Goal: Task Accomplishment & Management: Use online tool/utility

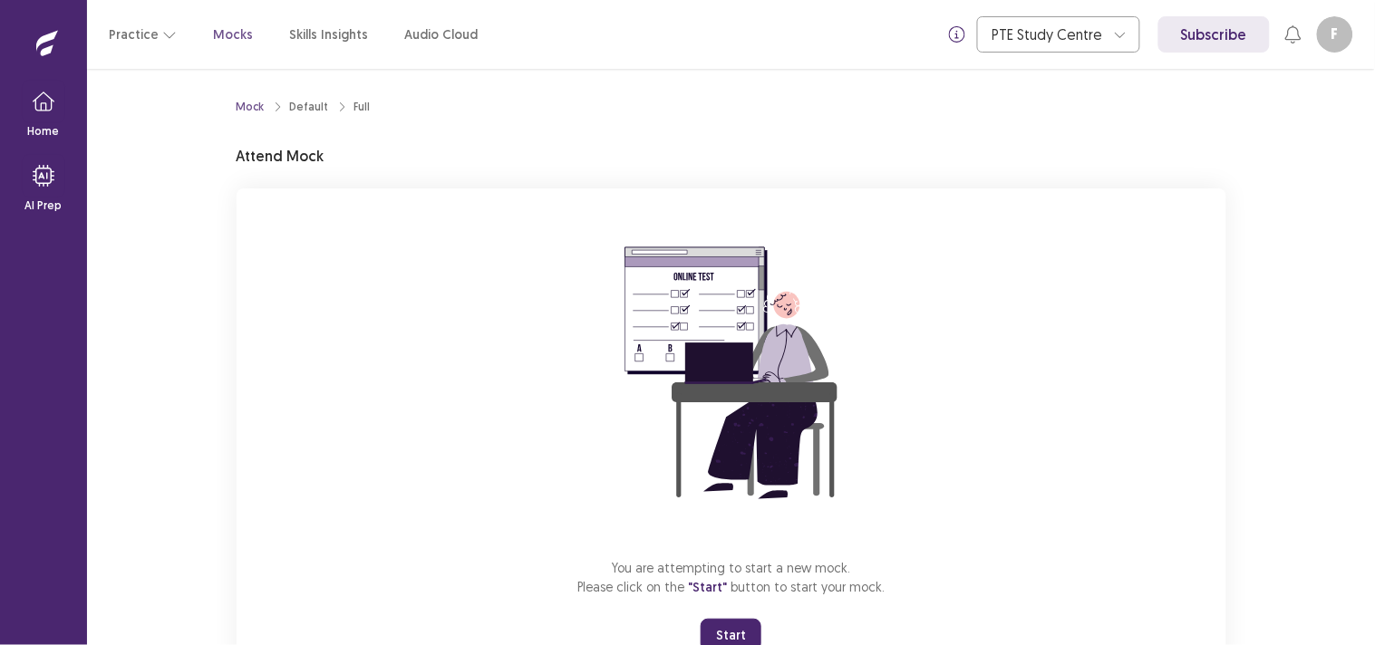
click at [748, 629] on button "Start" at bounding box center [730, 635] width 61 height 33
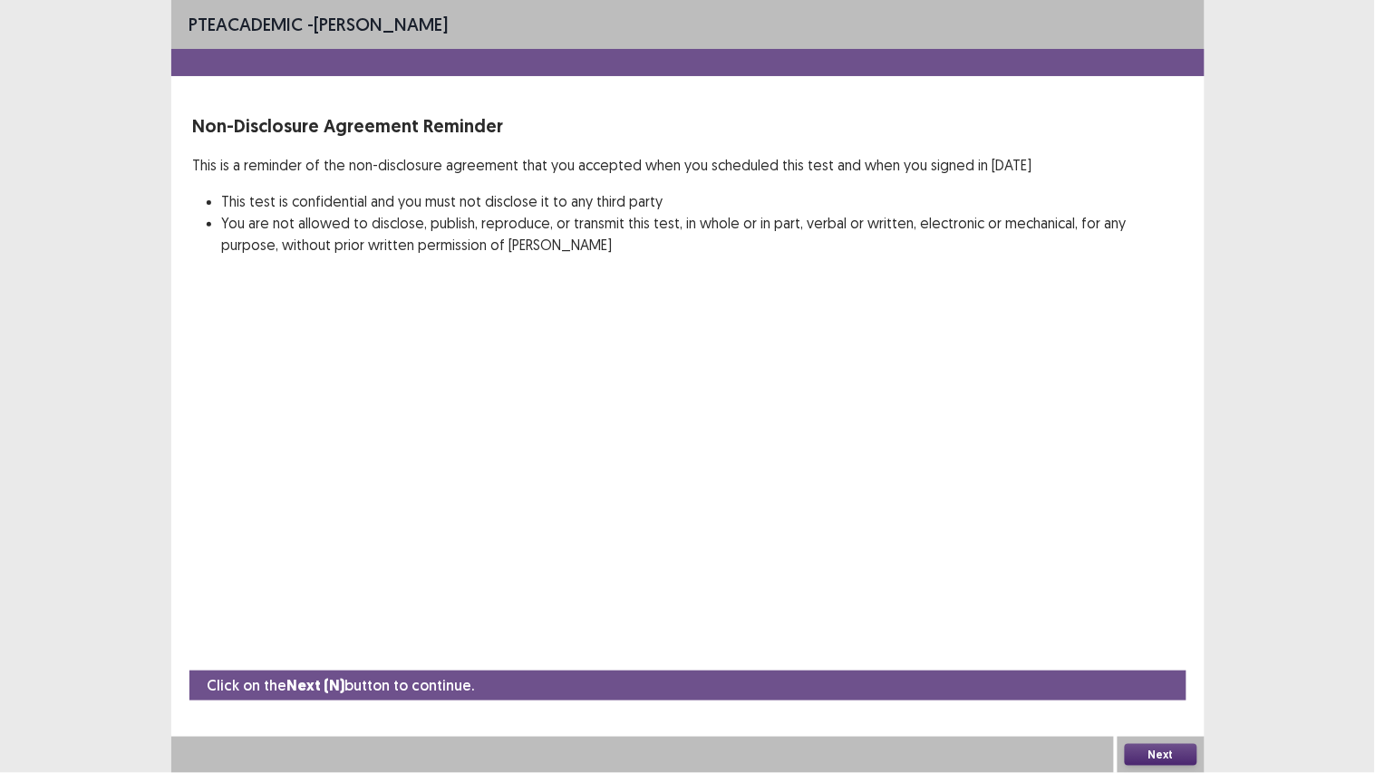
click at [1164, 644] on button "Next" at bounding box center [1160, 755] width 72 height 22
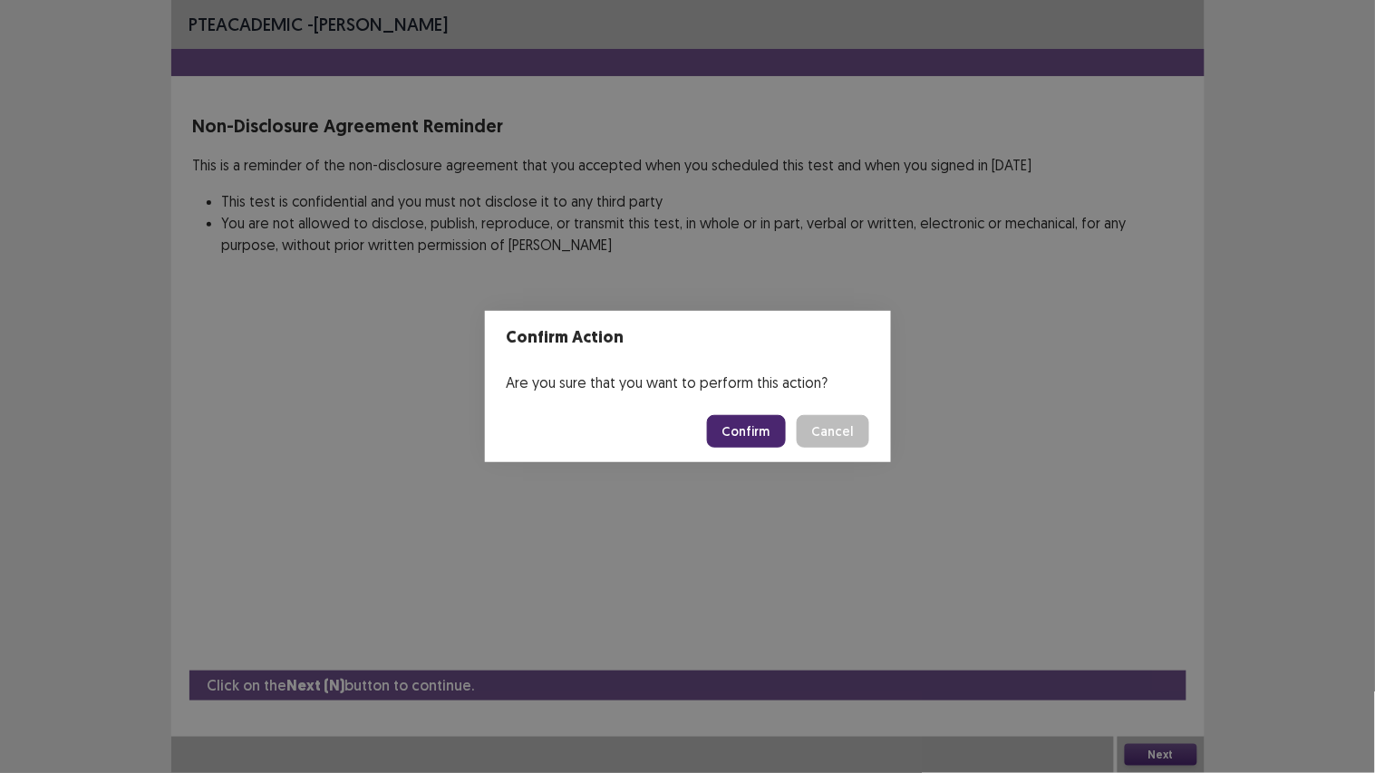
click at [767, 440] on button "Confirm" at bounding box center [746, 431] width 79 height 33
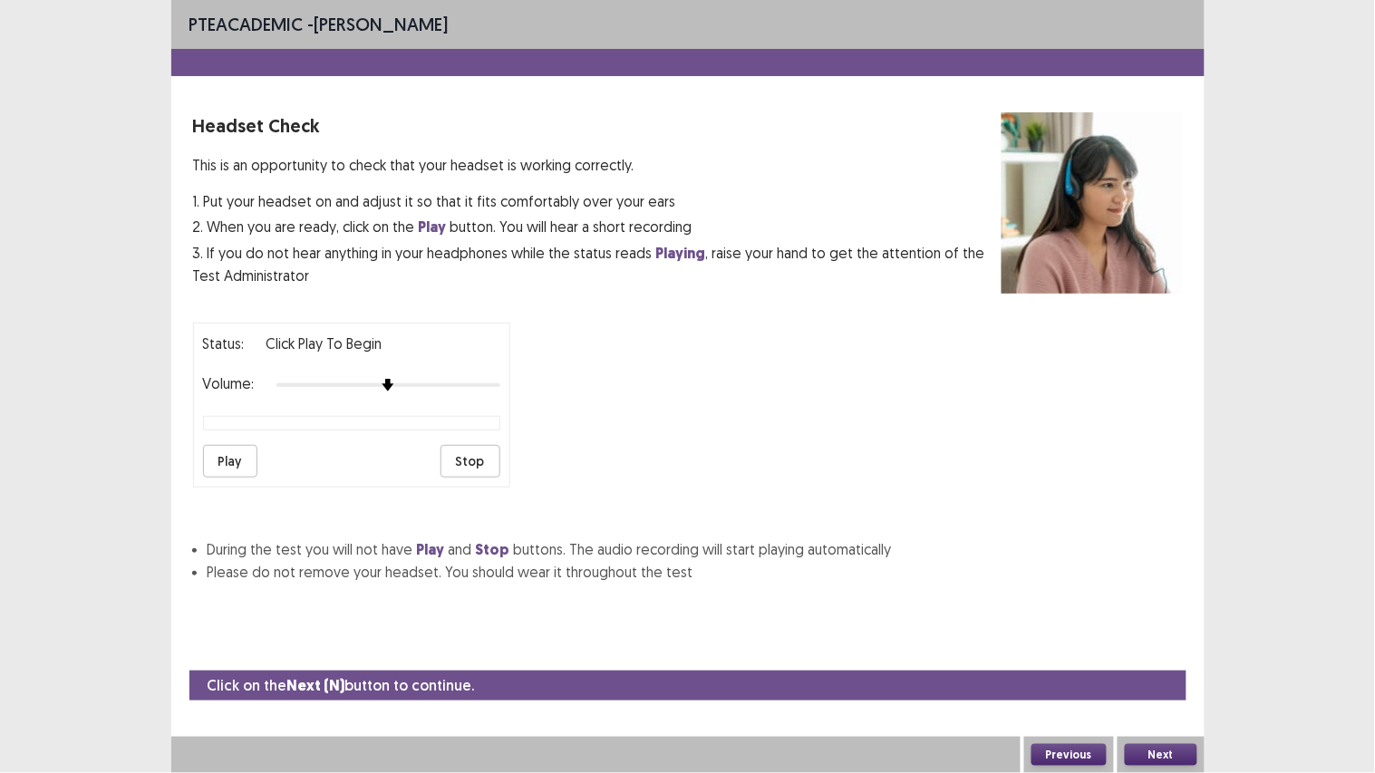
click at [199, 462] on div "Status: Click Play to Begin Volume: Play Stop" at bounding box center [351, 405] width 317 height 165
click at [232, 462] on button "Play" at bounding box center [230, 461] width 54 height 33
click at [421, 383] on div at bounding box center [388, 385] width 224 height 4
click at [451, 386] on div at bounding box center [388, 385] width 224 height 14
click at [236, 466] on button "Play" at bounding box center [230, 461] width 54 height 33
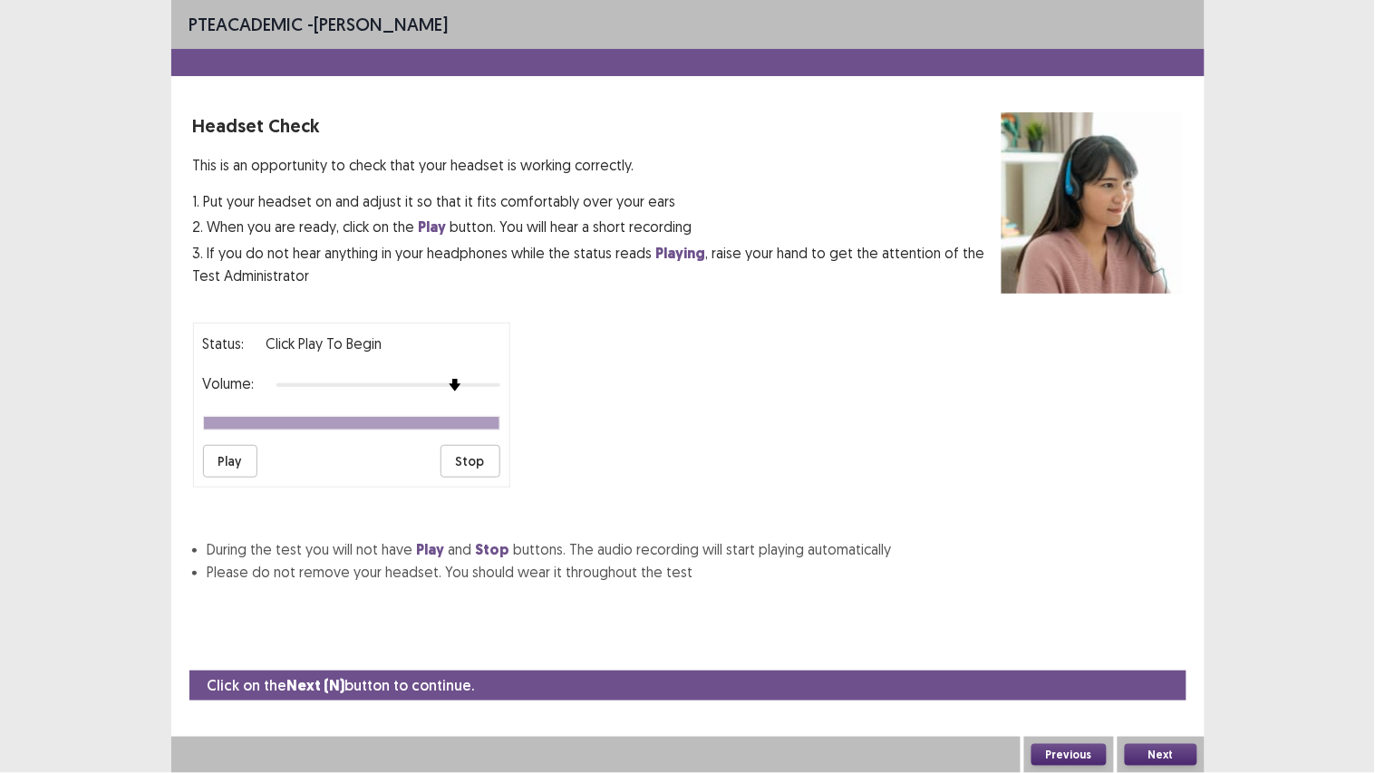
click at [236, 466] on button "Play" at bounding box center [230, 461] width 54 height 33
click at [474, 383] on div at bounding box center [388, 385] width 224 height 14
click at [237, 458] on button "Play" at bounding box center [230, 461] width 54 height 33
click at [1160, 644] on button "Next" at bounding box center [1160, 755] width 72 height 22
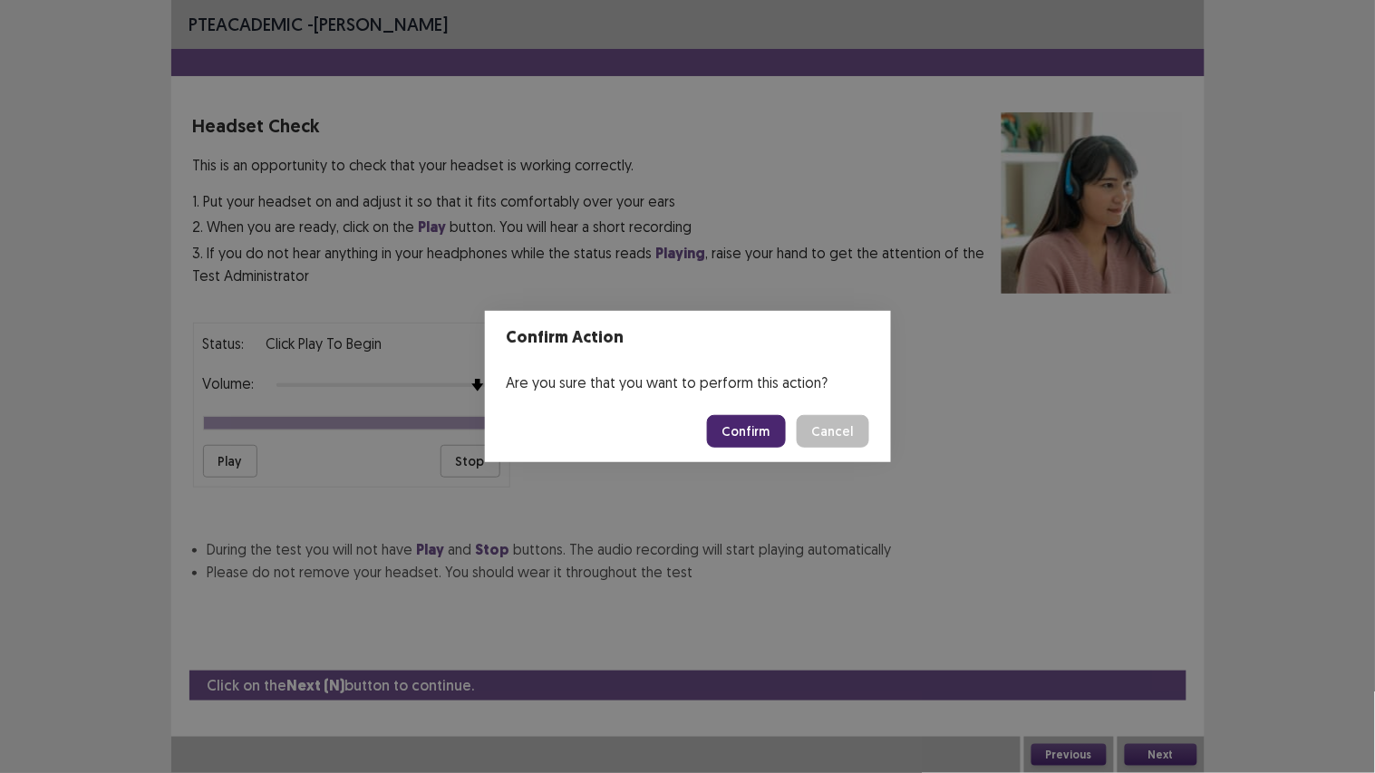
click at [741, 421] on button "Confirm" at bounding box center [746, 431] width 79 height 33
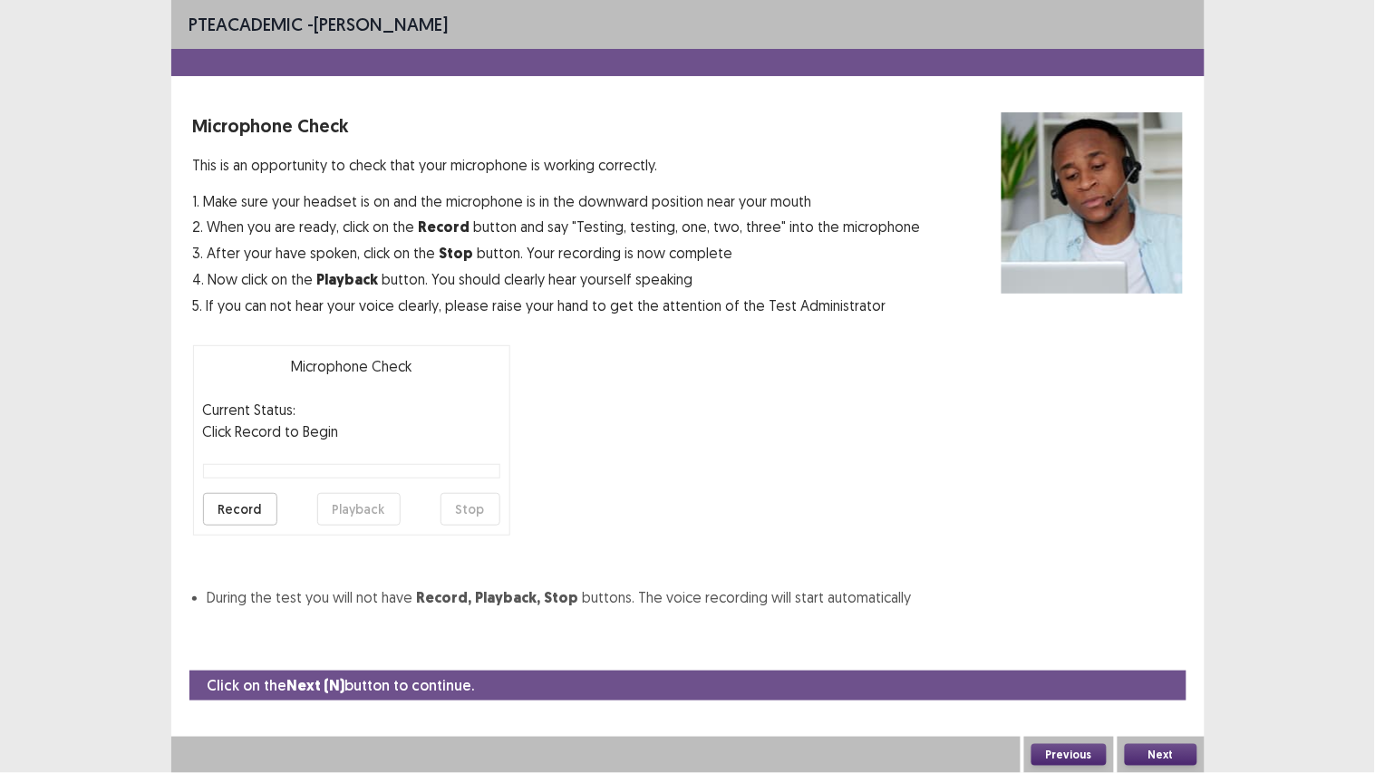
click at [241, 516] on button "Record" at bounding box center [240, 509] width 74 height 33
click at [345, 516] on button "Playback" at bounding box center [358, 509] width 83 height 33
click at [364, 508] on button "Playback" at bounding box center [358, 509] width 83 height 33
click at [1156, 644] on button "Next" at bounding box center [1160, 755] width 72 height 22
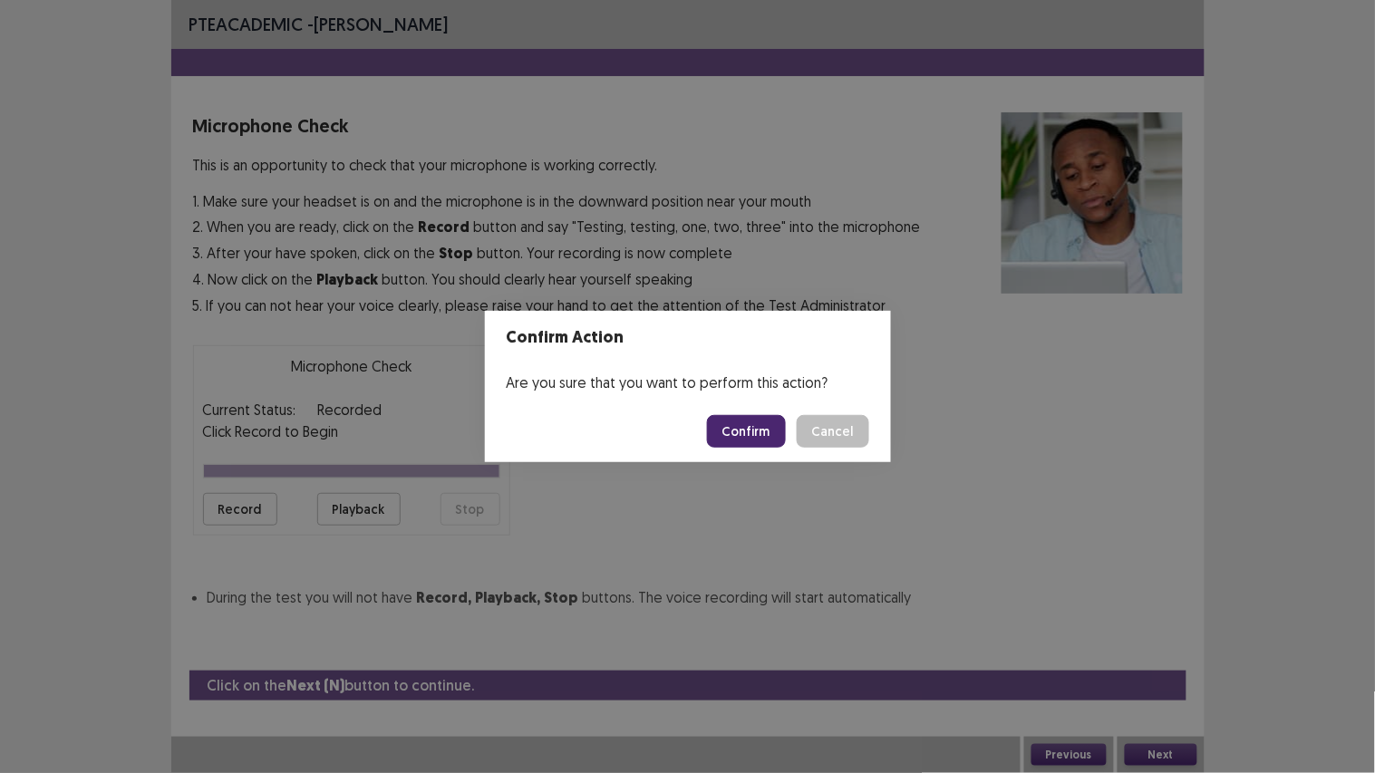
click at [734, 429] on button "Confirm" at bounding box center [746, 431] width 79 height 33
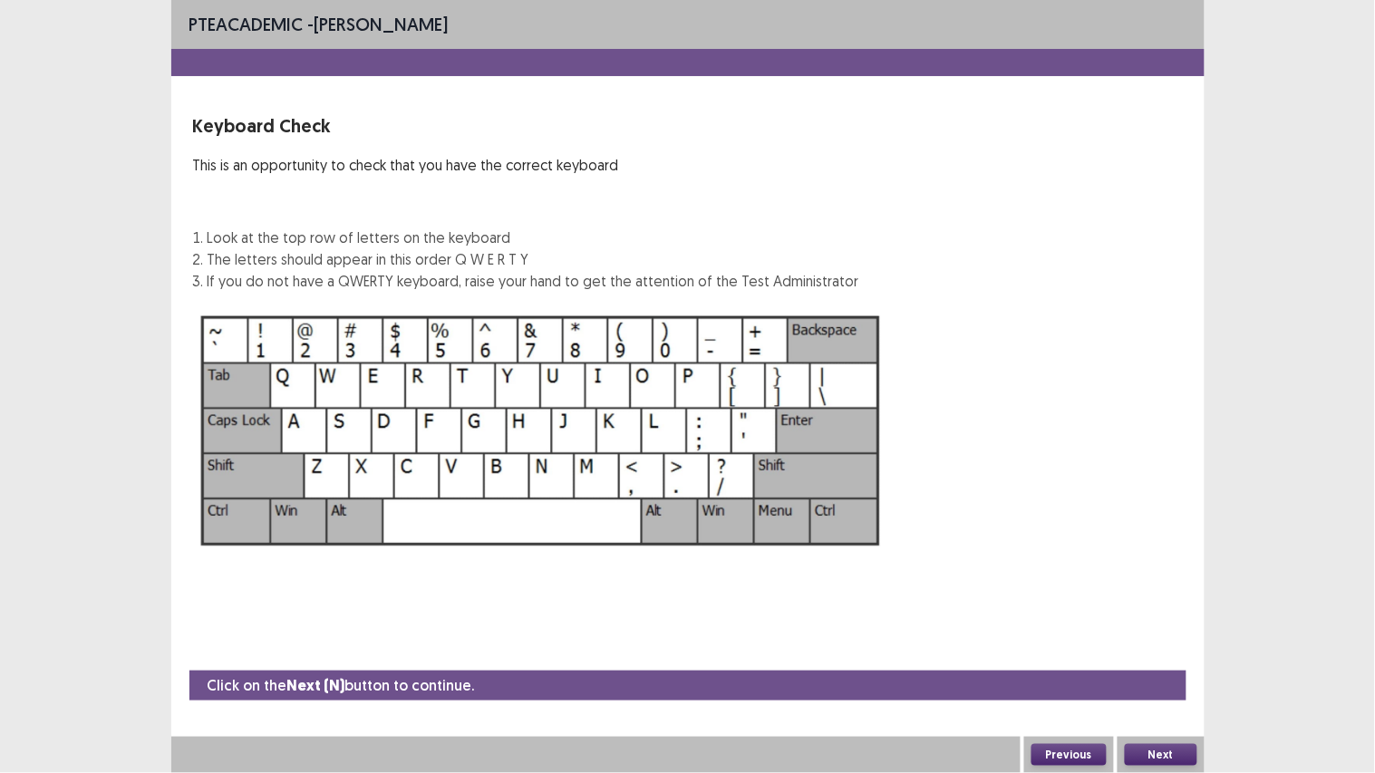
click at [1158, 644] on button "Next" at bounding box center [1160, 755] width 72 height 22
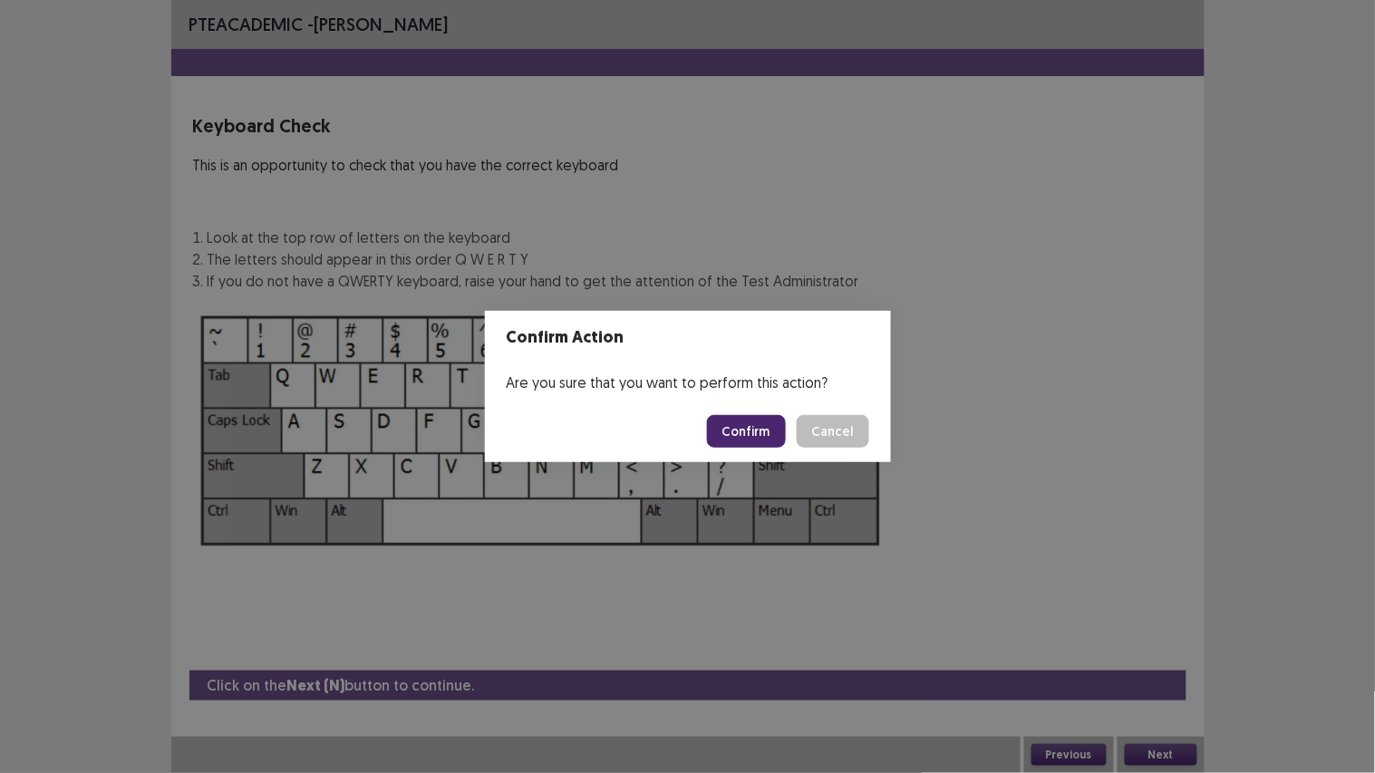
click at [739, 439] on button "Confirm" at bounding box center [746, 431] width 79 height 33
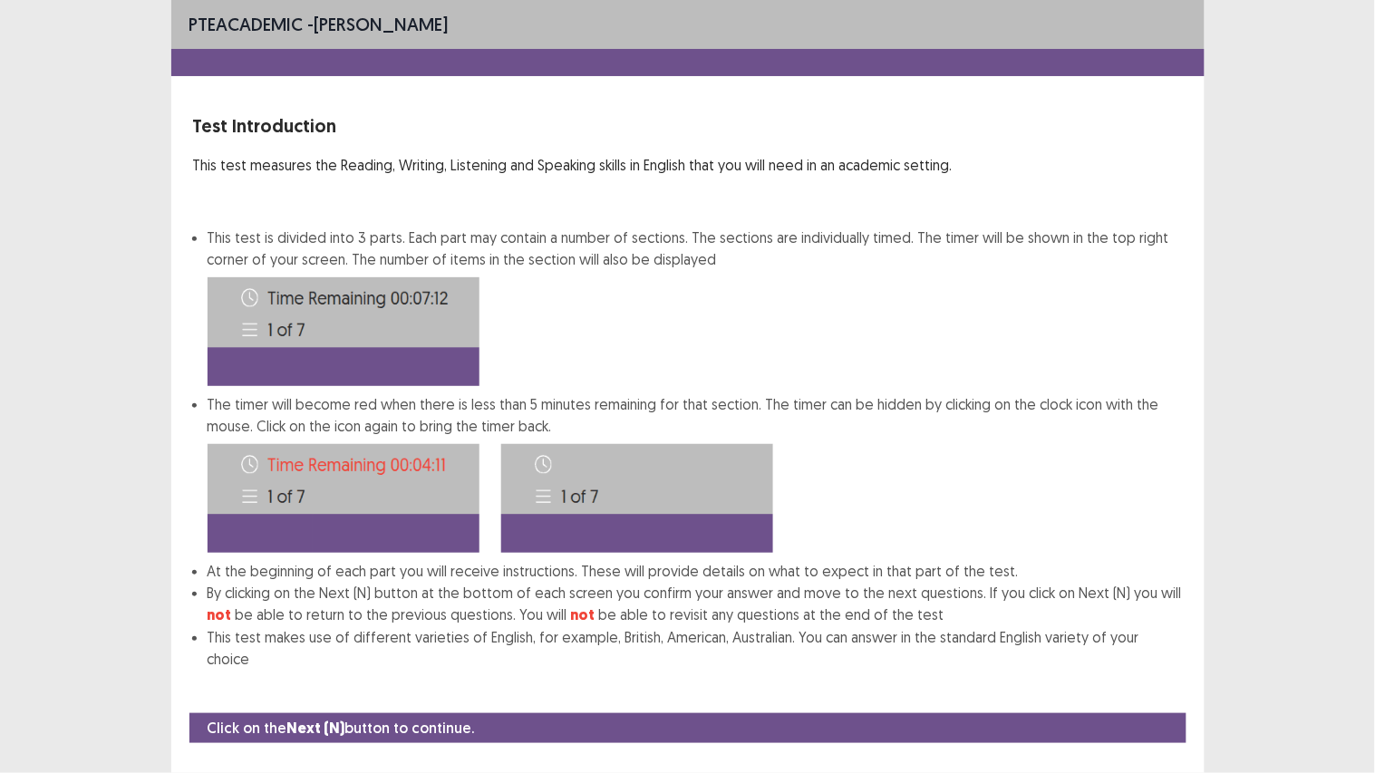
scroll to position [12, 0]
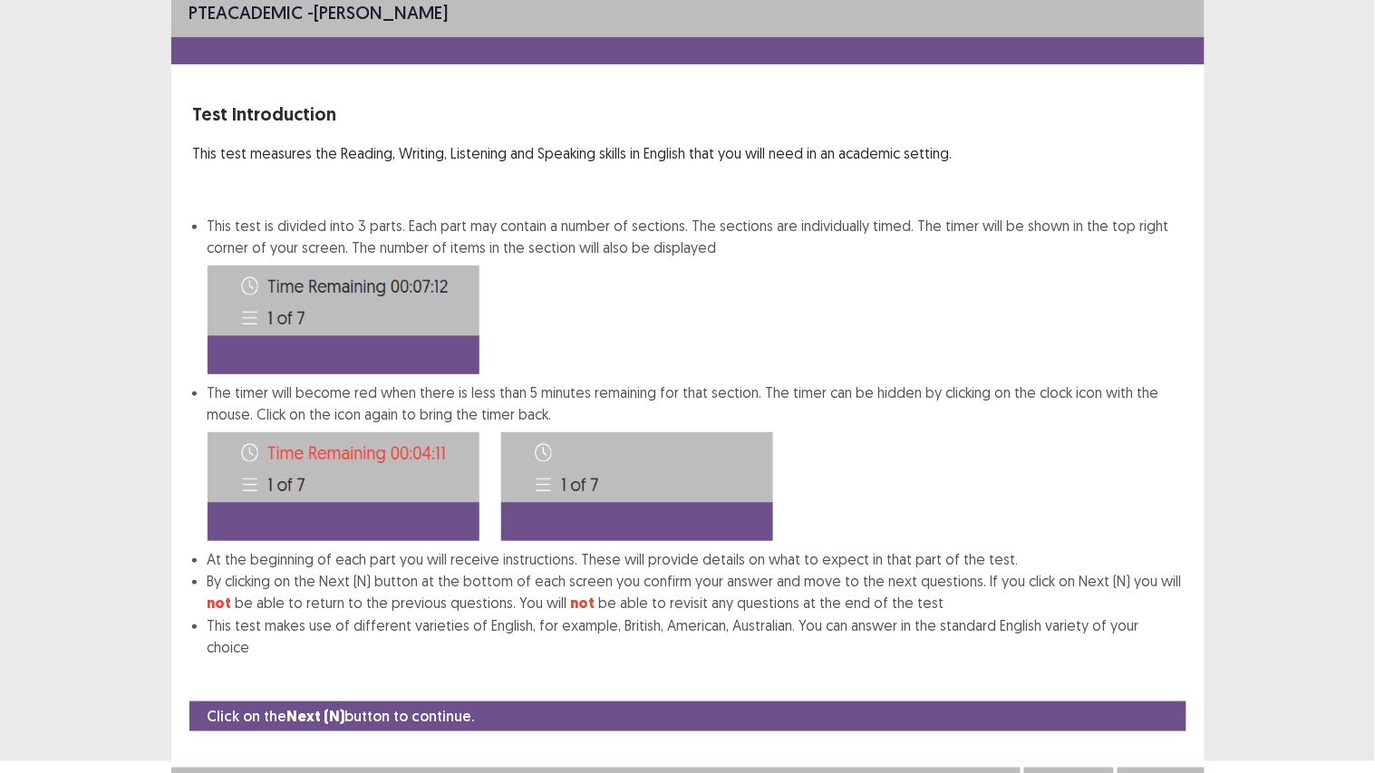
click at [1169, 644] on button "Next" at bounding box center [1160, 786] width 72 height 22
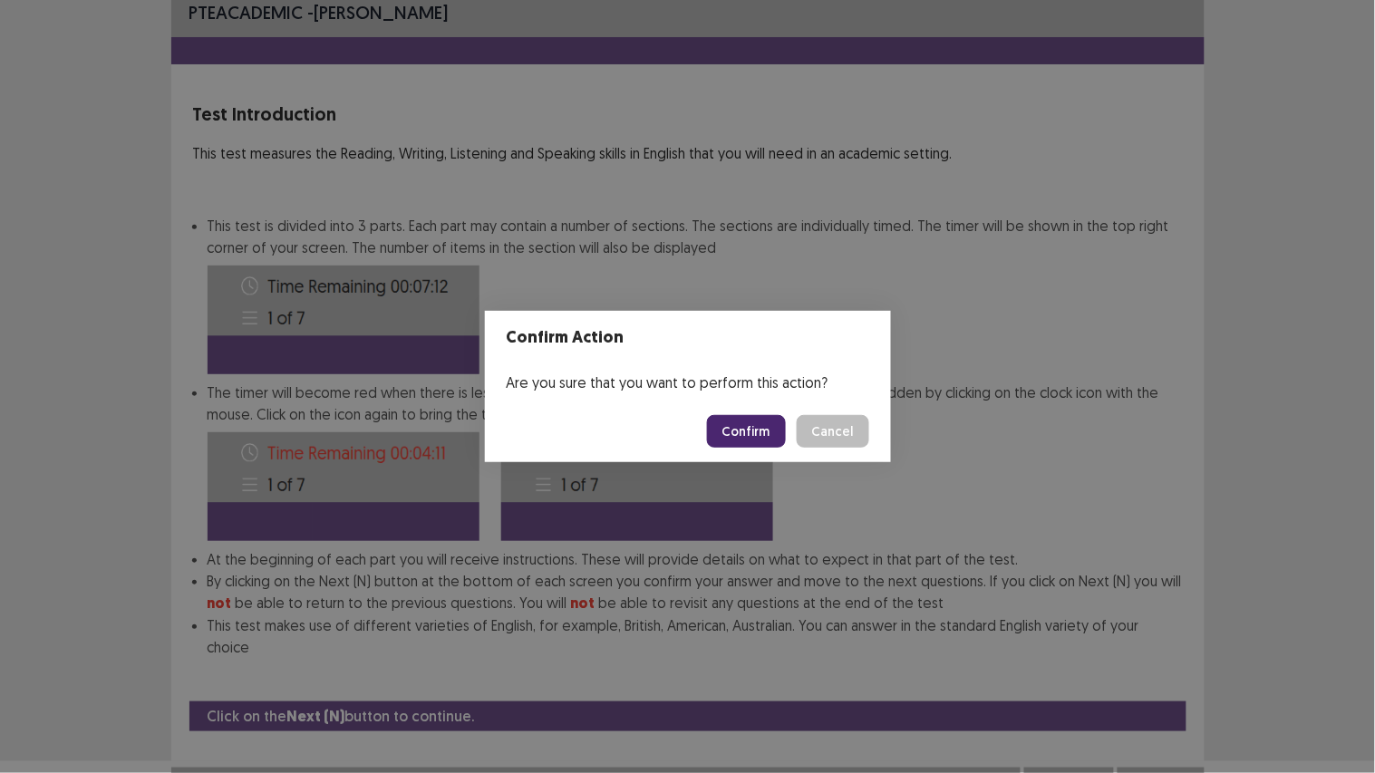
click at [747, 429] on button "Confirm" at bounding box center [746, 431] width 79 height 33
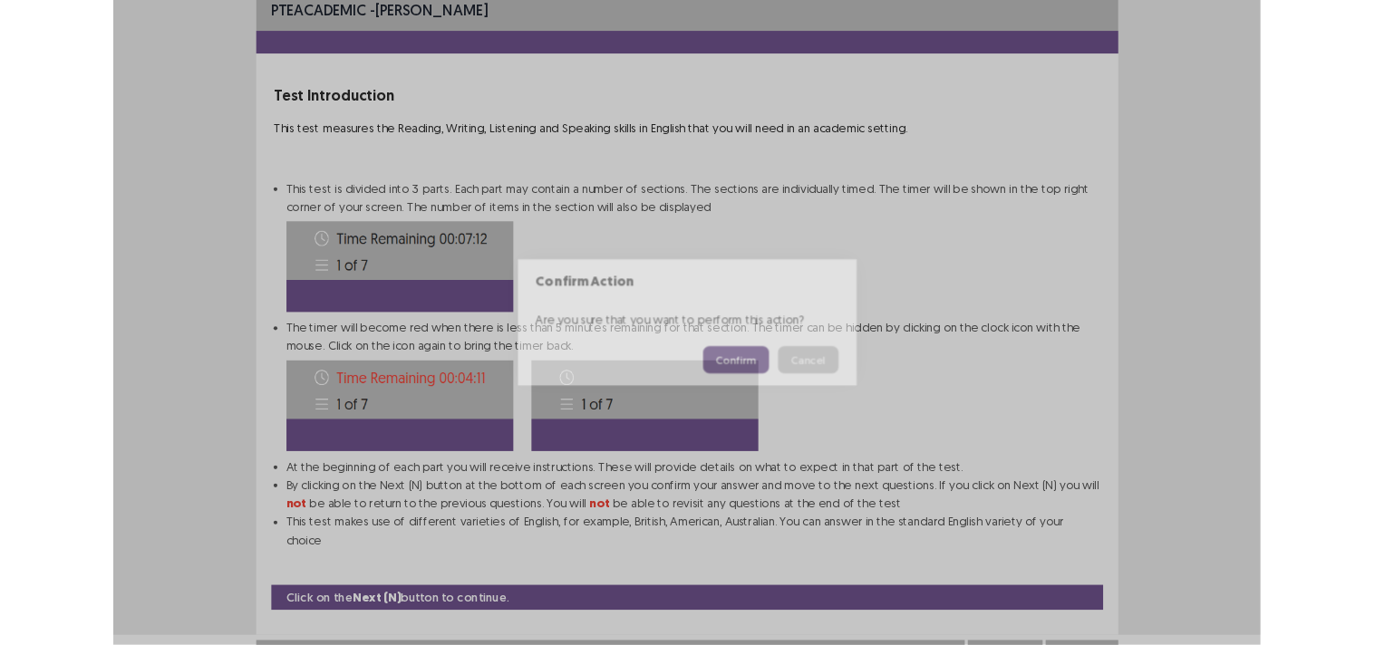
scroll to position [0, 0]
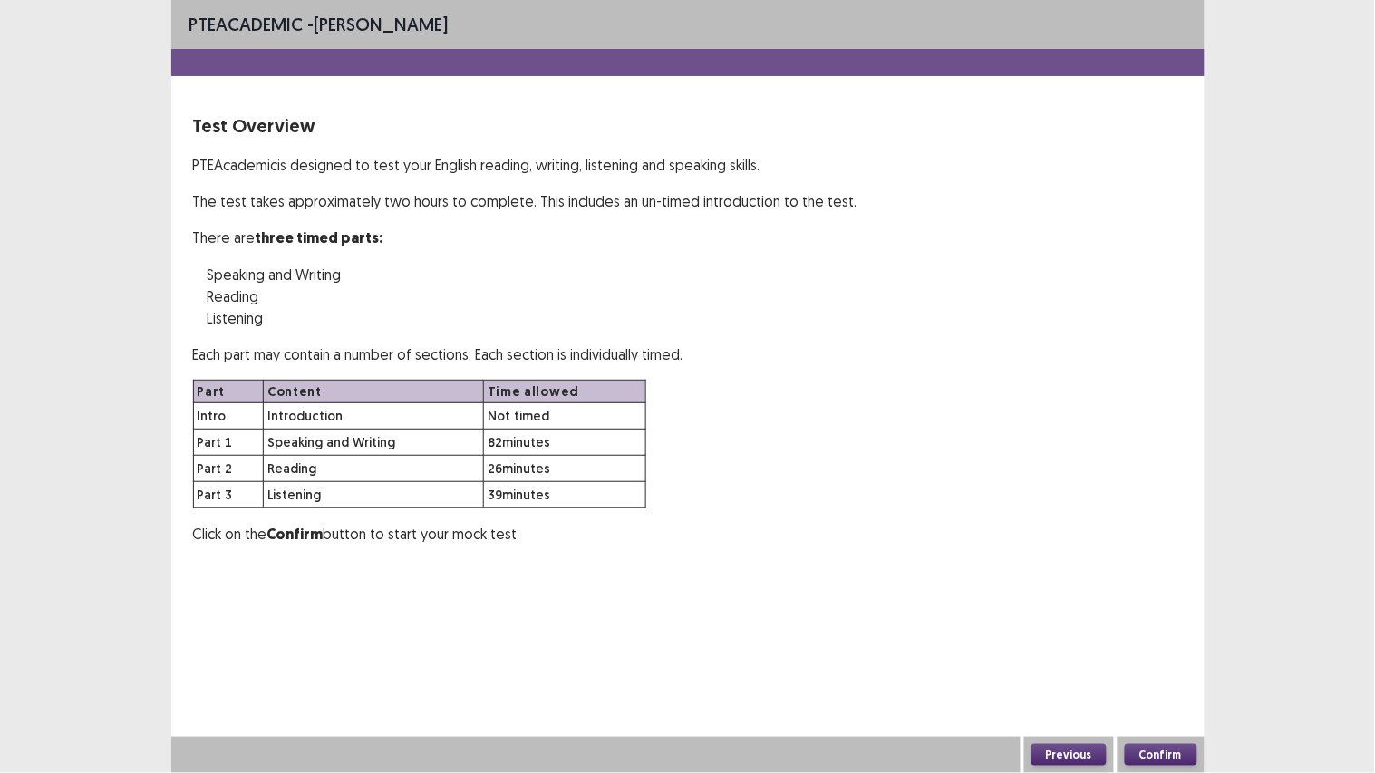
click at [1162, 644] on button "Confirm" at bounding box center [1160, 755] width 72 height 22
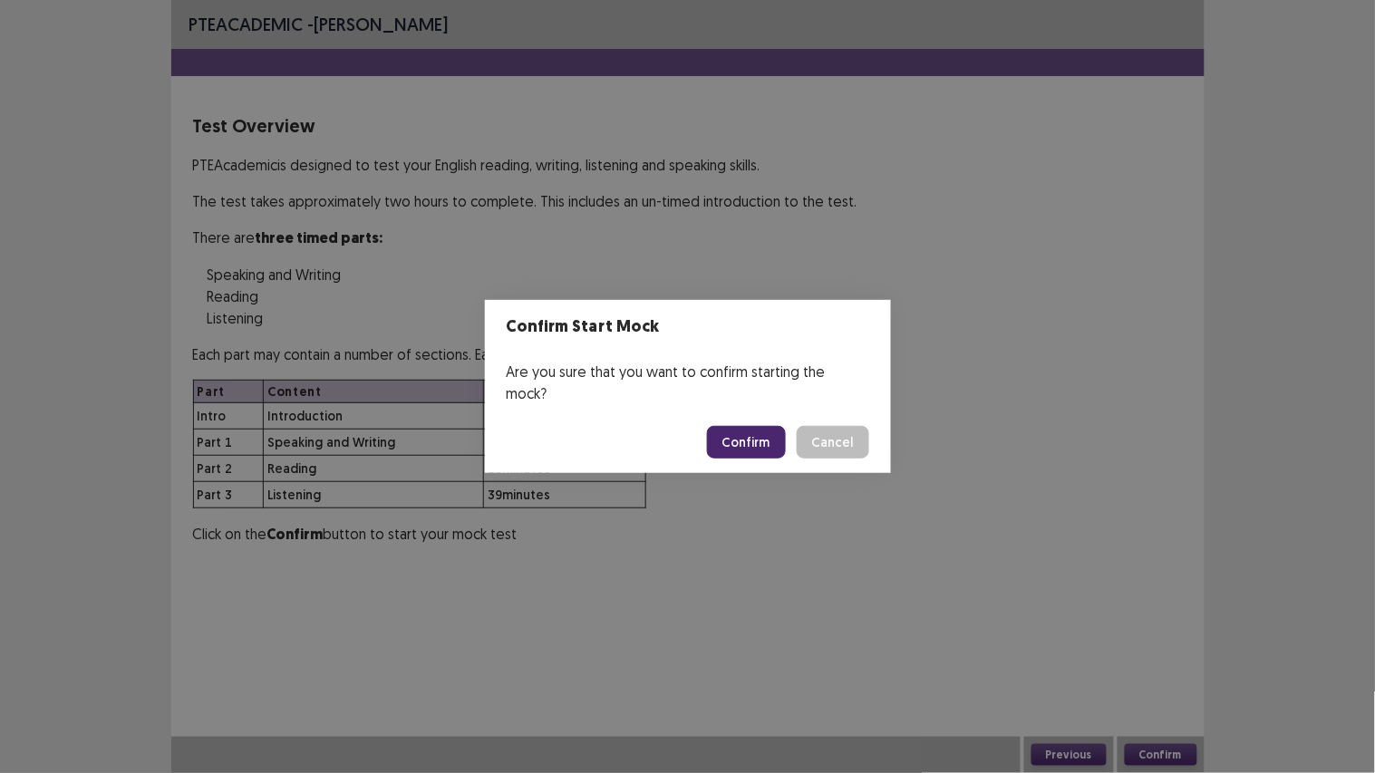
click at [752, 426] on button "Confirm" at bounding box center [746, 442] width 79 height 33
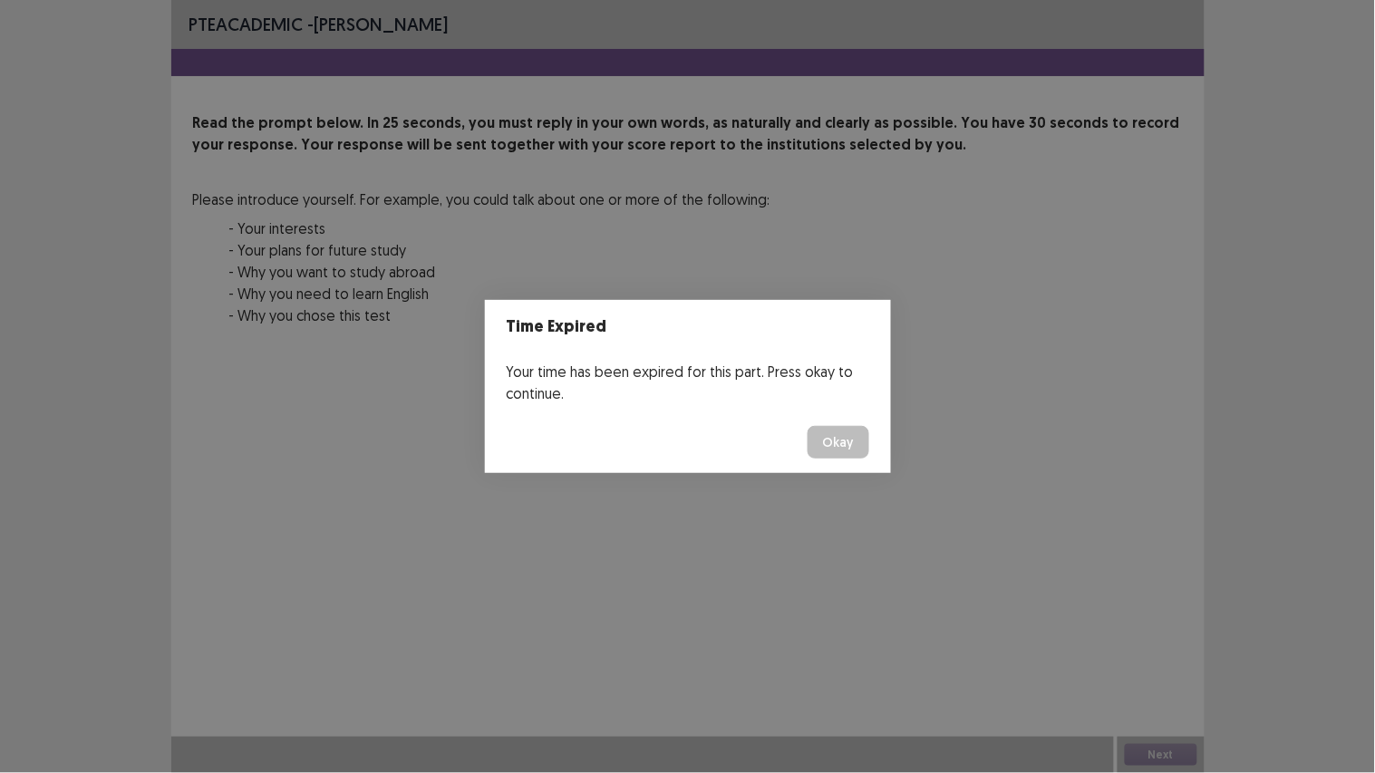
click at [848, 447] on button "Okay" at bounding box center [838, 442] width 62 height 33
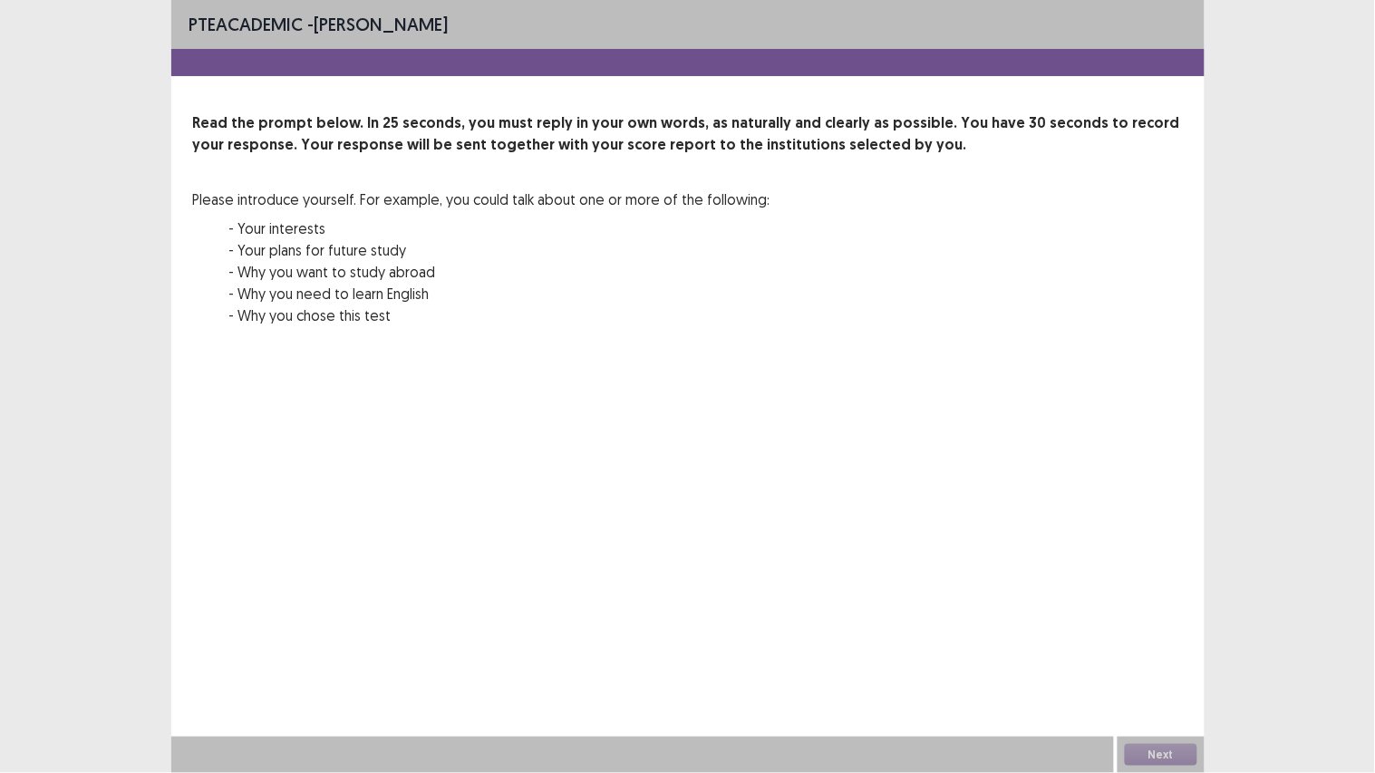
click at [1164, 644] on div "Next" at bounding box center [1160, 755] width 87 height 36
click at [1125, 644] on div "PTE academic - Fabienne Pimentel Read the prompt below. In 25 seconds, you must…" at bounding box center [687, 386] width 1033 height 773
click at [1163, 644] on div "Next" at bounding box center [1160, 755] width 87 height 36
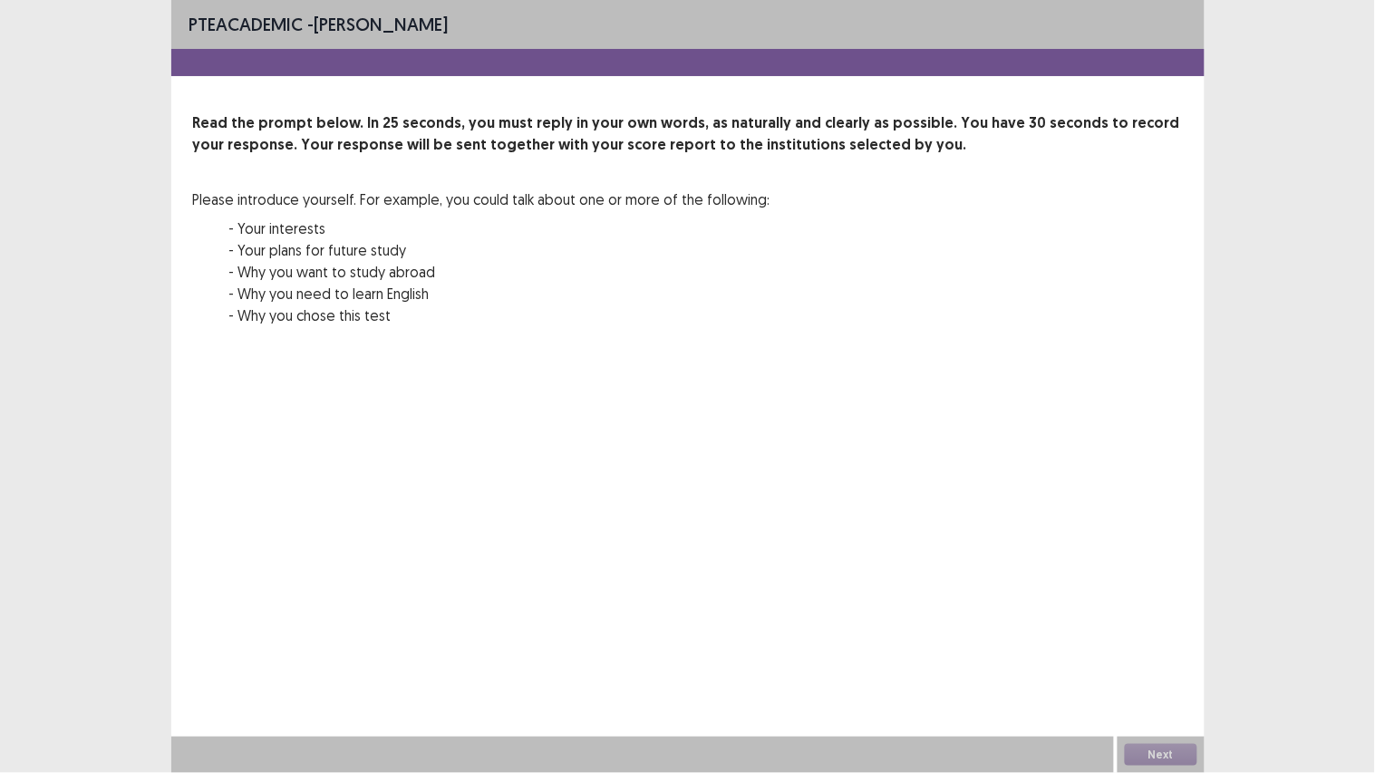
click at [1163, 644] on div "Next" at bounding box center [1160, 755] width 87 height 36
click at [1086, 644] on div "PTE academic - Fabienne Pimentel Read the prompt below. In 25 seconds, you must…" at bounding box center [687, 386] width 1033 height 773
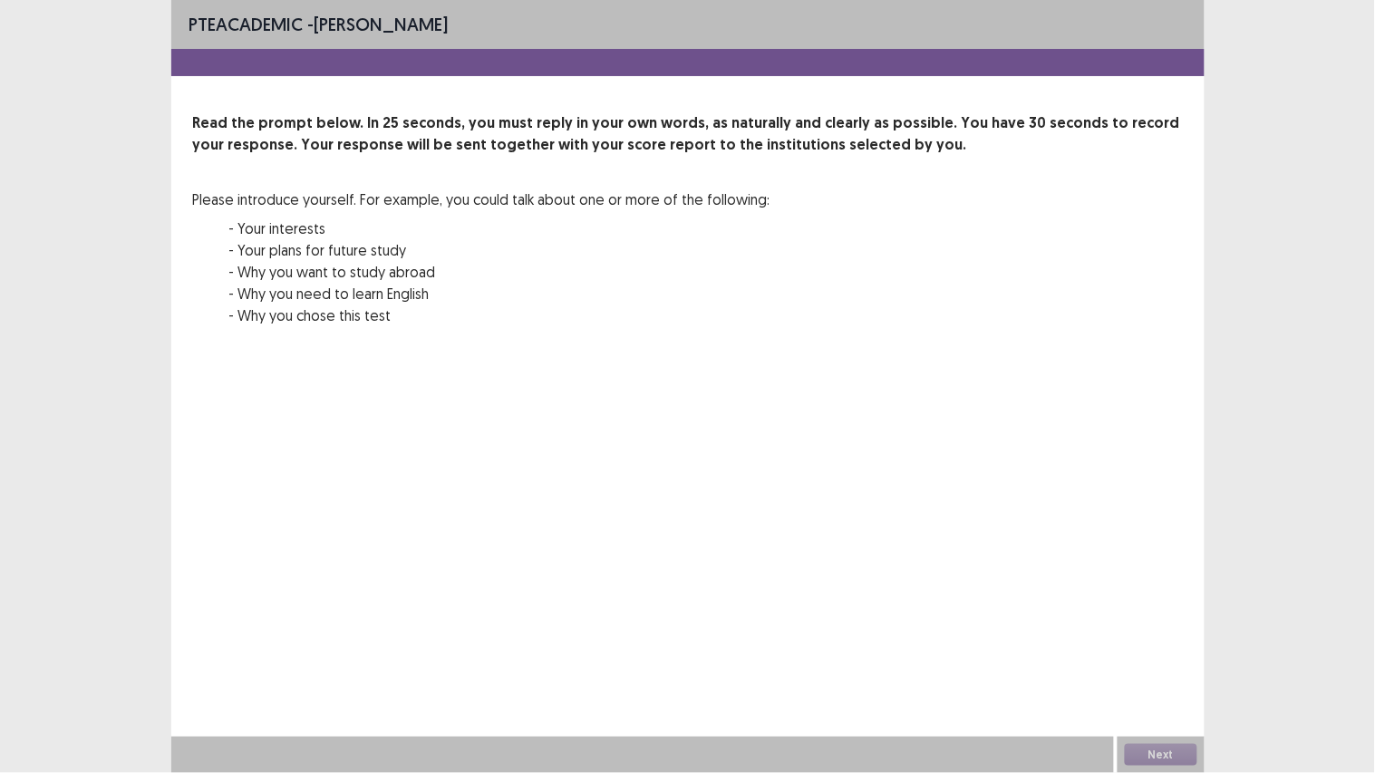
click at [786, 566] on div "PTE academic - Fabienne Pimentel Read the prompt below. In 25 seconds, you must…" at bounding box center [687, 386] width 1033 height 773
click at [442, 355] on div "00 : 00 00 : 25" at bounding box center [687, 375] width 989 height 54
click at [310, 259] on p "- Your plans for future study" at bounding box center [499, 250] width 541 height 22
click at [310, 261] on p "- Why you want to study abroad" at bounding box center [499, 272] width 541 height 22
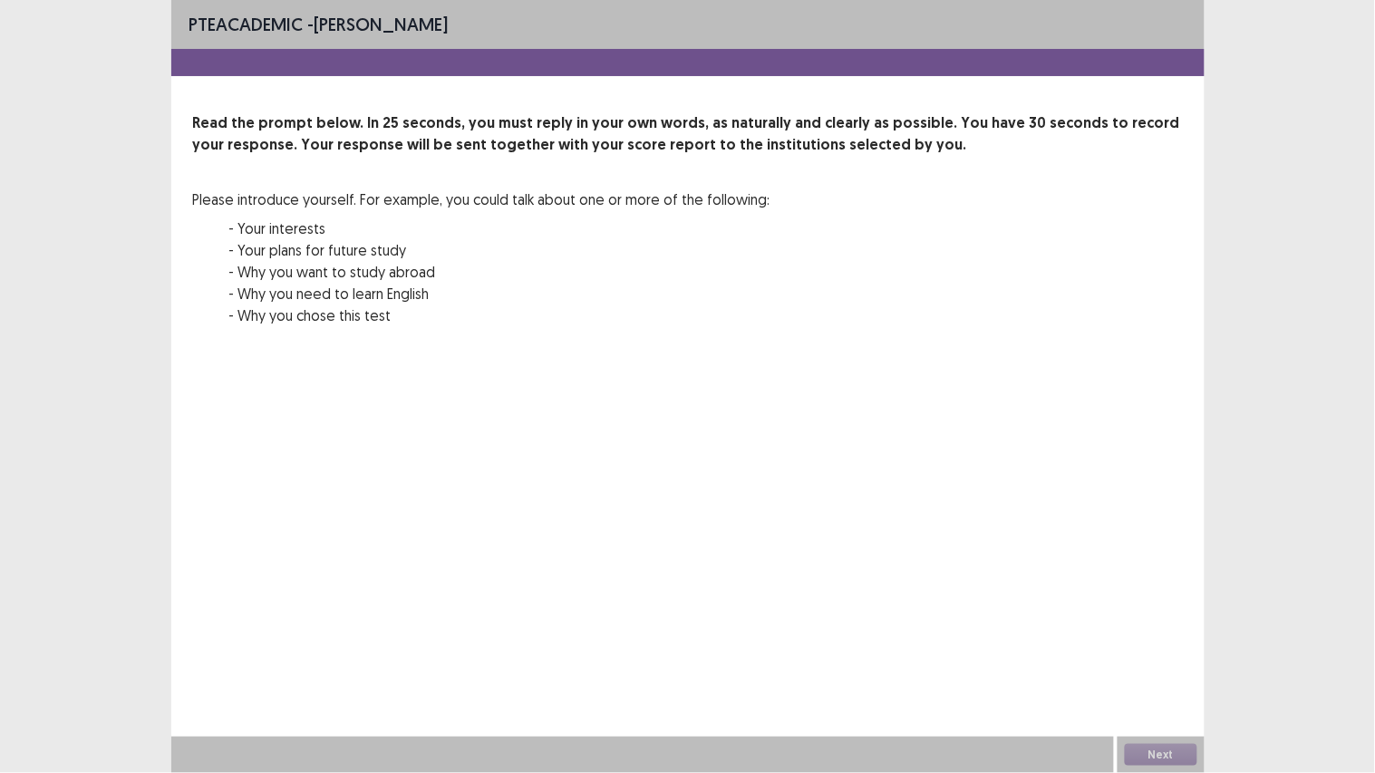
click at [310, 261] on p "- Why you want to study abroad" at bounding box center [499, 272] width 541 height 22
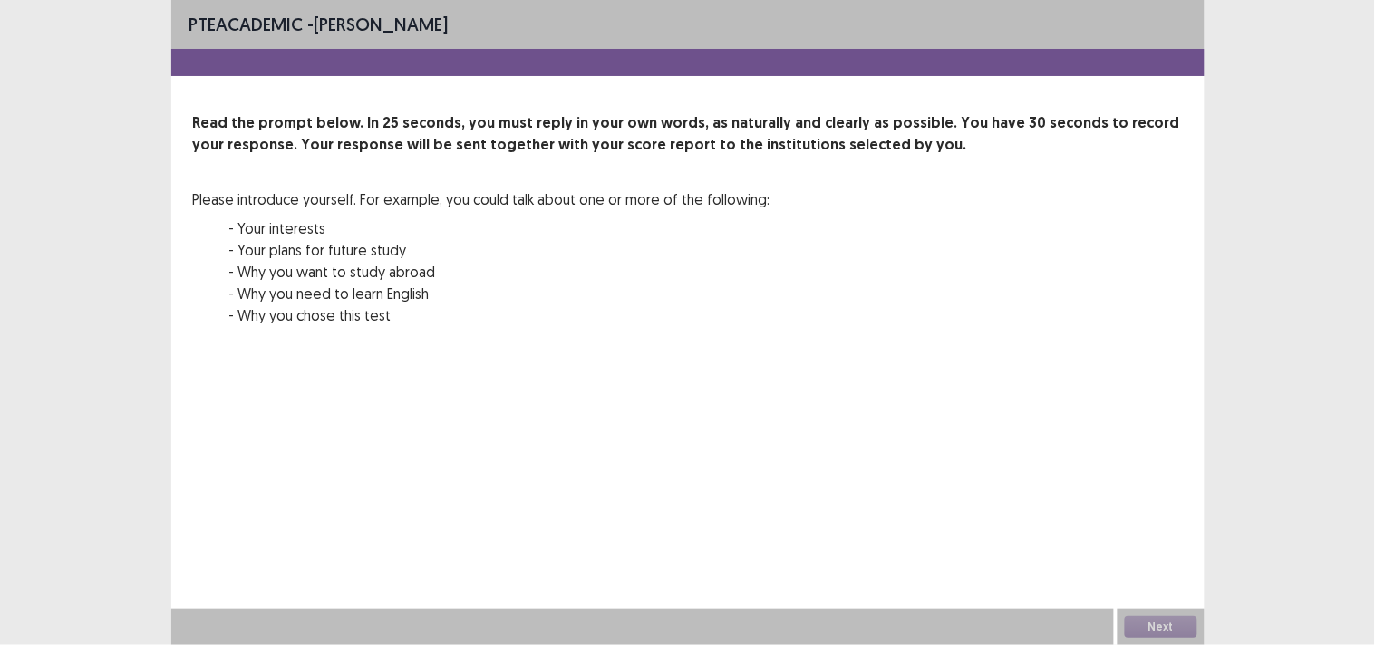
drag, startPoint x: 1333, startPoint y: 301, endPoint x: 1070, endPoint y: 415, distance: 286.5
click at [1070, 415] on div "PTE academic - Fabienne Pimentel Read the prompt below. In 25 seconds, you must…" at bounding box center [687, 322] width 1375 height 645
click at [1070, 415] on div "PTE academic - Fabienne Pimentel Read the prompt below. In 25 seconds, you must…" at bounding box center [687, 219] width 1033 height 439
click at [1140, 626] on div "Next" at bounding box center [1160, 627] width 87 height 36
click at [1133, 628] on div "Next" at bounding box center [1160, 627] width 87 height 36
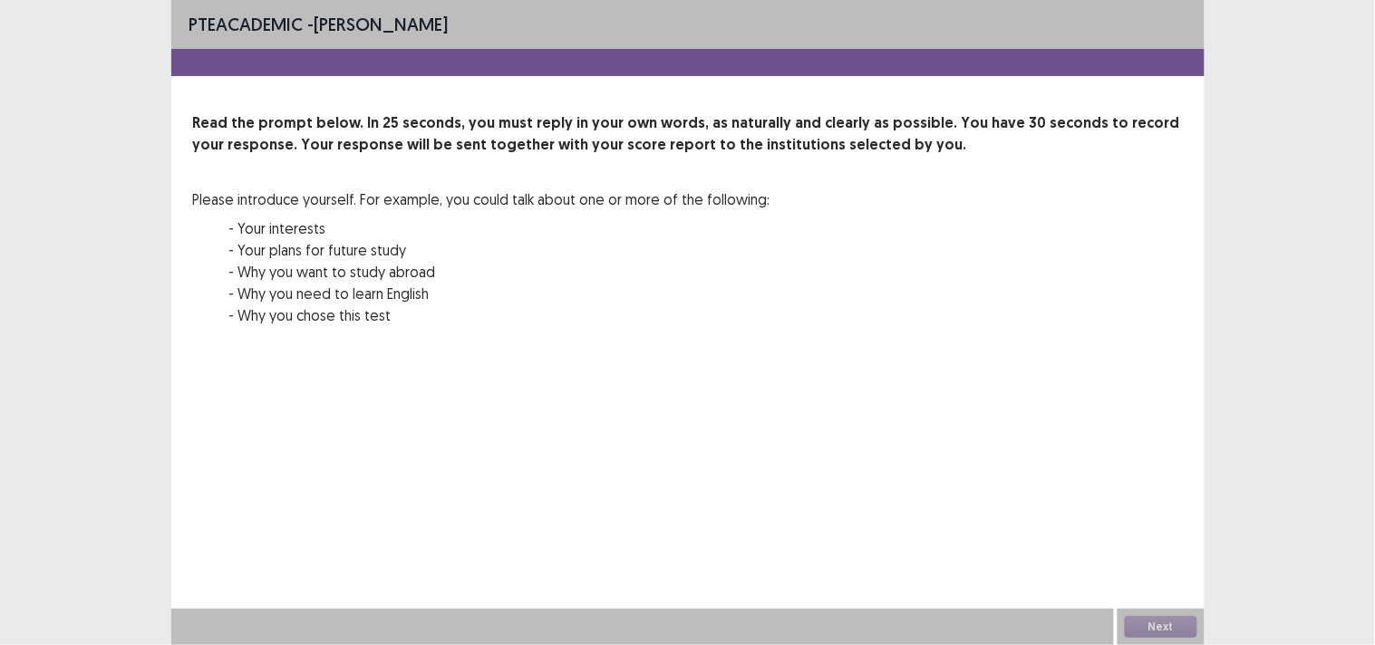
click at [1133, 628] on div "Next" at bounding box center [1160, 627] width 87 height 36
click at [1179, 566] on div "PTE academic - Fabienne Pimentel Read the prompt below. In 25 seconds, you must…" at bounding box center [687, 322] width 1033 height 645
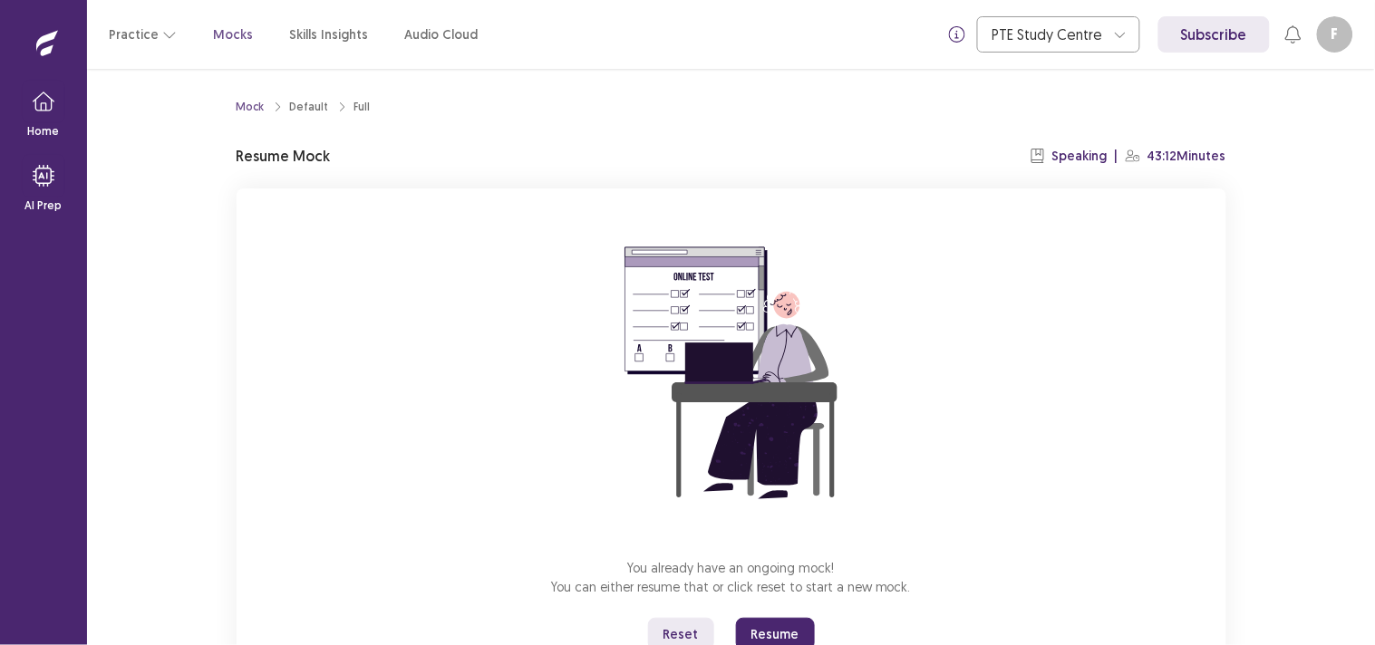
click at [675, 635] on button "Reset" at bounding box center [681, 634] width 66 height 33
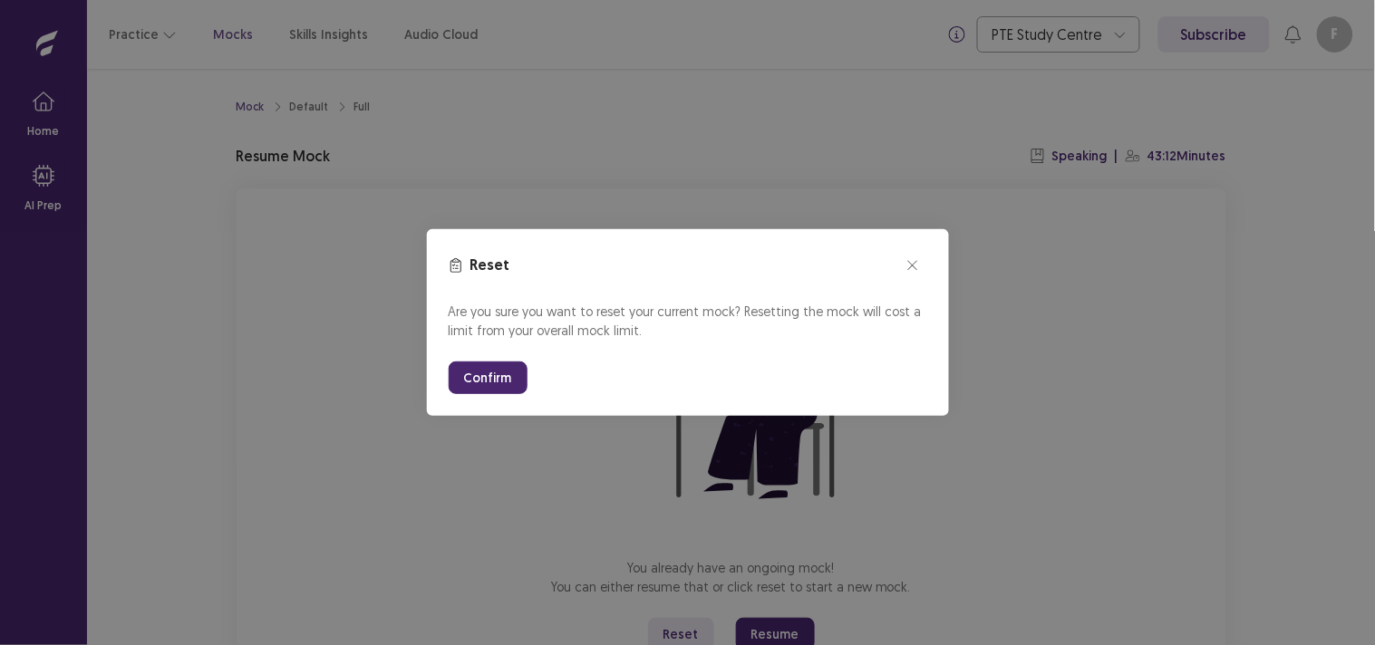
click at [472, 384] on button "Confirm" at bounding box center [488, 378] width 79 height 33
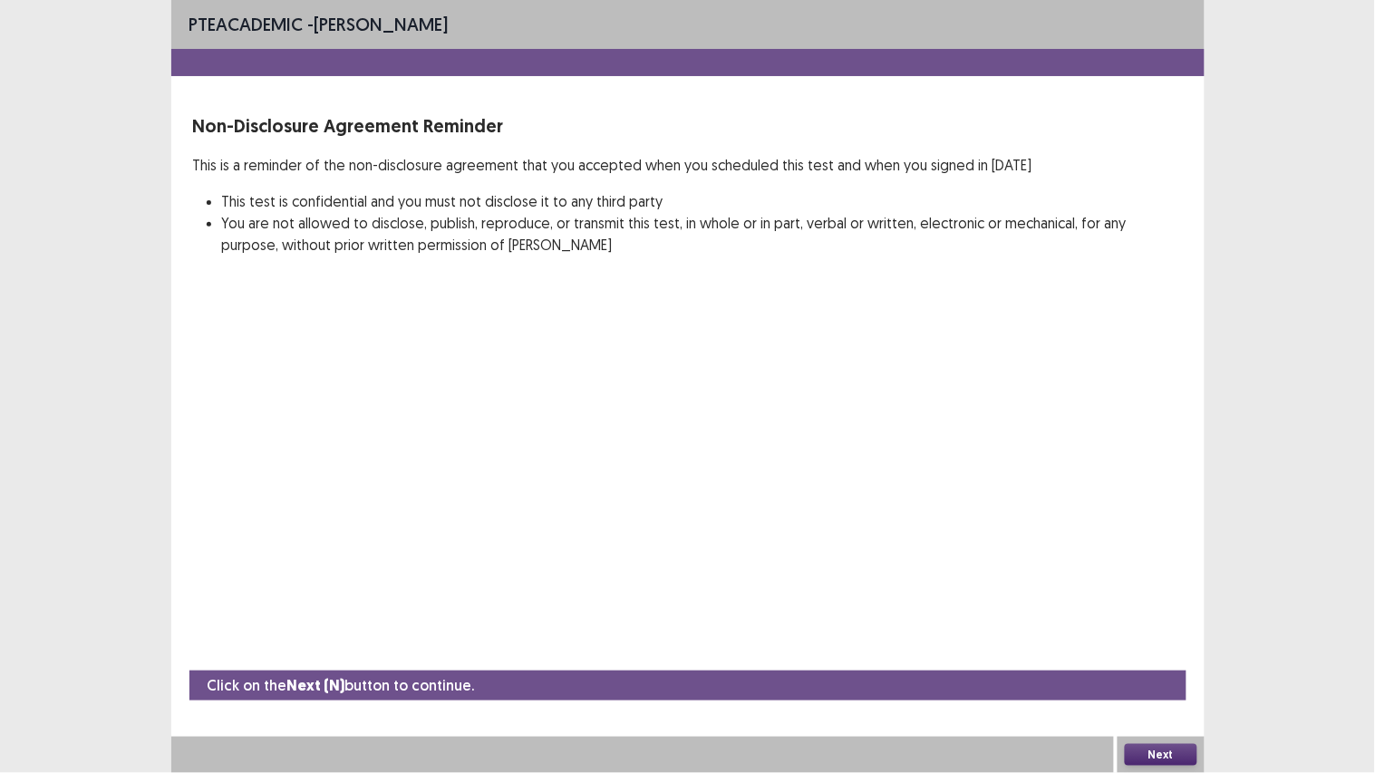
click at [1167, 644] on button "Next" at bounding box center [1160, 755] width 72 height 22
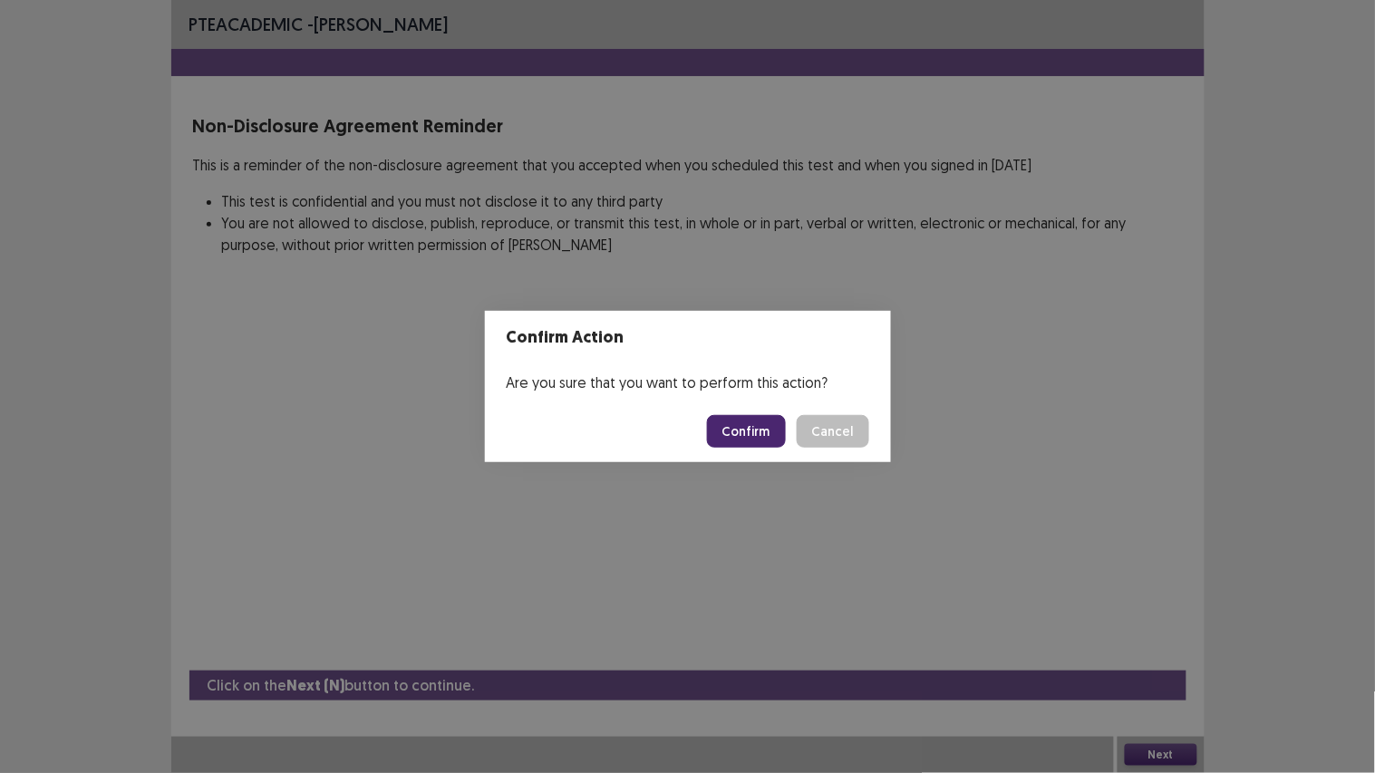
click at [749, 441] on button "Confirm" at bounding box center [746, 431] width 79 height 33
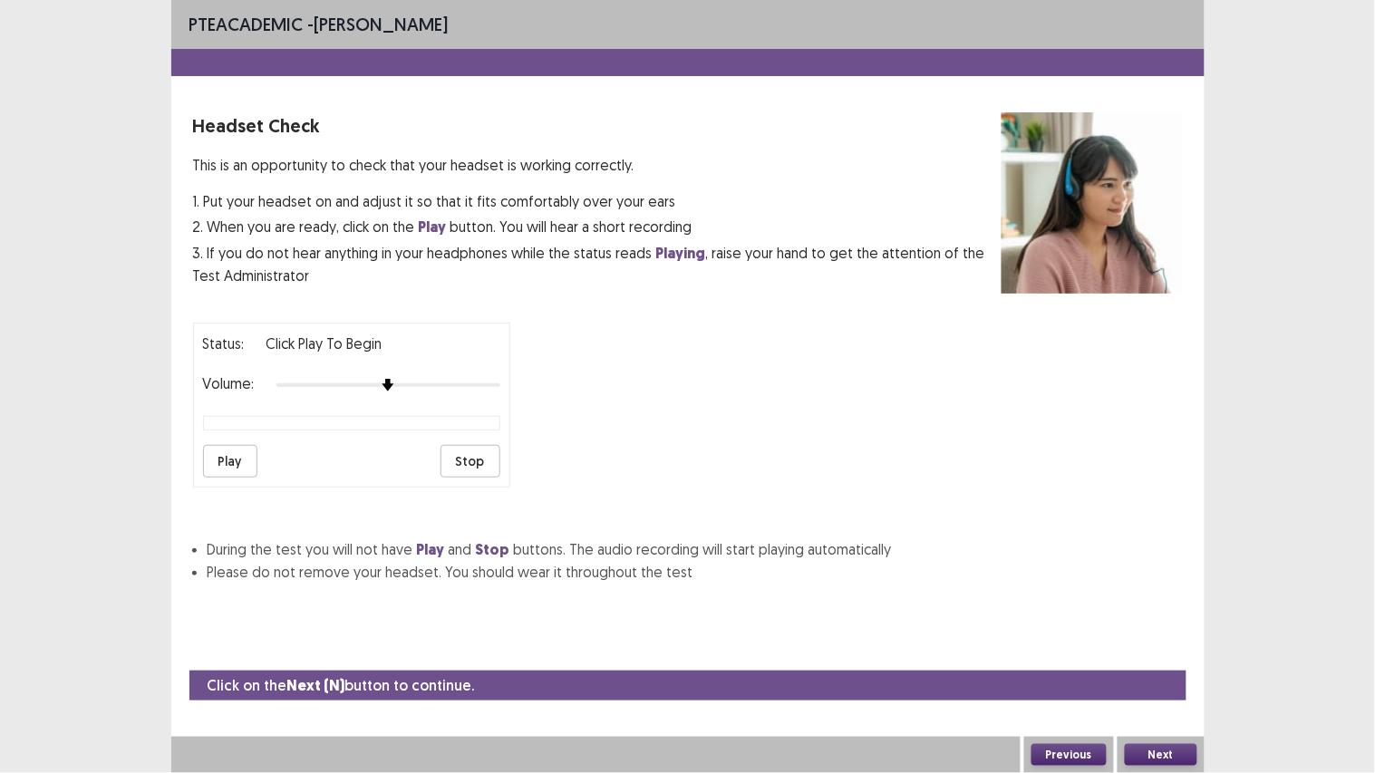
click at [237, 449] on button "Play" at bounding box center [230, 461] width 54 height 33
click at [460, 387] on div at bounding box center [388, 385] width 224 height 14
click at [1143, 644] on button "Next" at bounding box center [1160, 755] width 72 height 22
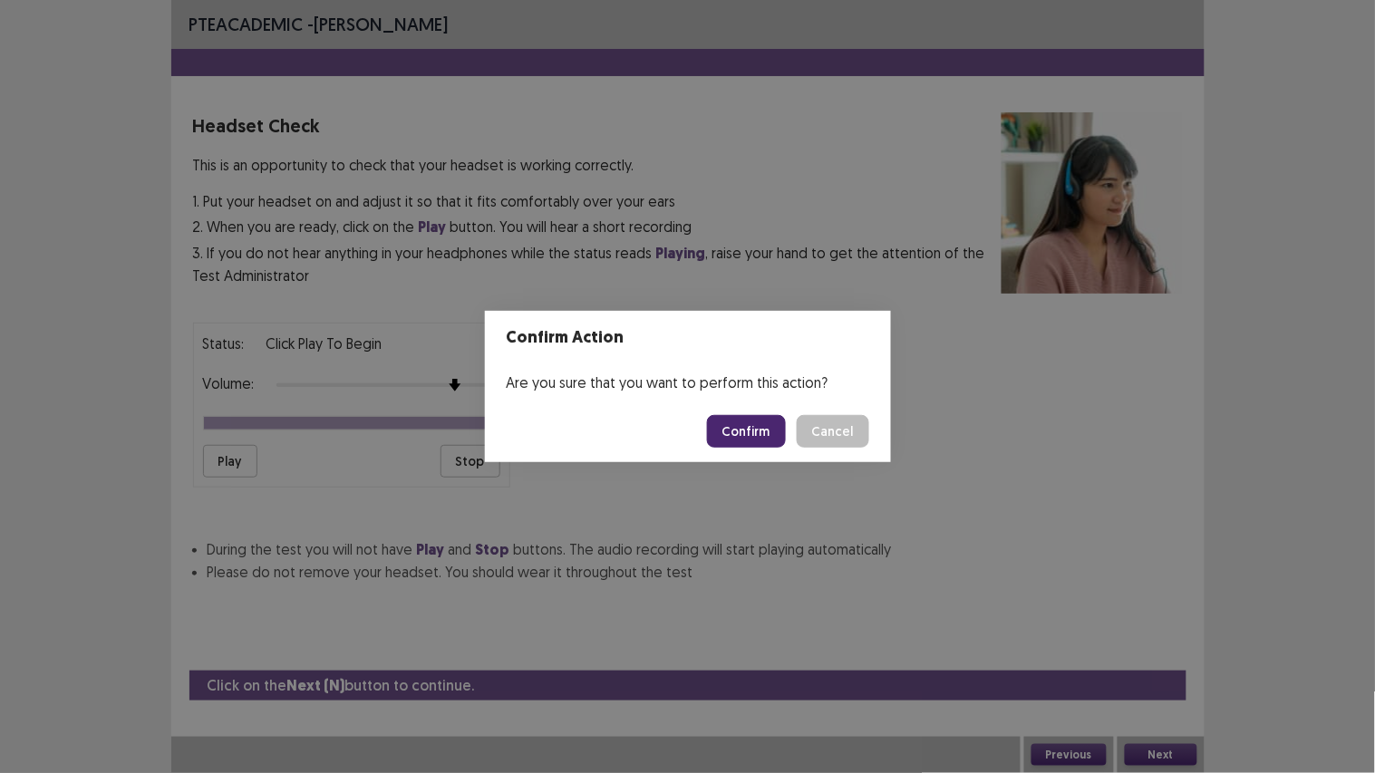
click at [759, 437] on button "Confirm" at bounding box center [746, 431] width 79 height 33
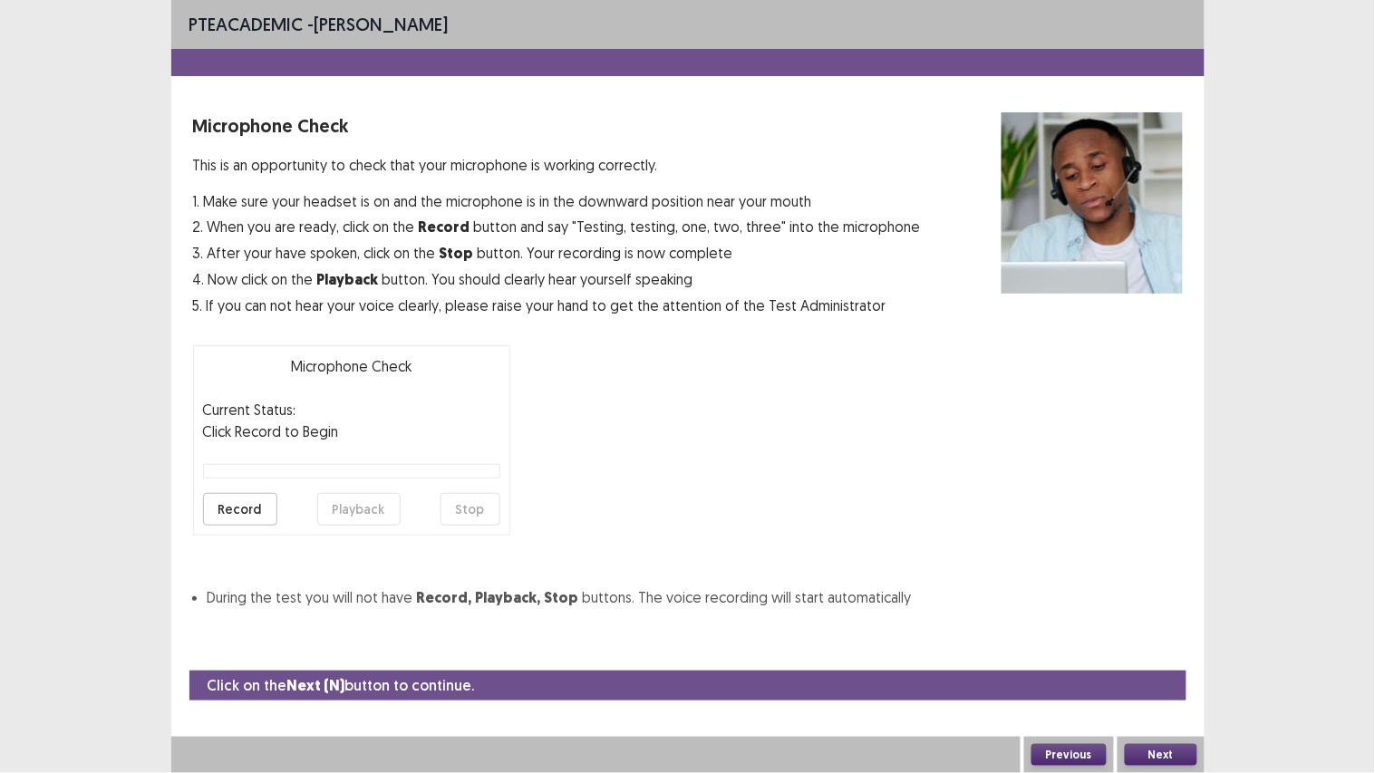
click at [240, 515] on button "Record" at bounding box center [240, 509] width 74 height 33
click at [475, 501] on button "Stop" at bounding box center [470, 509] width 60 height 33
click at [356, 526] on button "Playback" at bounding box center [358, 509] width 83 height 33
click at [1167, 644] on button "Next" at bounding box center [1160, 755] width 72 height 22
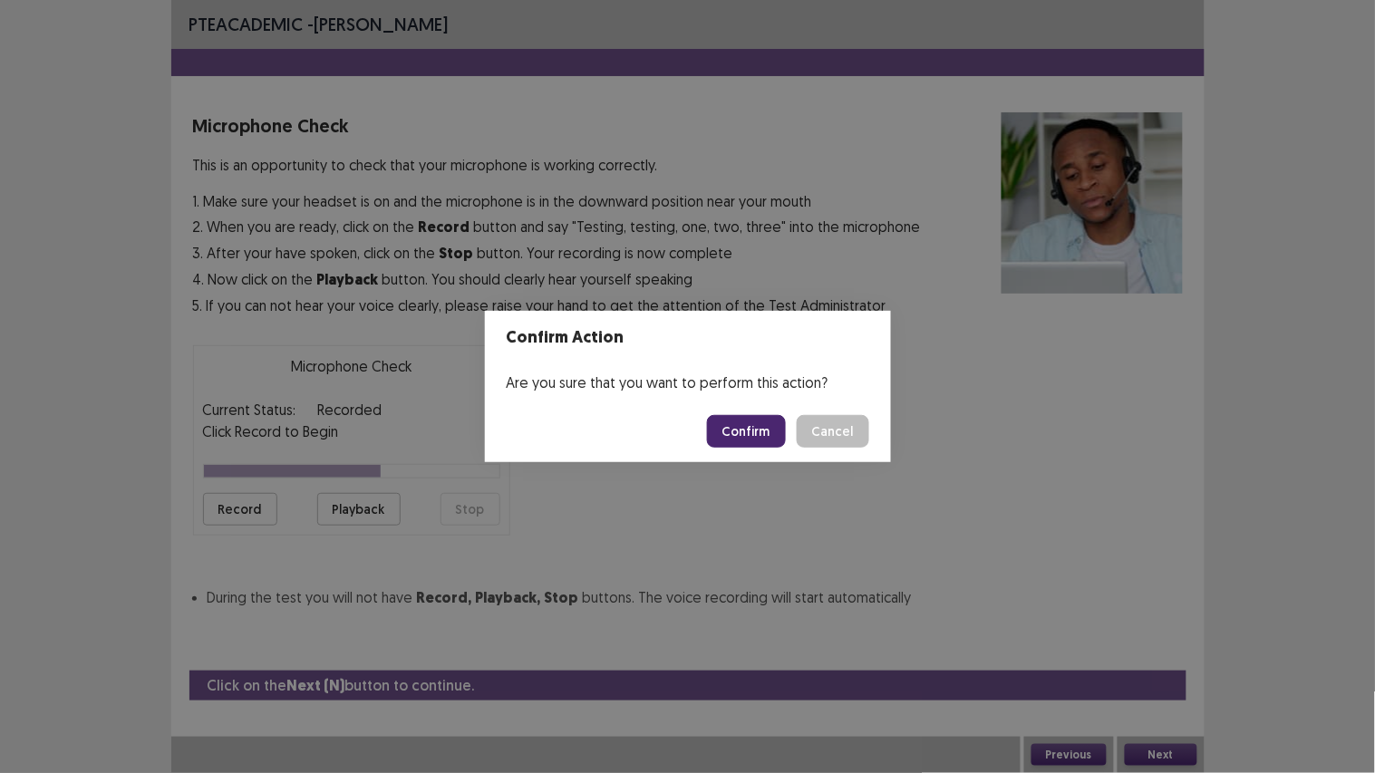
click at [758, 430] on button "Confirm" at bounding box center [746, 431] width 79 height 33
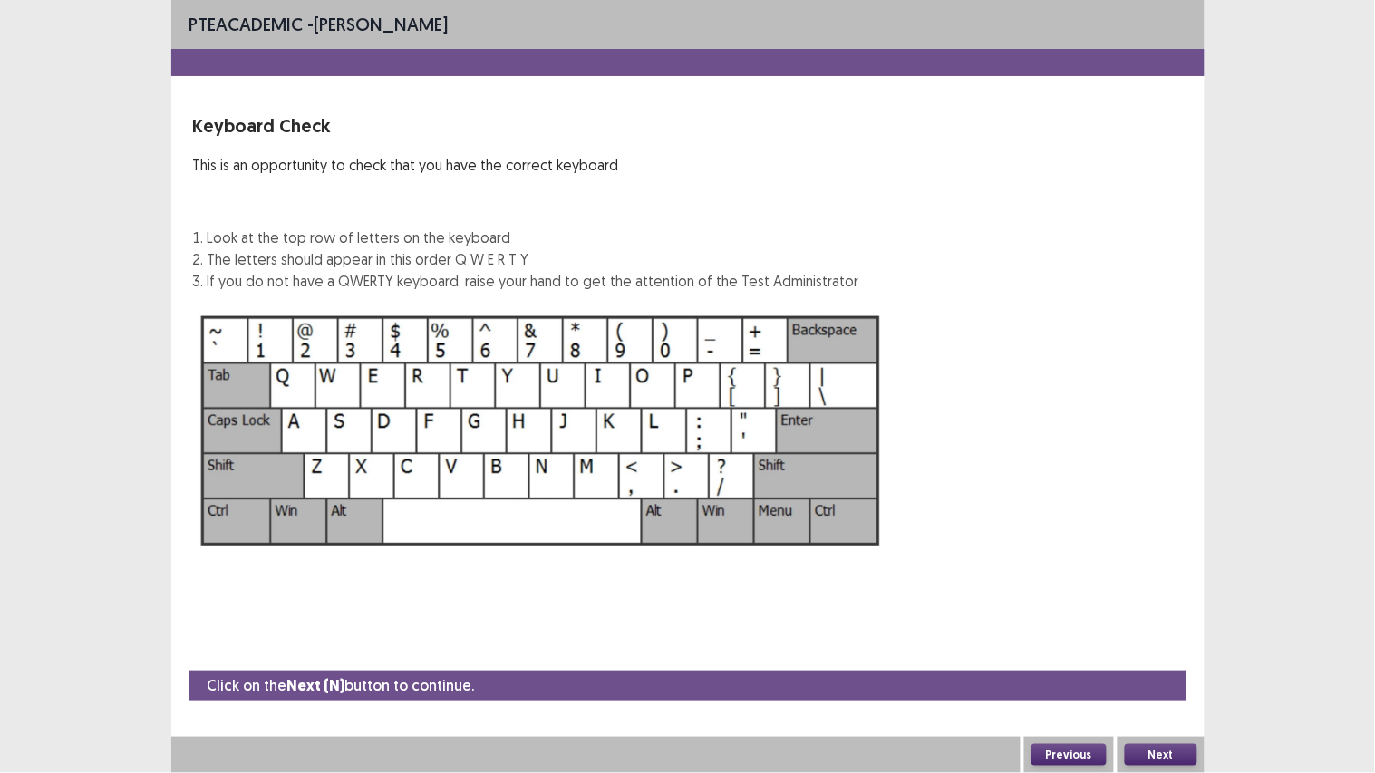
click at [1172, 644] on button "Next" at bounding box center [1160, 755] width 72 height 22
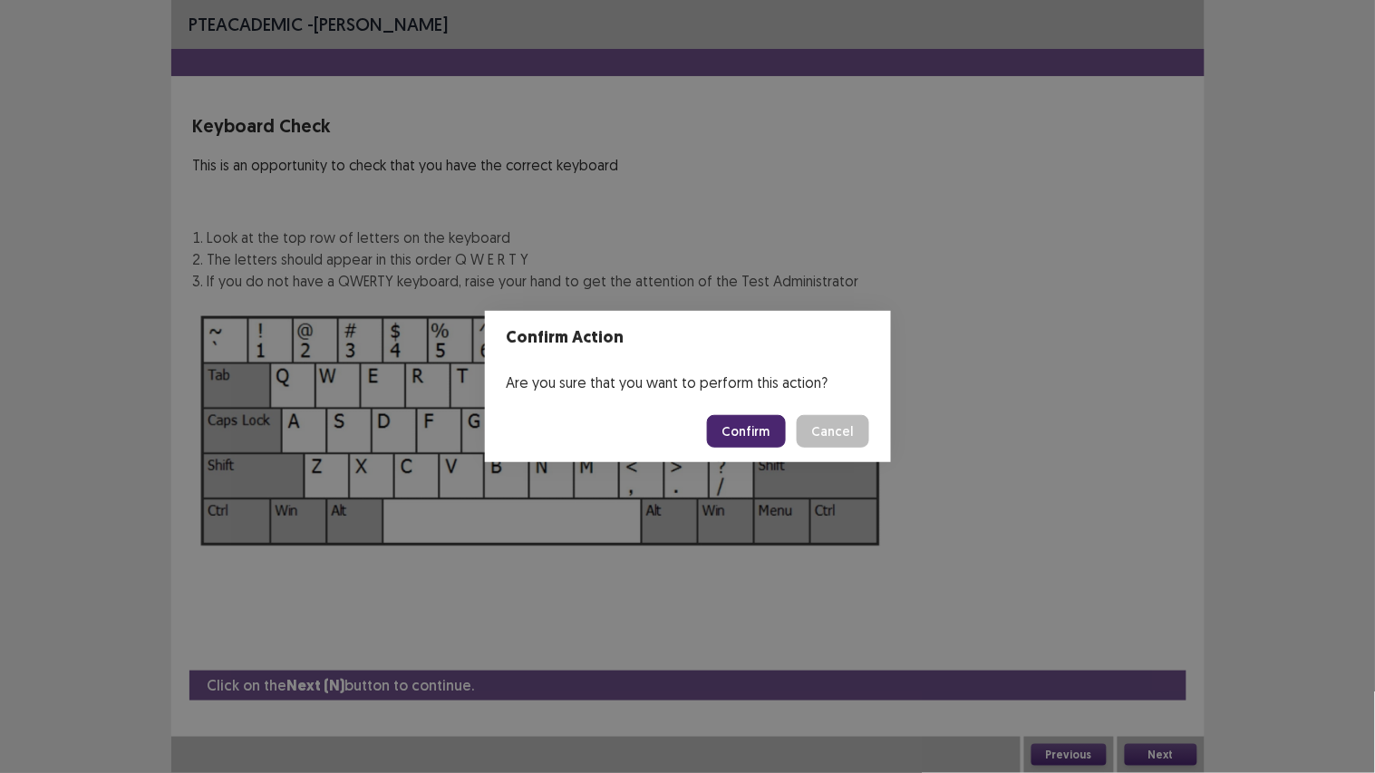
click at [765, 430] on button "Confirm" at bounding box center [746, 431] width 79 height 33
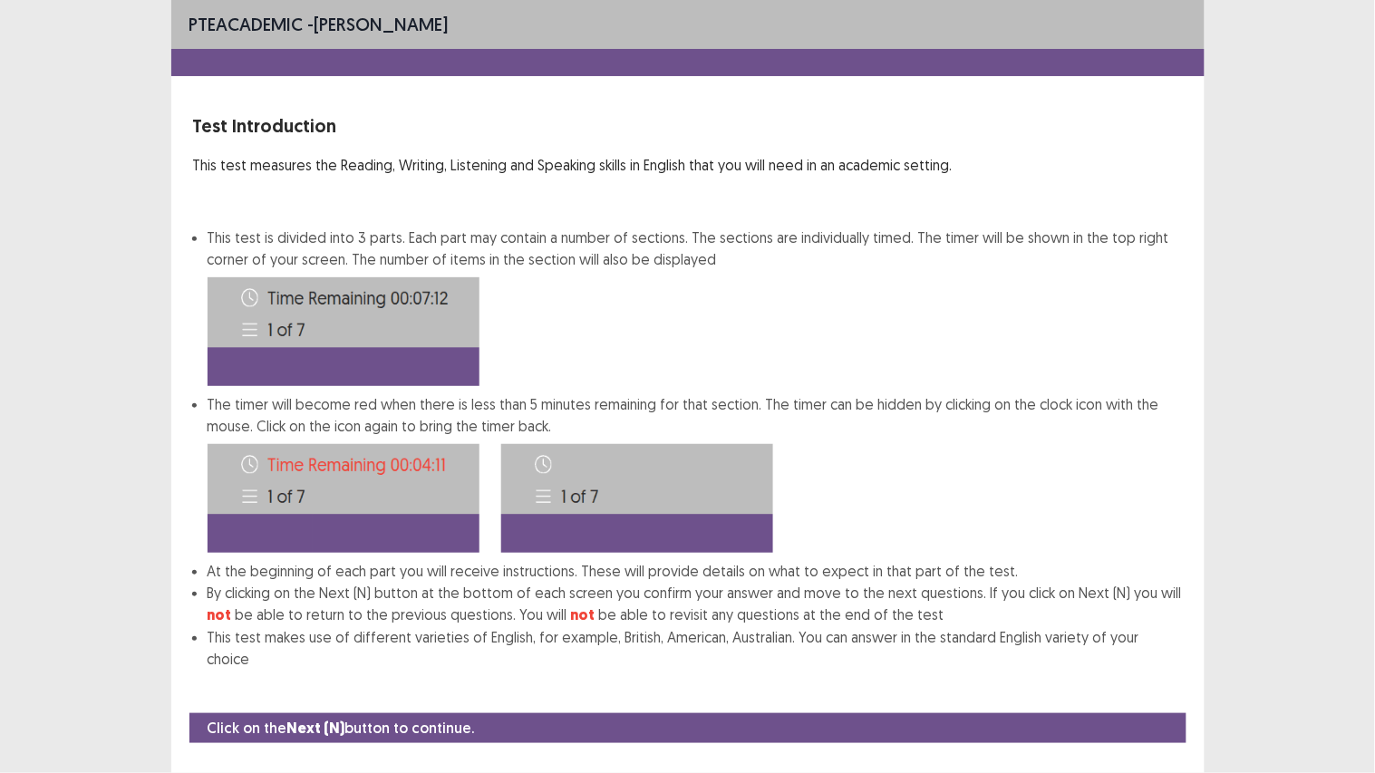
scroll to position [12, 0]
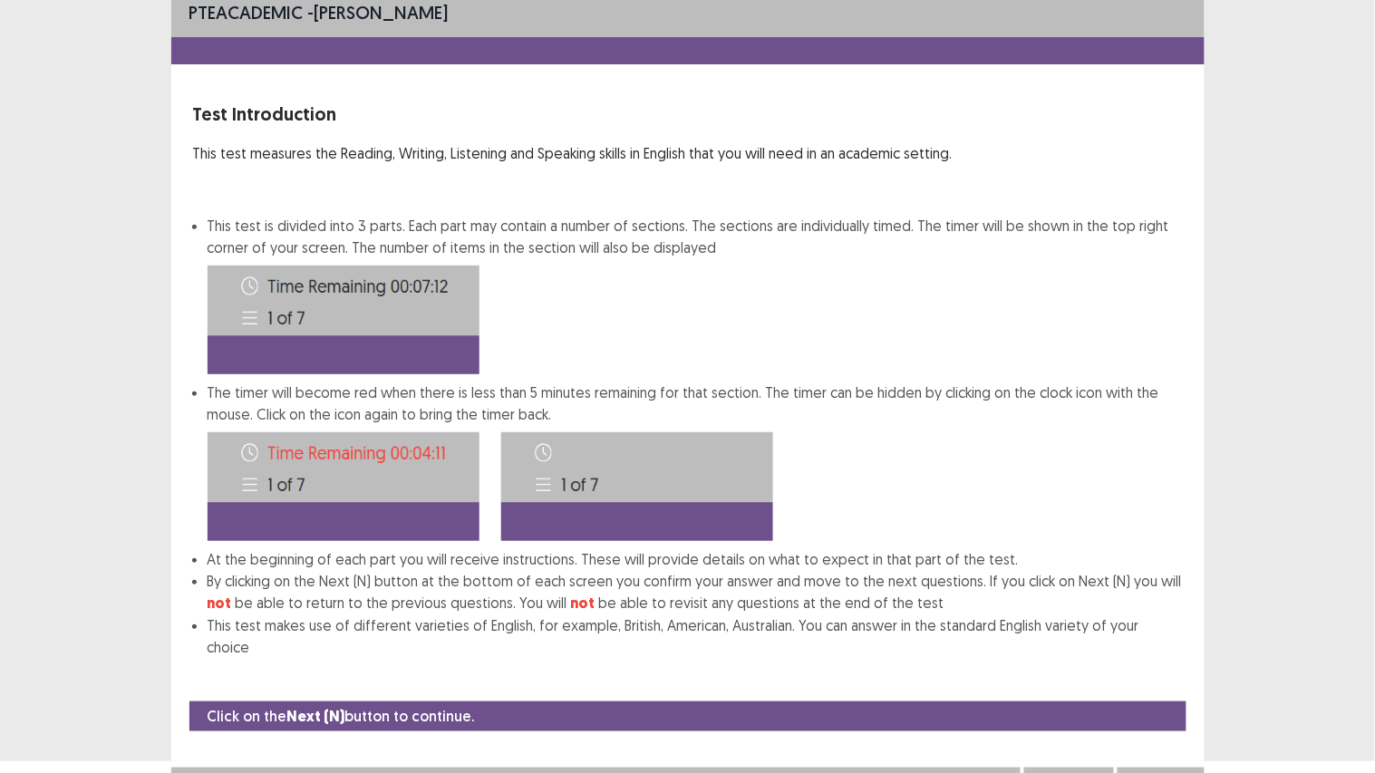
click at [1160, 644] on button "Next" at bounding box center [1160, 786] width 72 height 22
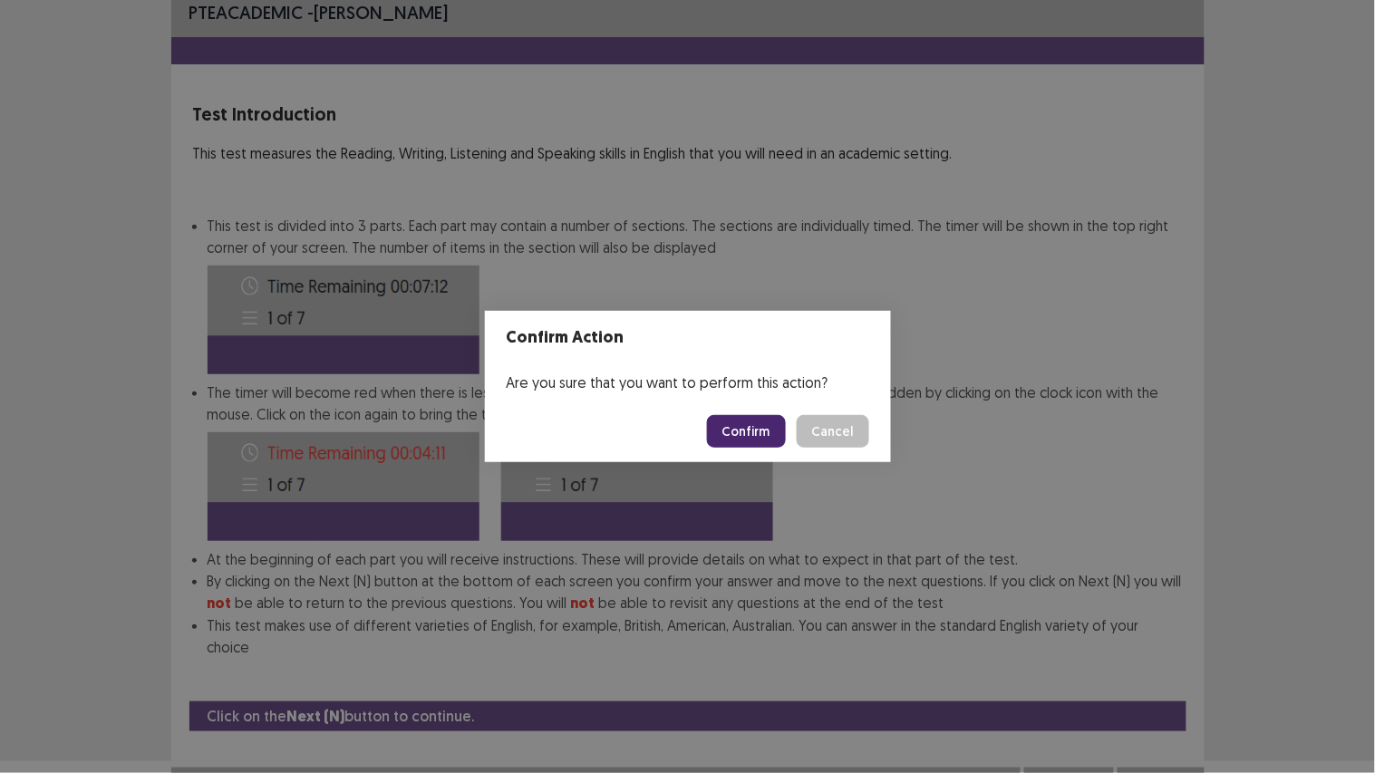
click at [730, 429] on button "Confirm" at bounding box center [746, 431] width 79 height 33
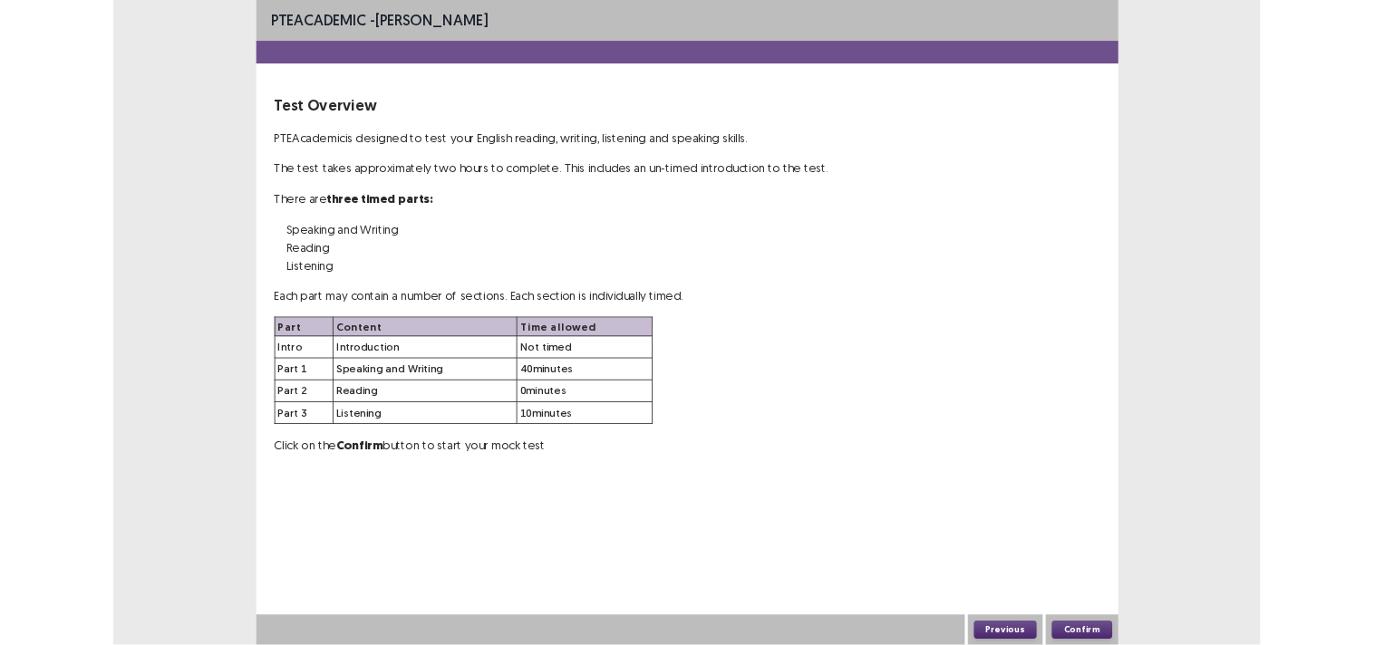
scroll to position [0, 0]
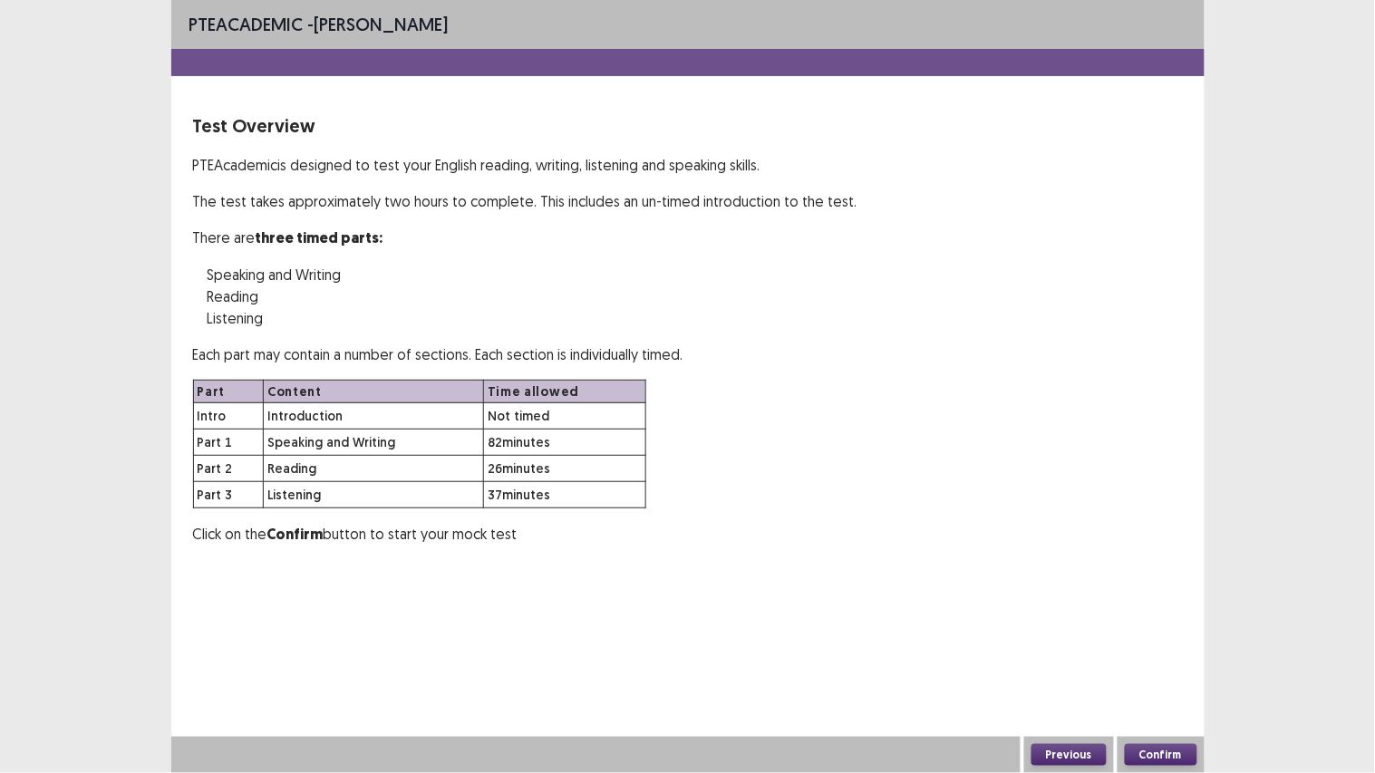
click at [1176, 644] on button "Confirm" at bounding box center [1160, 755] width 72 height 22
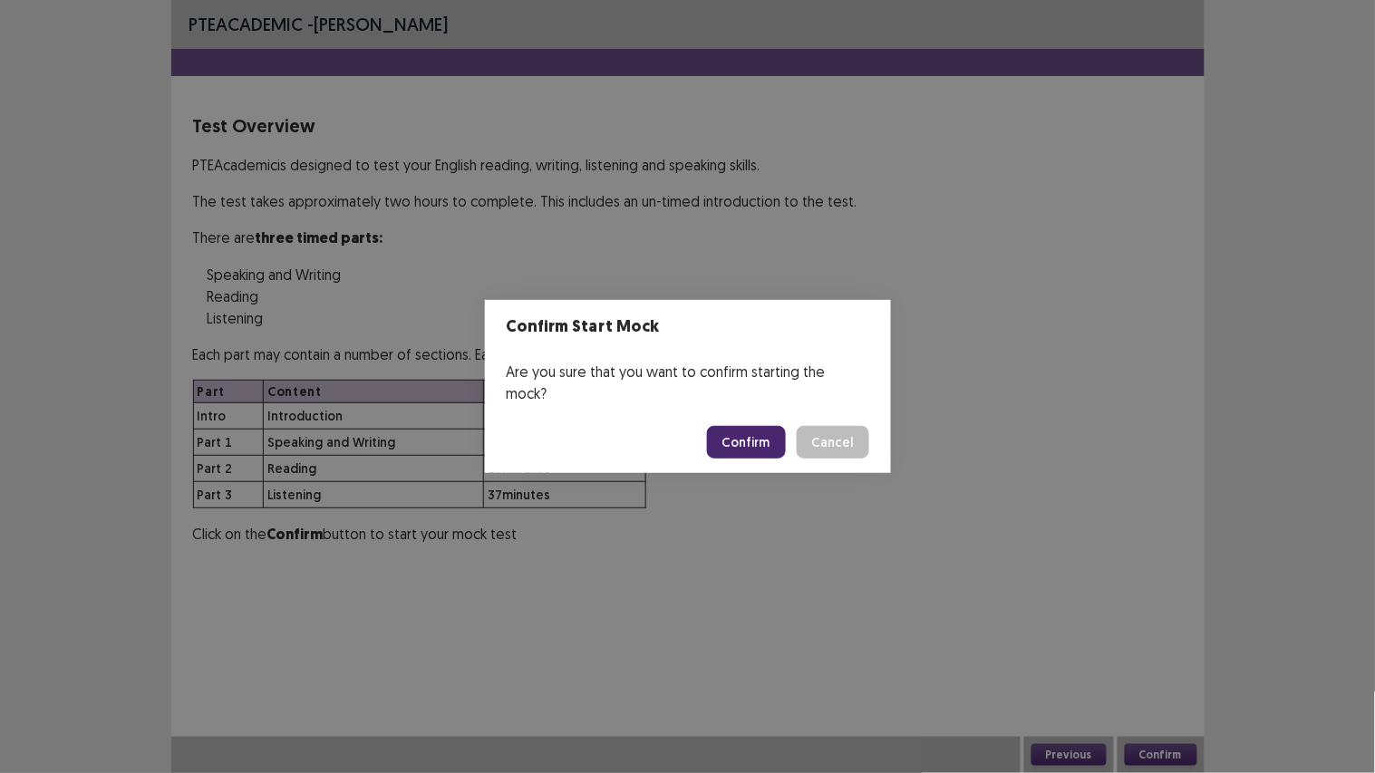
click at [753, 429] on button "Confirm" at bounding box center [746, 442] width 79 height 33
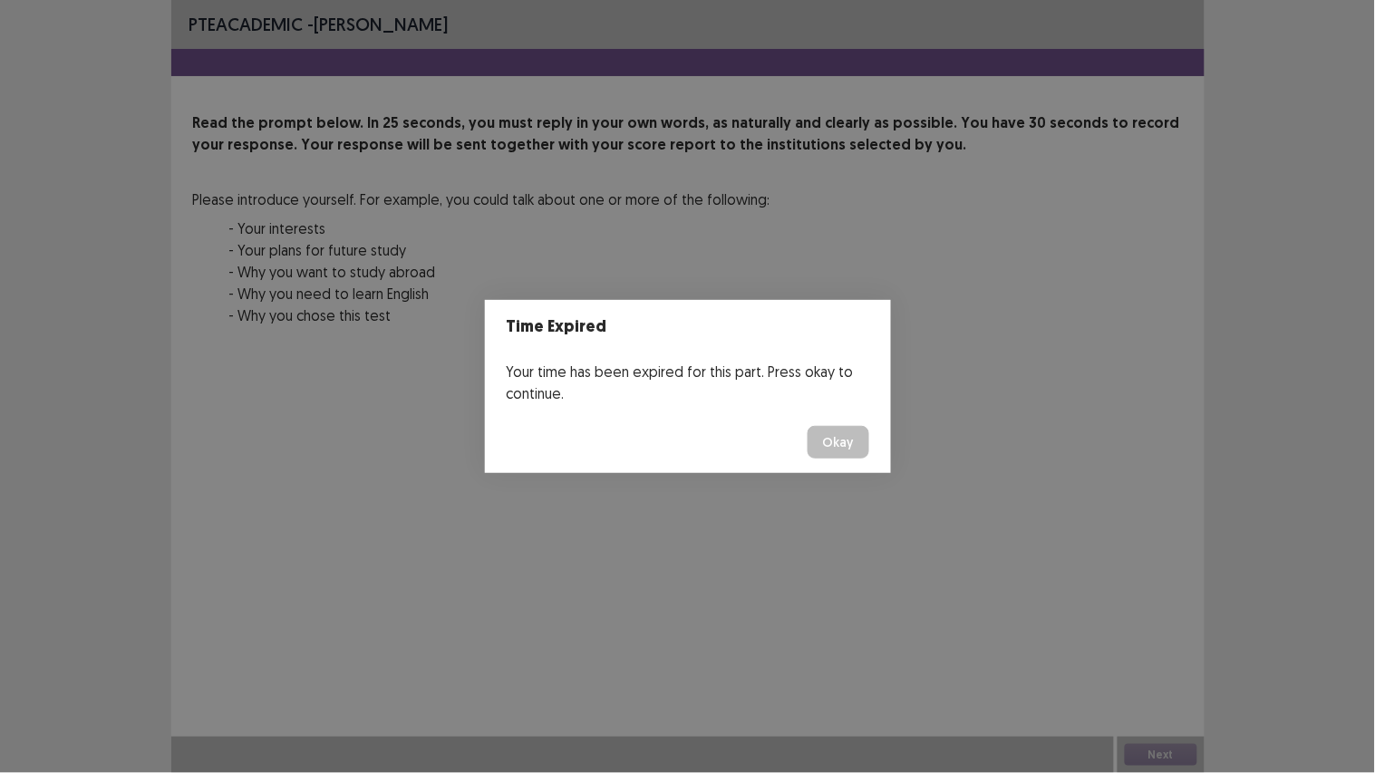
click at [835, 449] on button "Okay" at bounding box center [838, 442] width 62 height 33
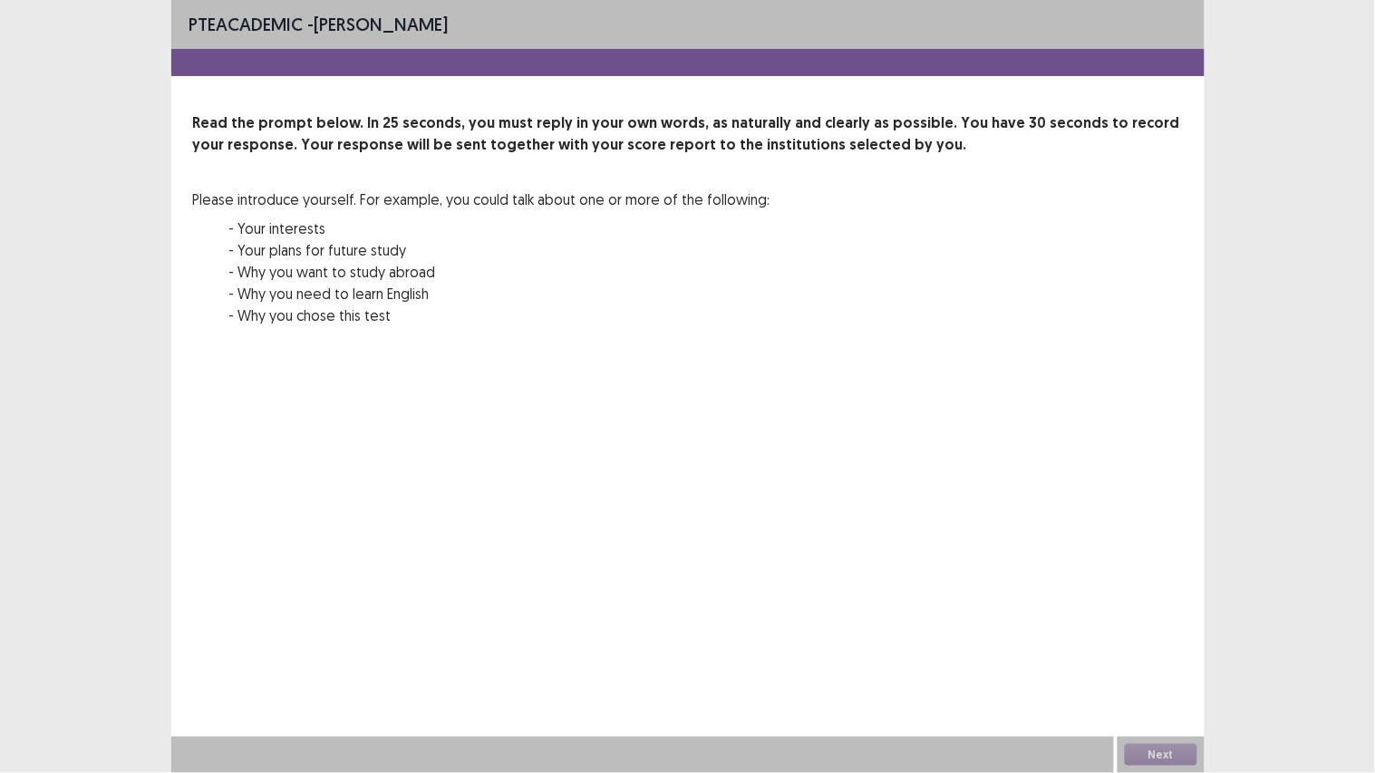
click at [1037, 605] on div "PTE academic - Fabienne Pimentel Read the prompt below. In 25 seconds, you must…" at bounding box center [687, 386] width 1033 height 773
click at [1166, 644] on div "Next" at bounding box center [1160, 755] width 87 height 36
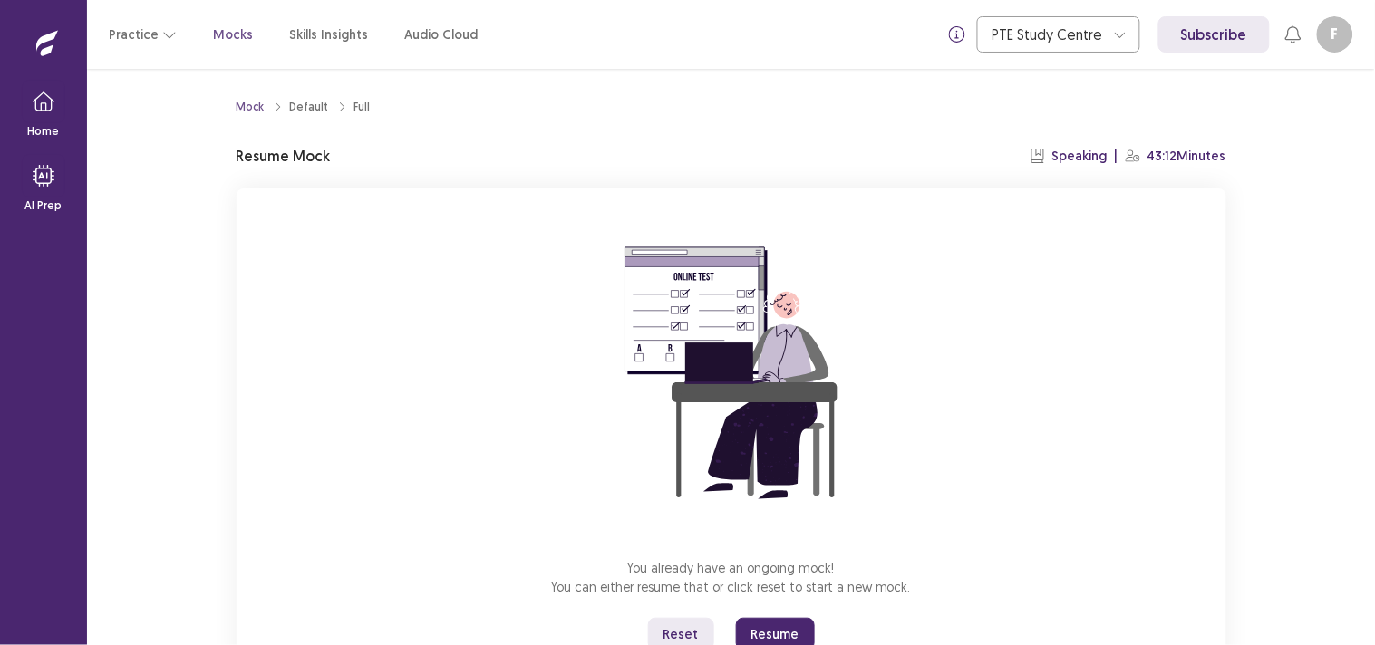
click at [768, 625] on button "Resume" at bounding box center [775, 634] width 79 height 33
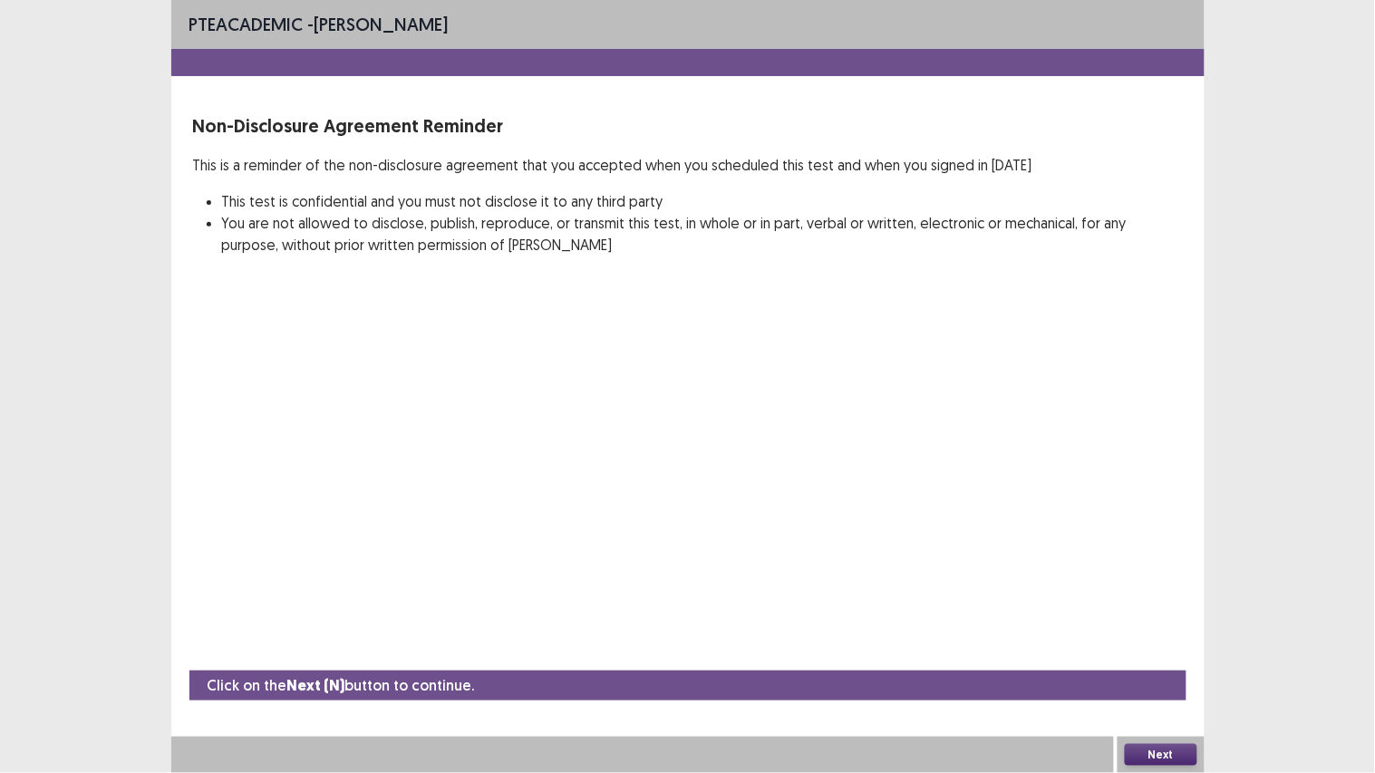
click at [1148, 644] on button "Next" at bounding box center [1160, 755] width 72 height 22
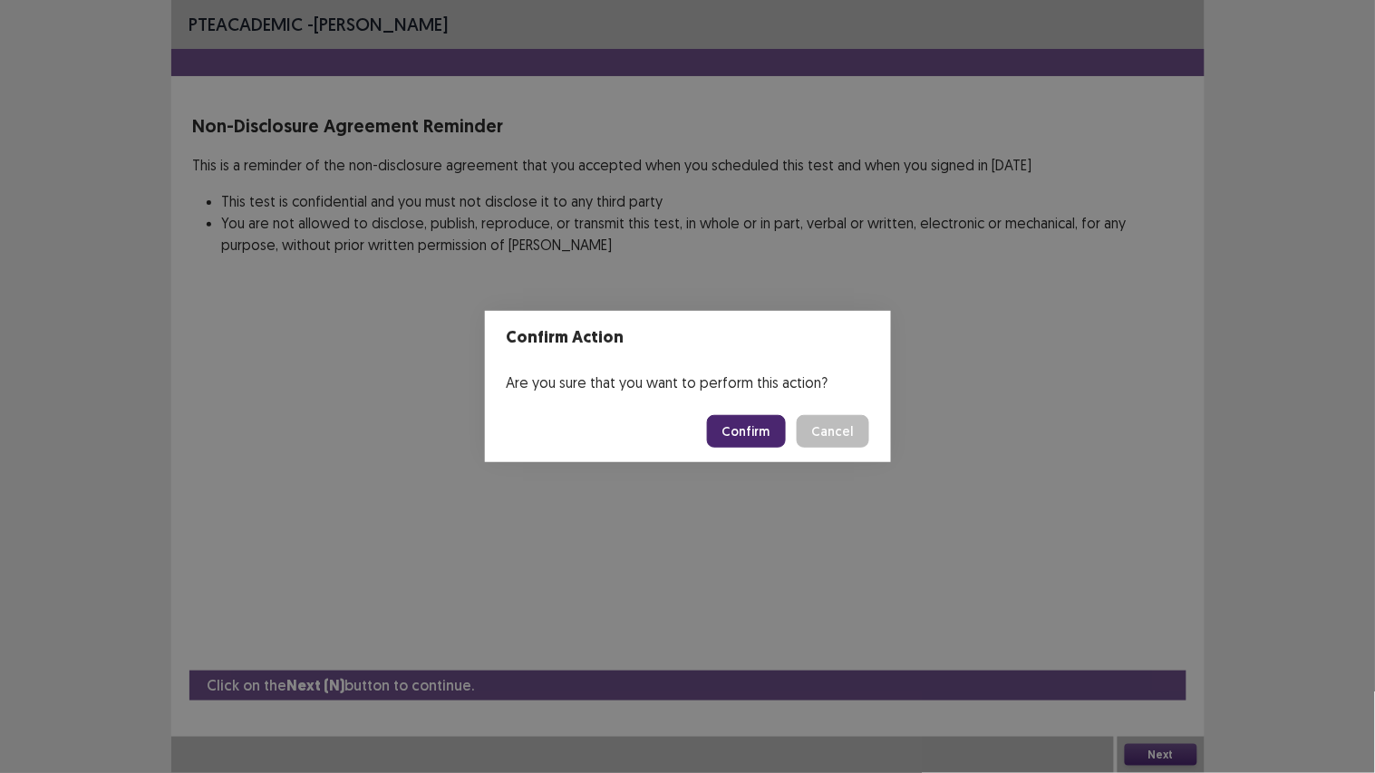
click at [735, 424] on button "Confirm" at bounding box center [746, 431] width 79 height 33
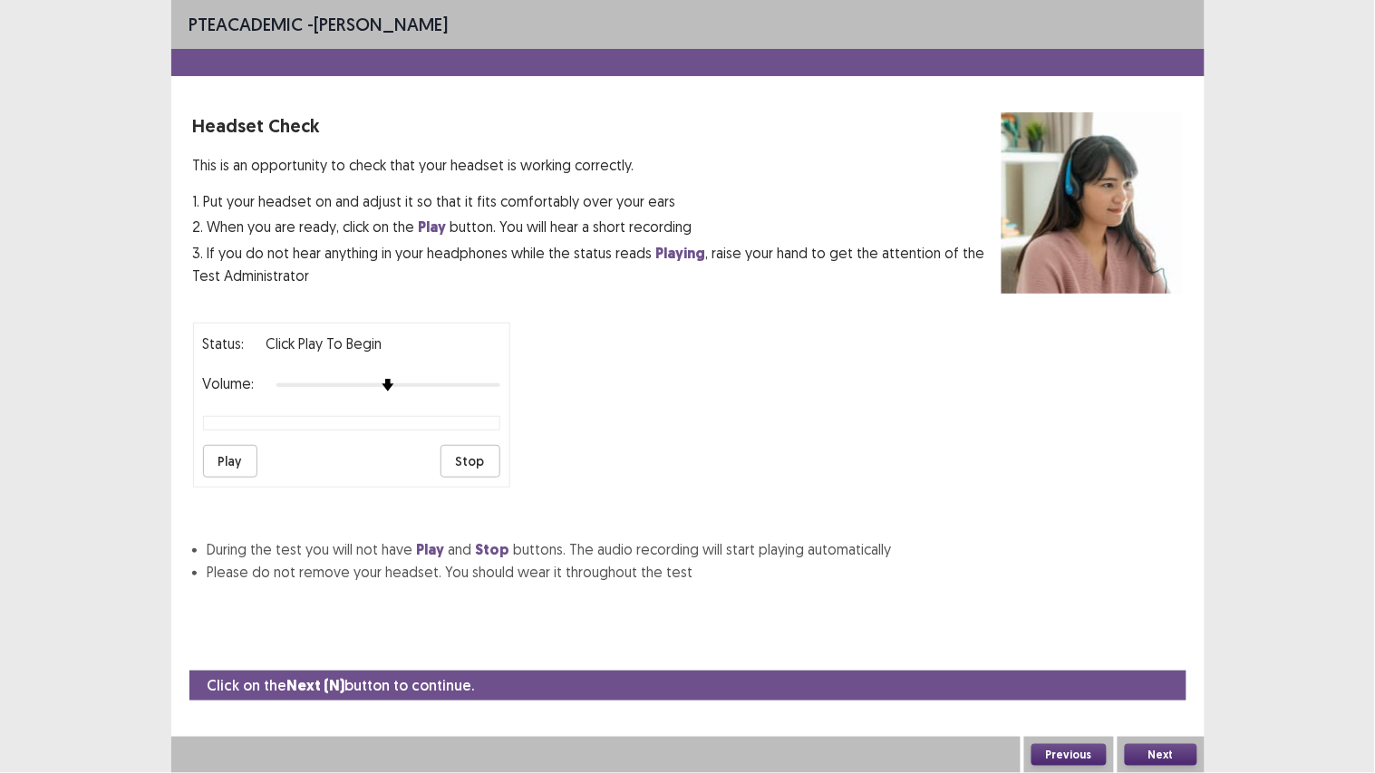
click at [1146, 644] on button "Next" at bounding box center [1160, 755] width 72 height 22
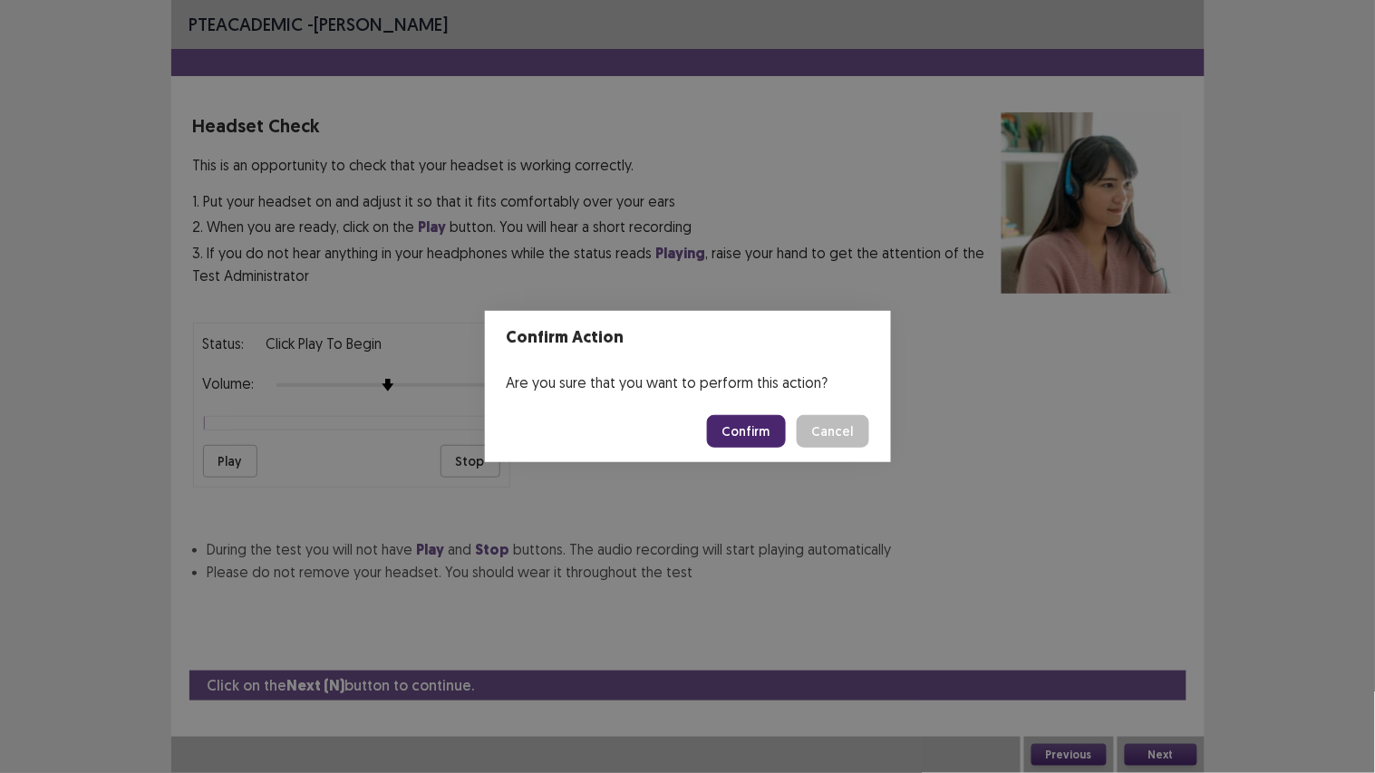
click at [746, 428] on button "Confirm" at bounding box center [746, 431] width 79 height 33
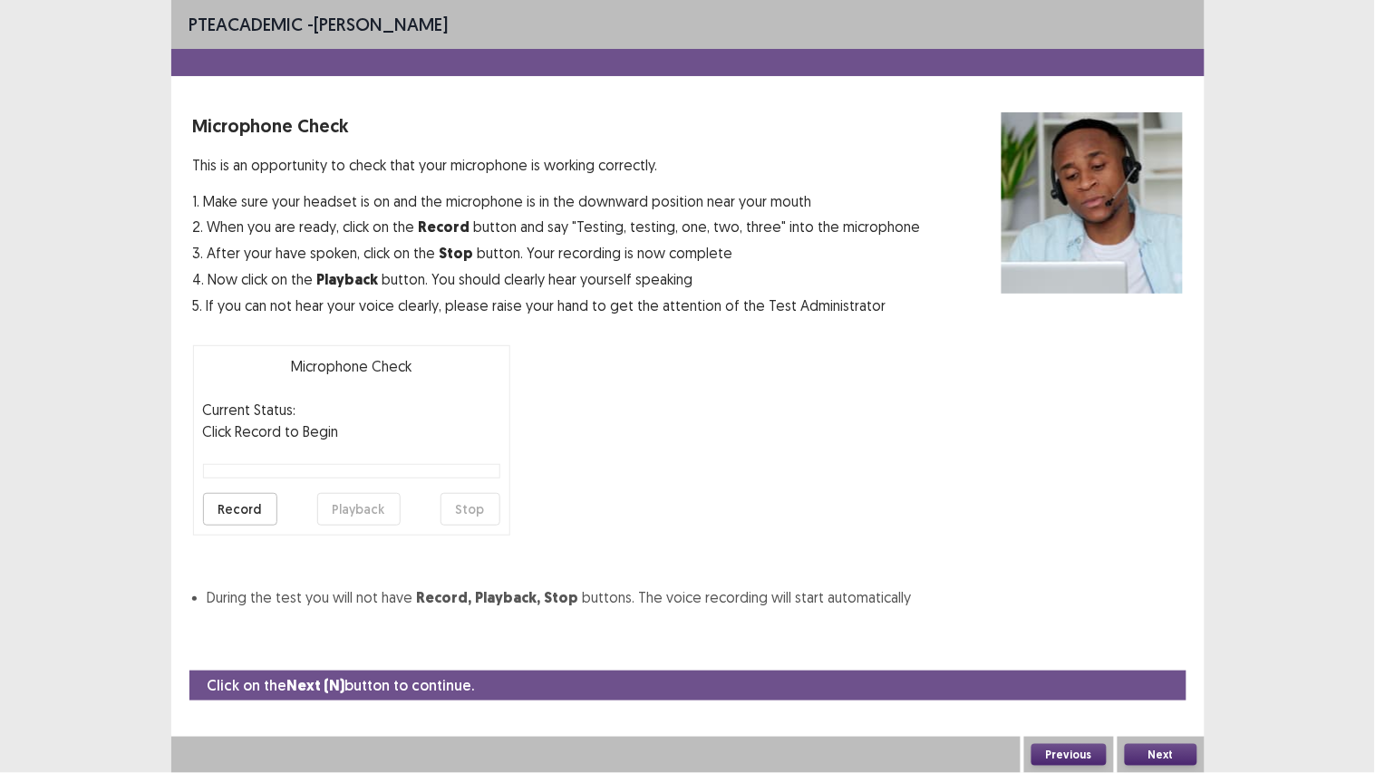
click at [1156, 644] on button "Next" at bounding box center [1160, 755] width 72 height 22
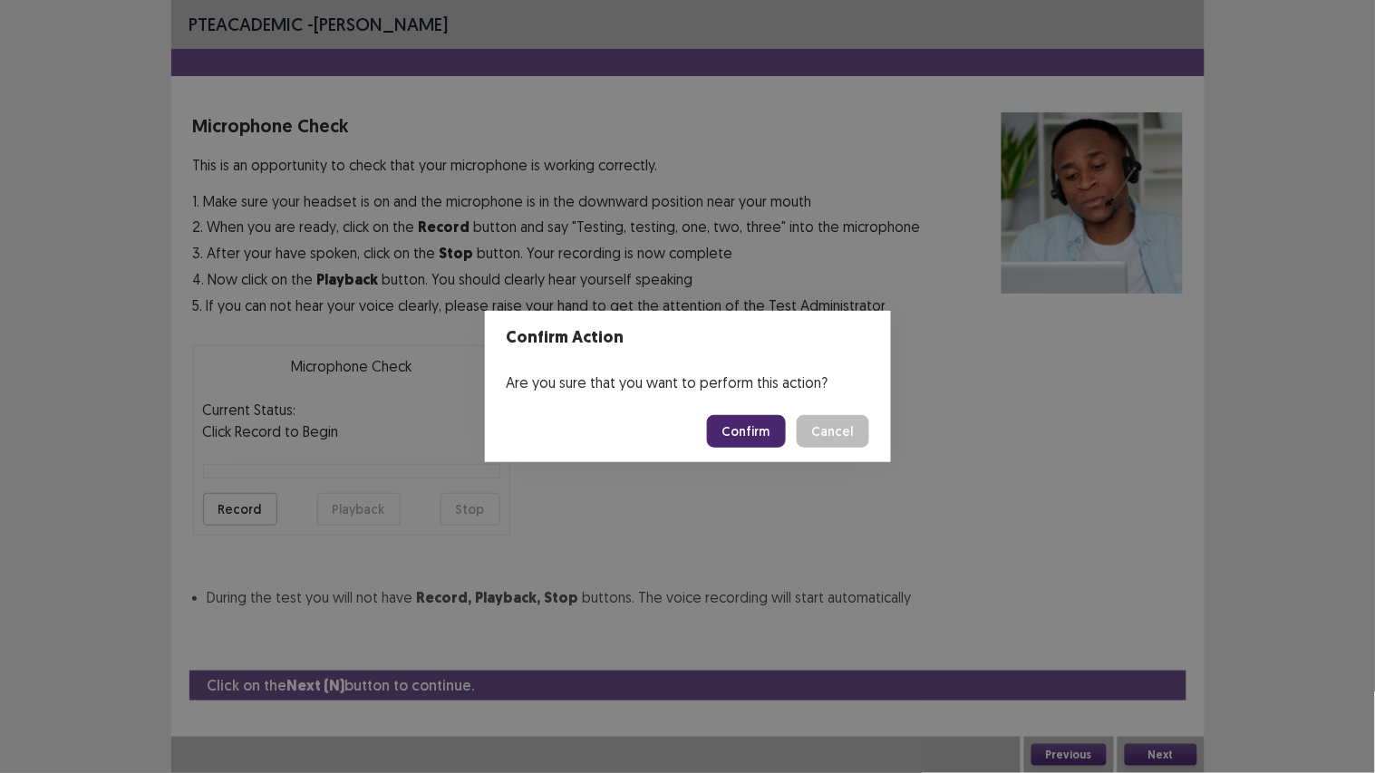
click at [765, 445] on button "Confirm" at bounding box center [746, 431] width 79 height 33
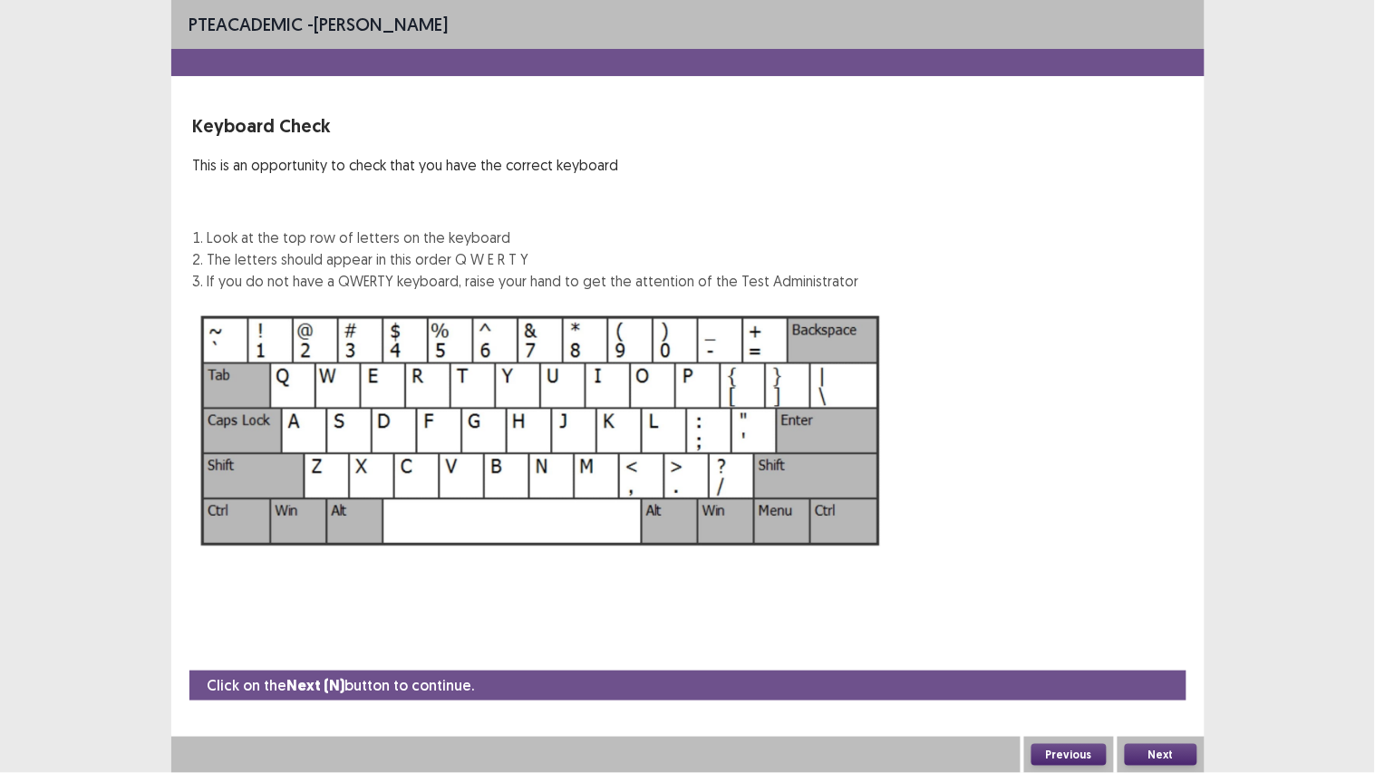
click at [1155, 644] on div "Next" at bounding box center [1160, 755] width 87 height 36
click at [1143, 644] on button "Next" at bounding box center [1160, 755] width 72 height 22
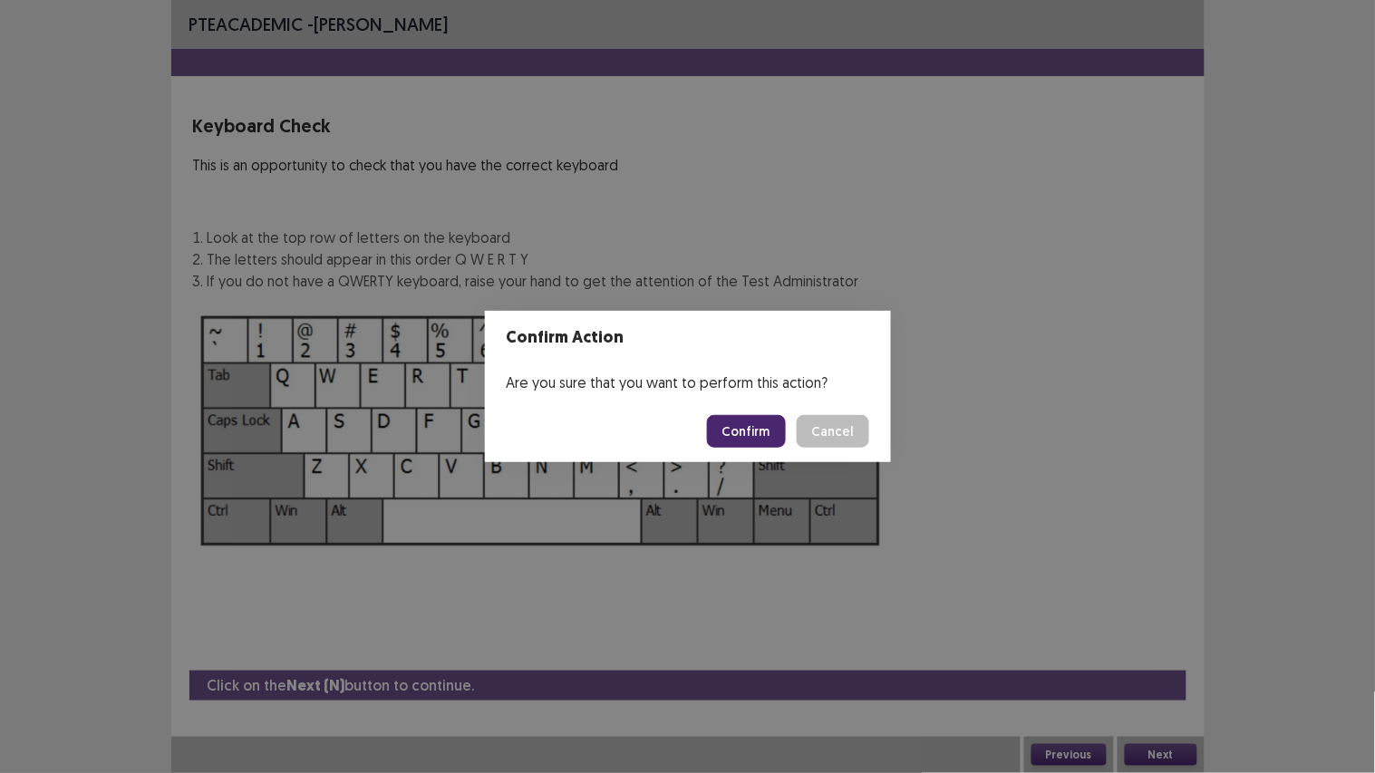
click at [738, 429] on button "Confirm" at bounding box center [746, 431] width 79 height 33
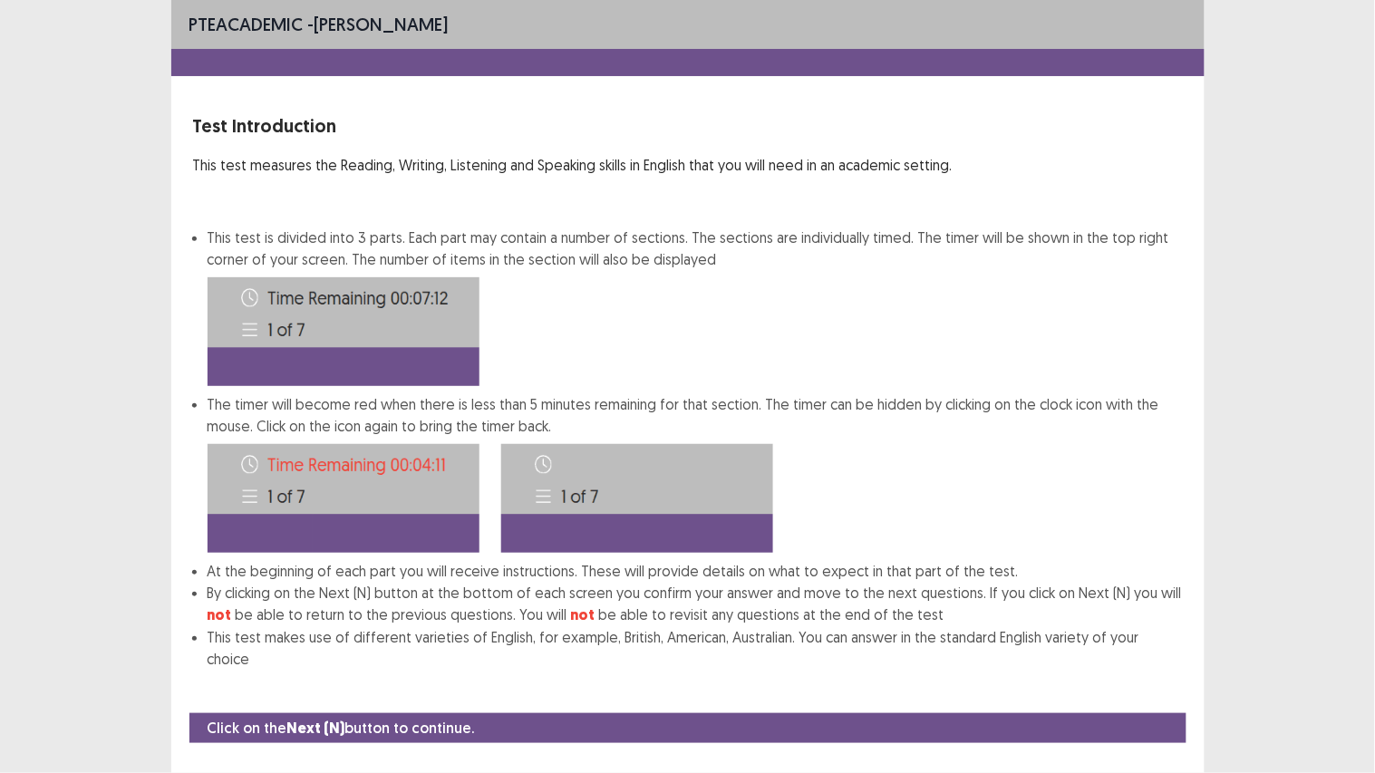
scroll to position [12, 0]
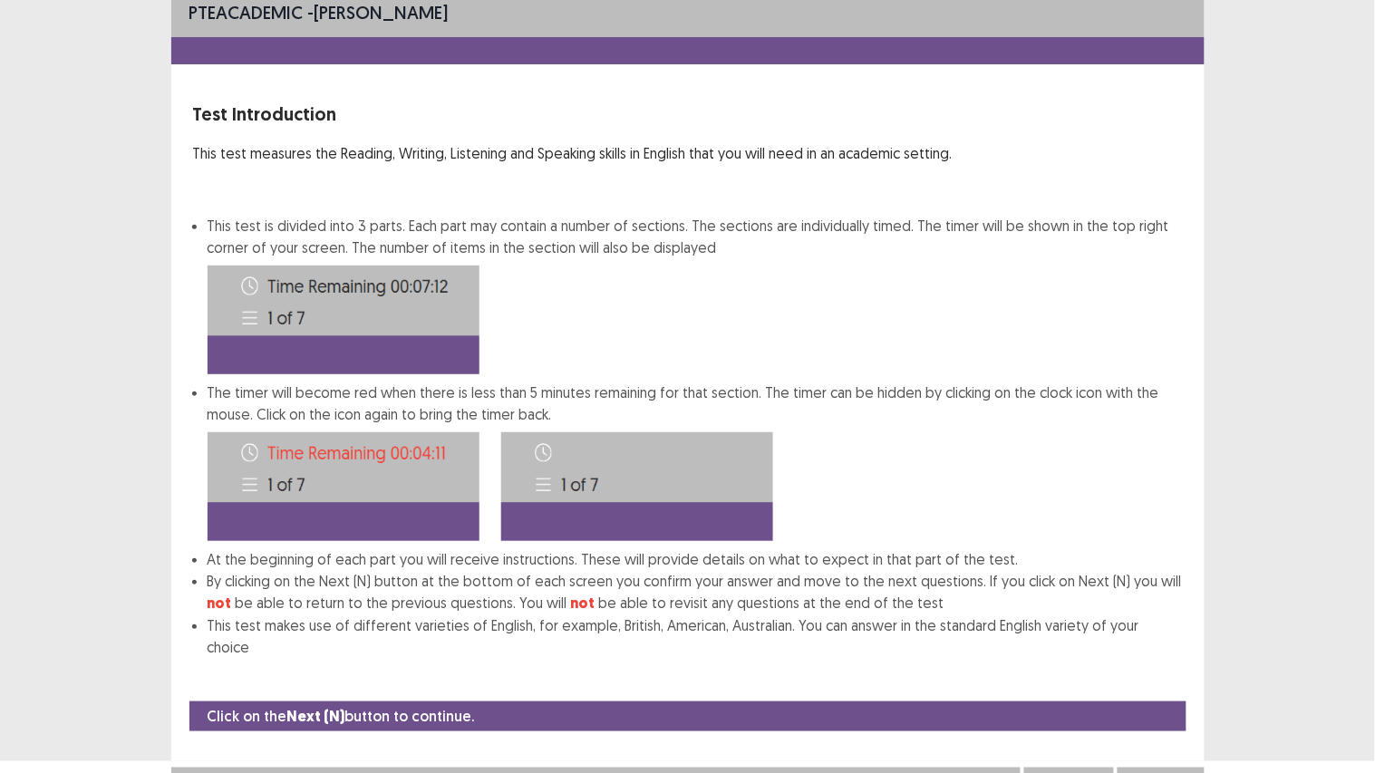
click at [1153, 644] on button "Next" at bounding box center [1160, 786] width 72 height 22
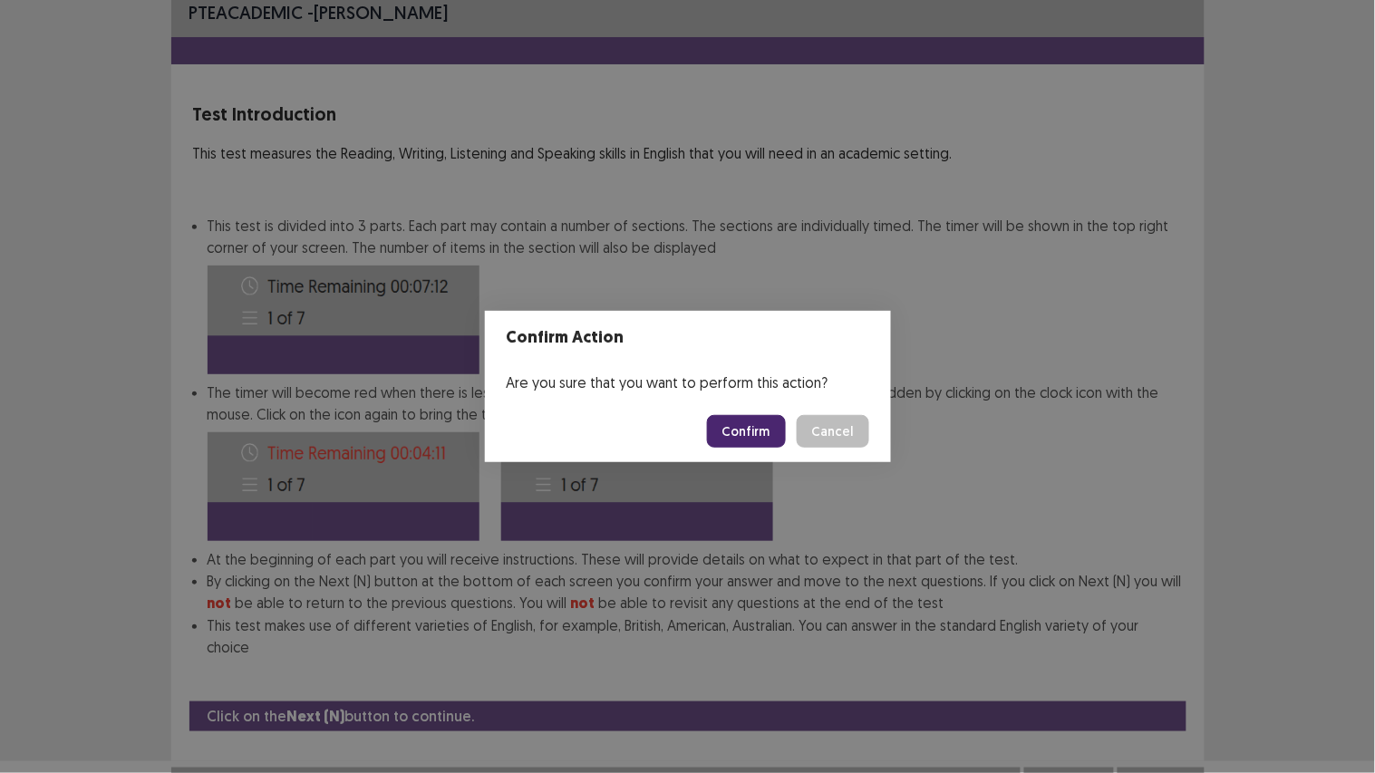
click at [738, 418] on button "Confirm" at bounding box center [746, 431] width 79 height 33
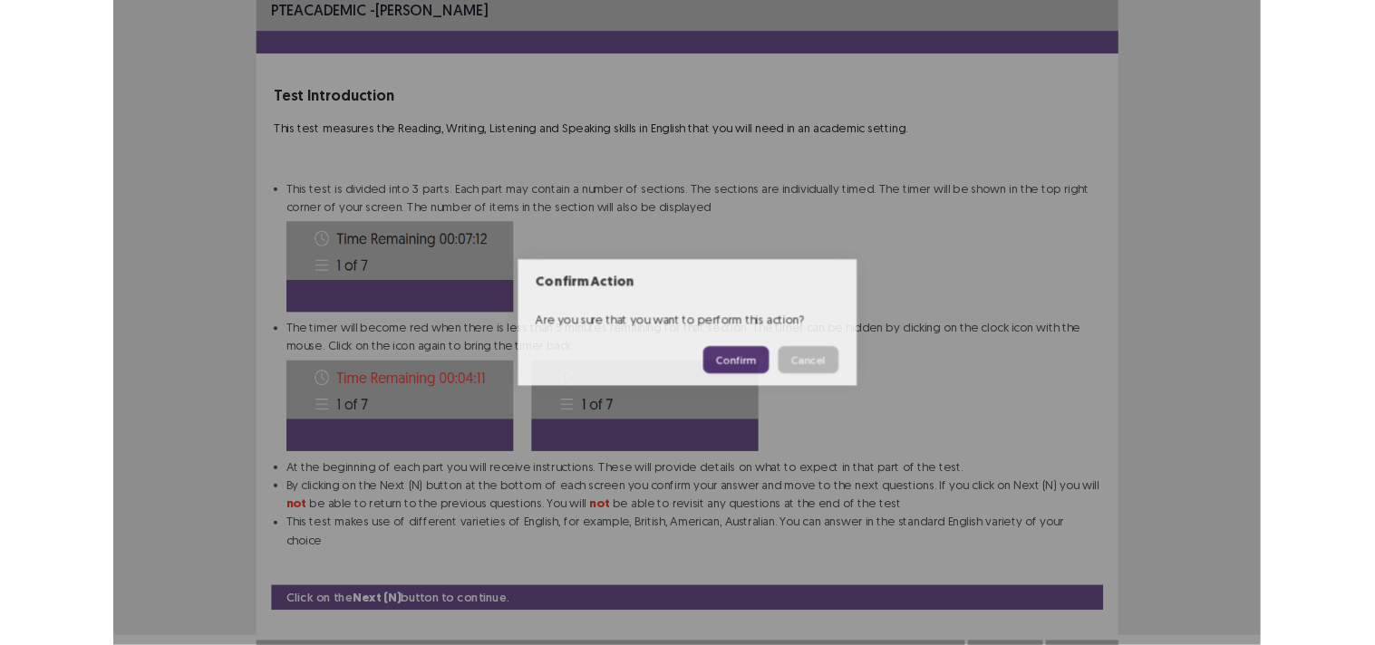
scroll to position [0, 0]
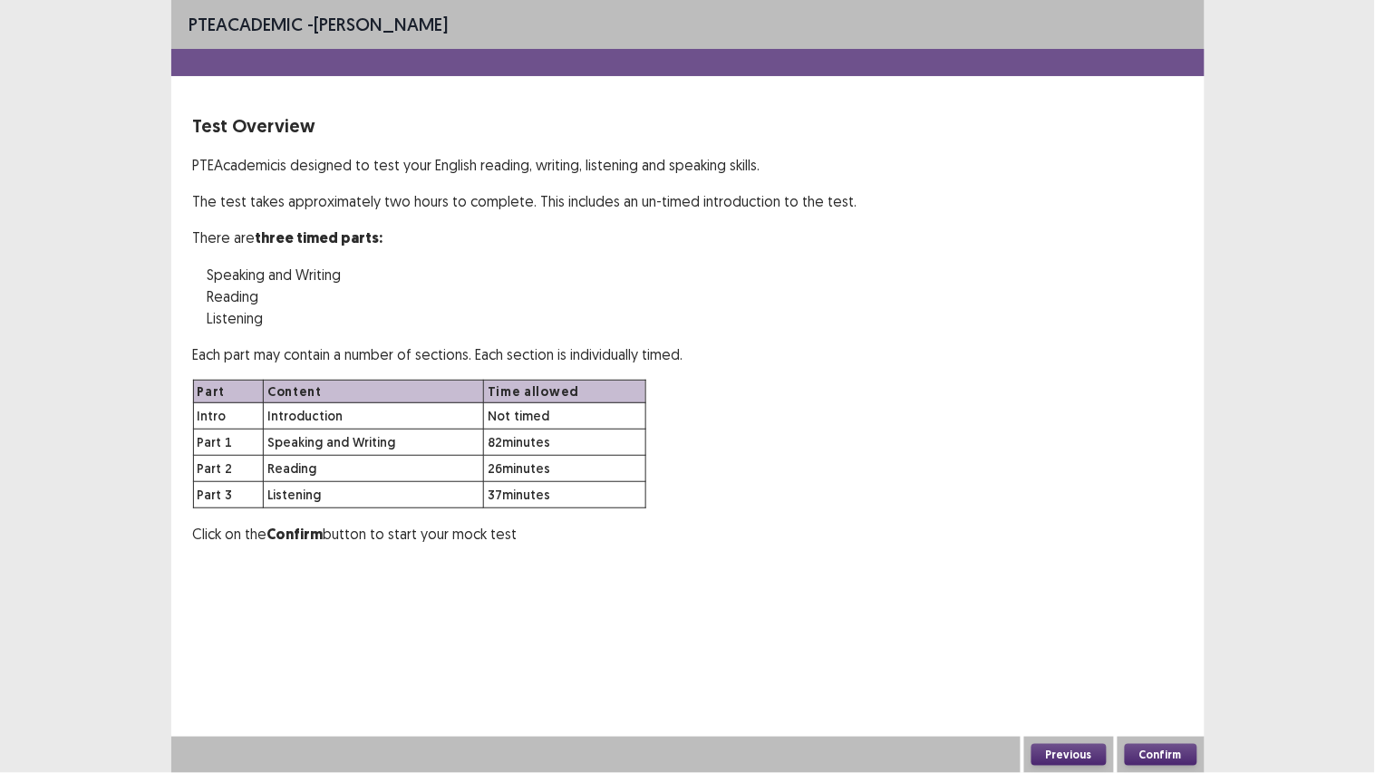
click at [1158, 644] on button "Confirm" at bounding box center [1160, 755] width 72 height 22
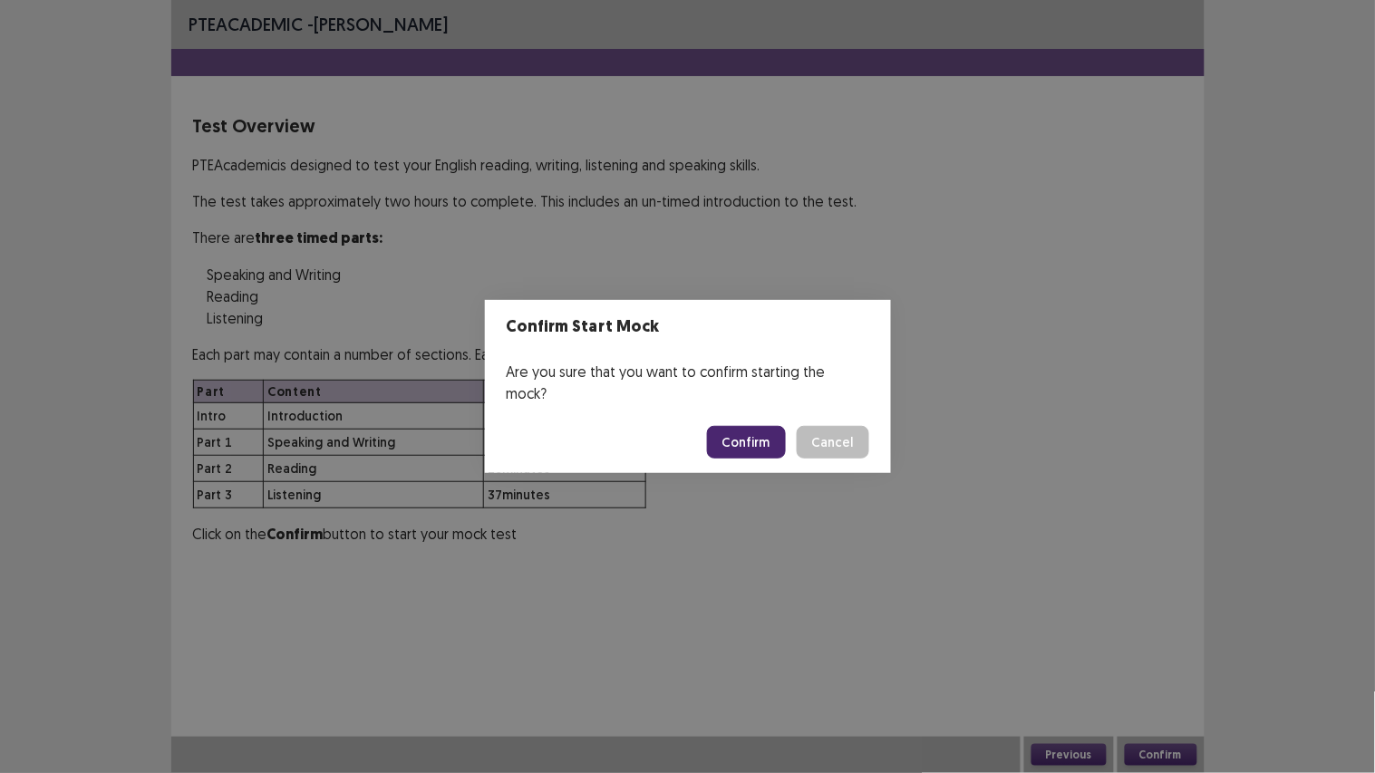
click at [746, 431] on button "Confirm" at bounding box center [746, 442] width 79 height 33
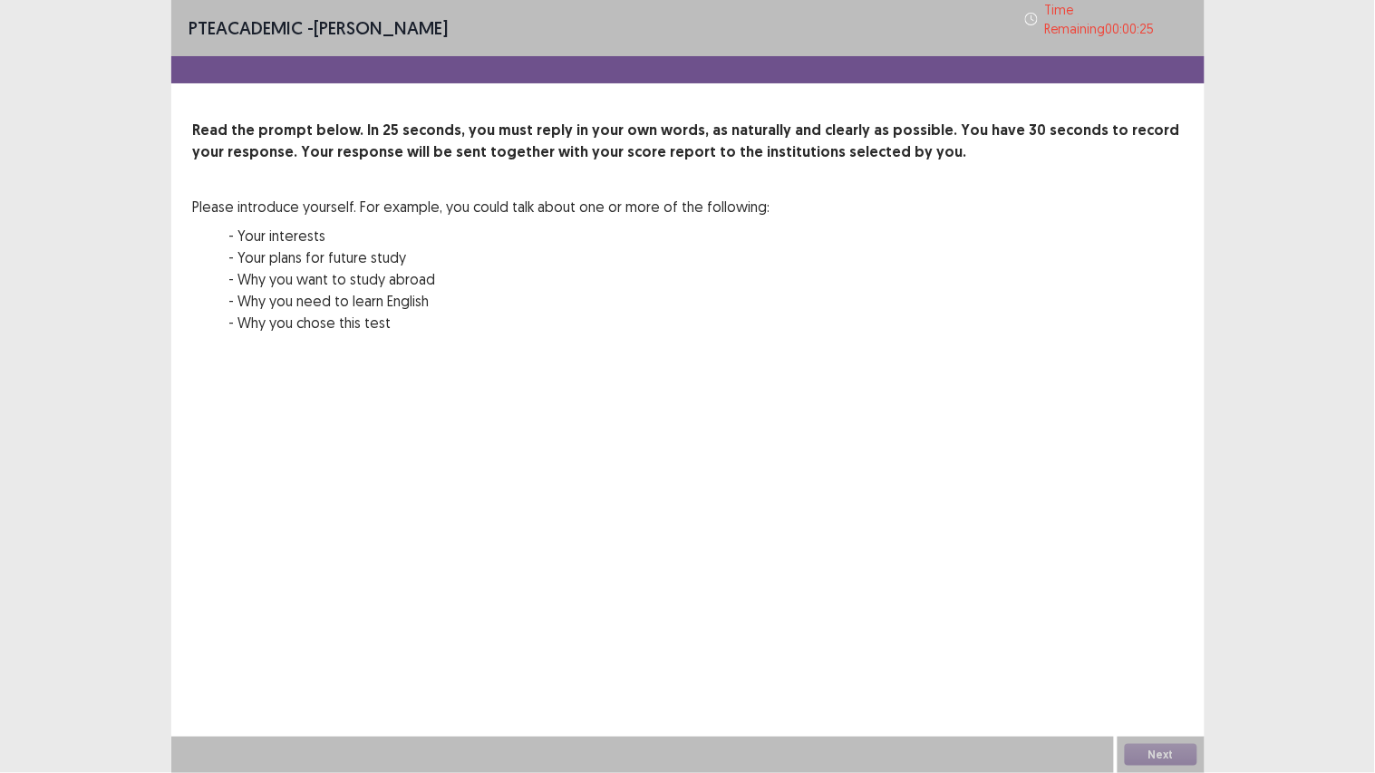
click at [979, 548] on div "PTE academic - Fabienne Pimentel Time Remaining 00 : 00 : 25 Read the prompt be…" at bounding box center [687, 386] width 1033 height 773
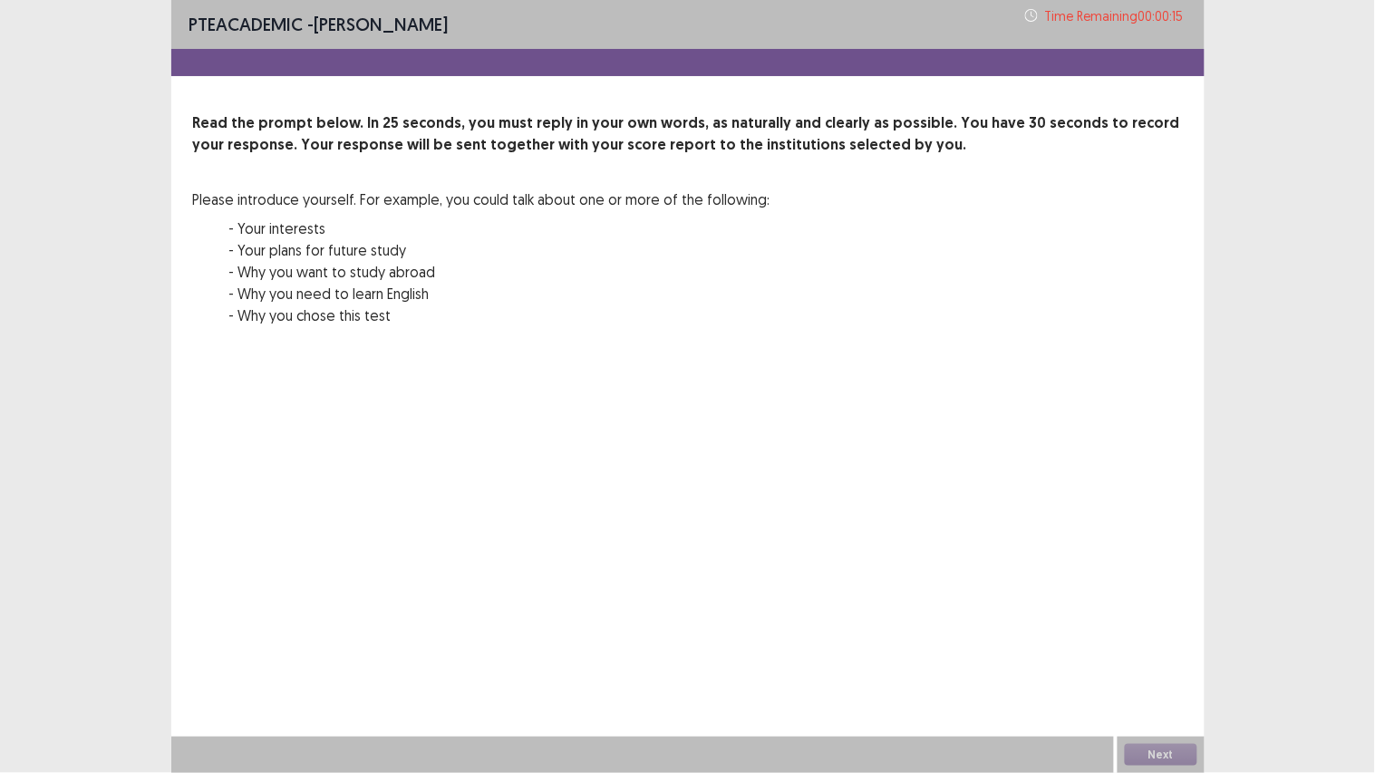
click at [1161, 644] on div "Next" at bounding box center [1160, 755] width 87 height 36
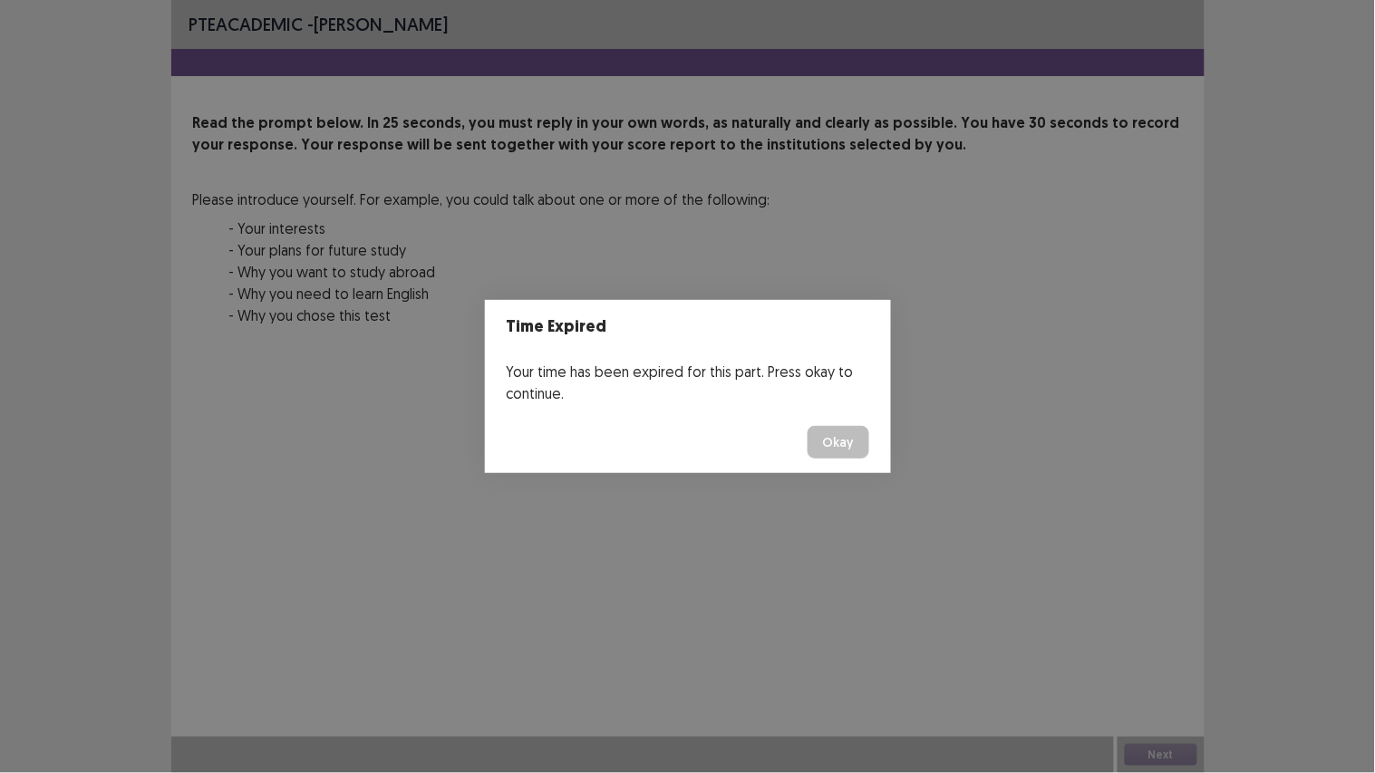
click at [837, 442] on button "Okay" at bounding box center [838, 442] width 62 height 33
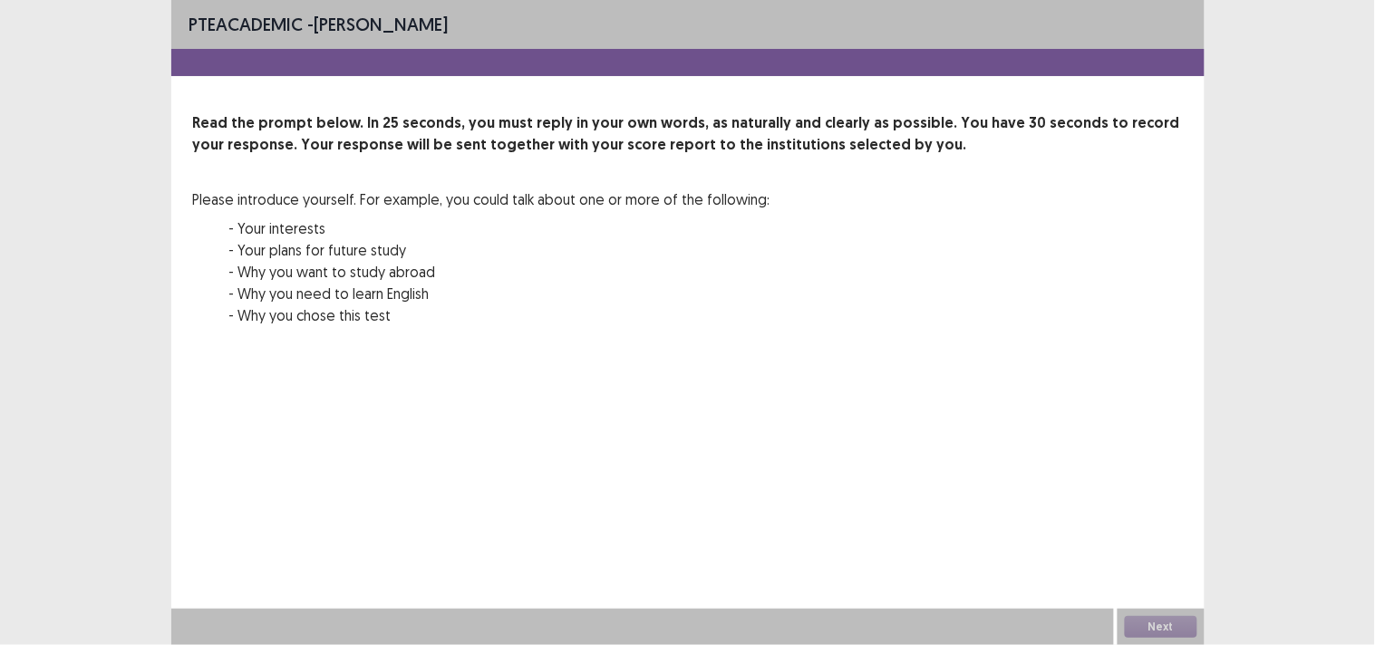
drag, startPoint x: 1266, startPoint y: 306, endPoint x: 1153, endPoint y: 345, distance: 118.9
click at [1153, 345] on div "PTE academic - [PERSON_NAME] Read the prompt below. In 25 seconds, you must rep…" at bounding box center [687, 322] width 1375 height 645
click at [1153, 345] on div "Read the prompt below. In 25 seconds, you must reply in your own words, as natu…" at bounding box center [687, 230] width 989 height 236
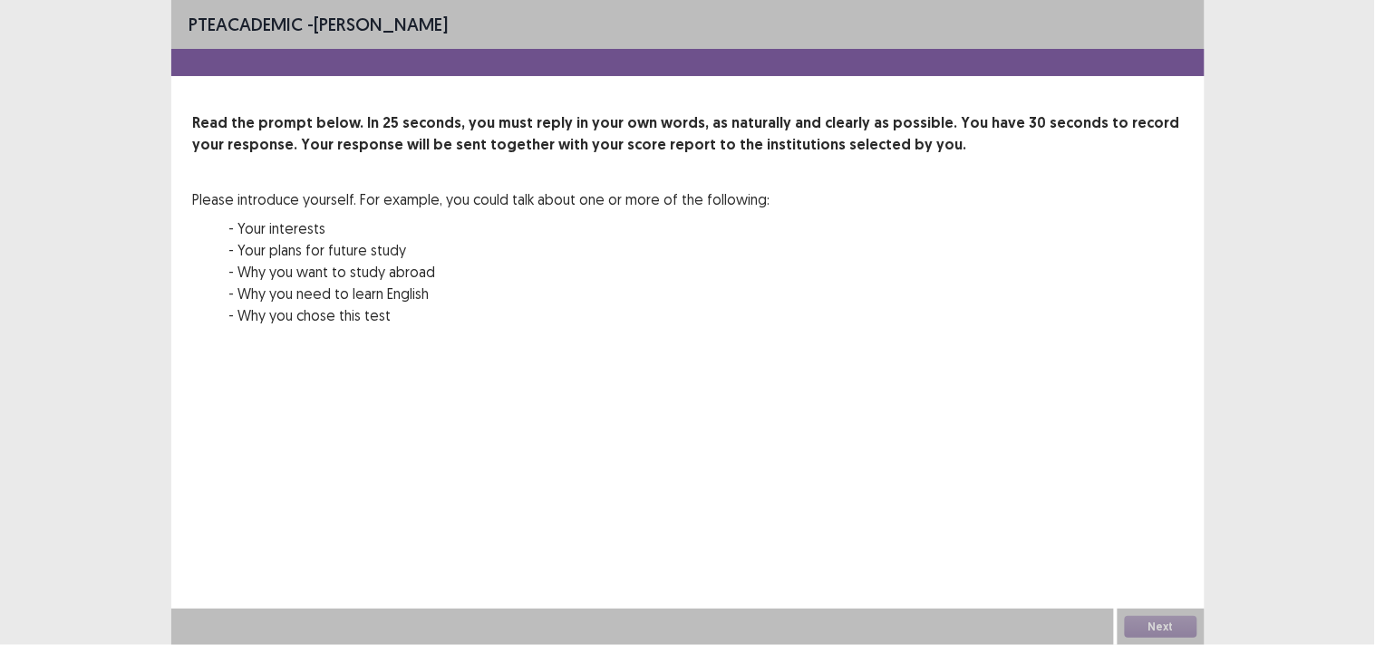
drag, startPoint x: 1138, startPoint y: 485, endPoint x: 1163, endPoint y: 622, distance: 139.9
click at [1163, 622] on div "PTE academic - [PERSON_NAME] Read the prompt below. In 25 seconds, you must rep…" at bounding box center [687, 322] width 1033 height 645
click at [1163, 622] on div "Next" at bounding box center [1160, 627] width 87 height 36
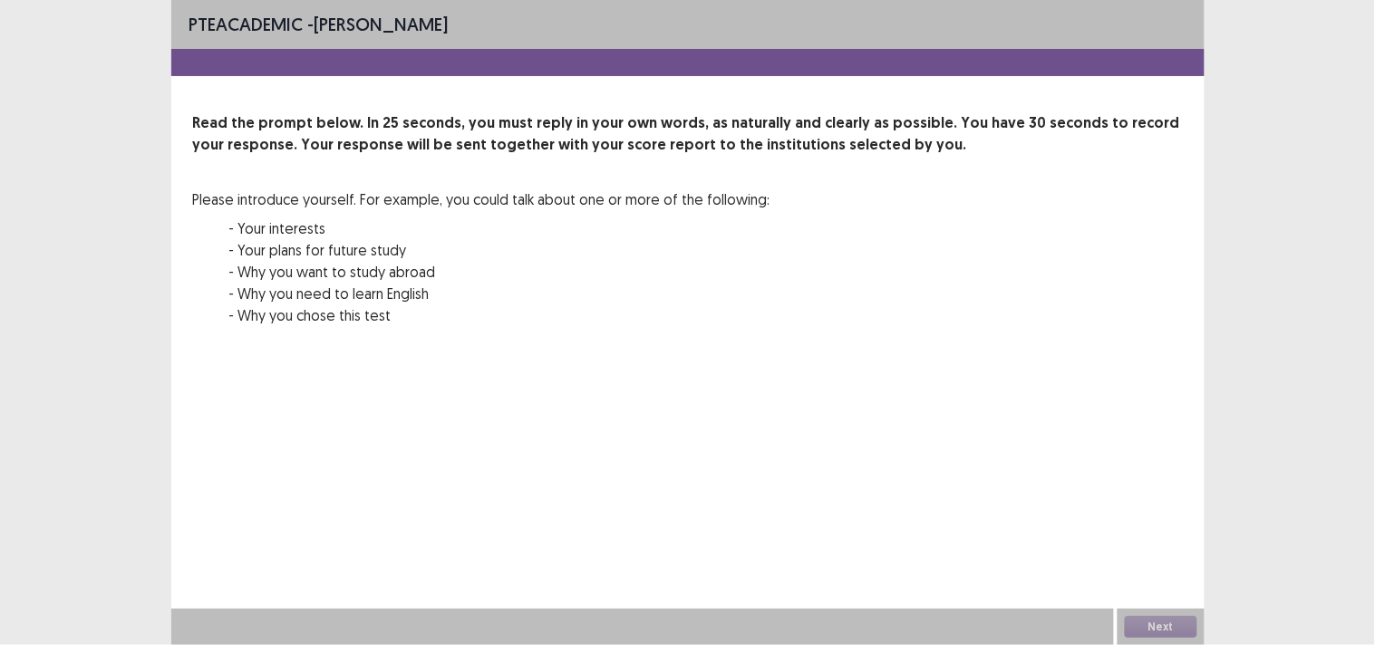
click at [1163, 622] on div "Next" at bounding box center [1160, 627] width 87 height 36
click at [639, 411] on div "PTE academic - Fabienne Pimentel Read the prompt below. In 25 seconds, you must…" at bounding box center [687, 219] width 1033 height 439
click at [1372, 404] on div "PTE academic - [PERSON_NAME] Read the prompt below. In 25 seconds, you must rep…" at bounding box center [687, 322] width 1375 height 645
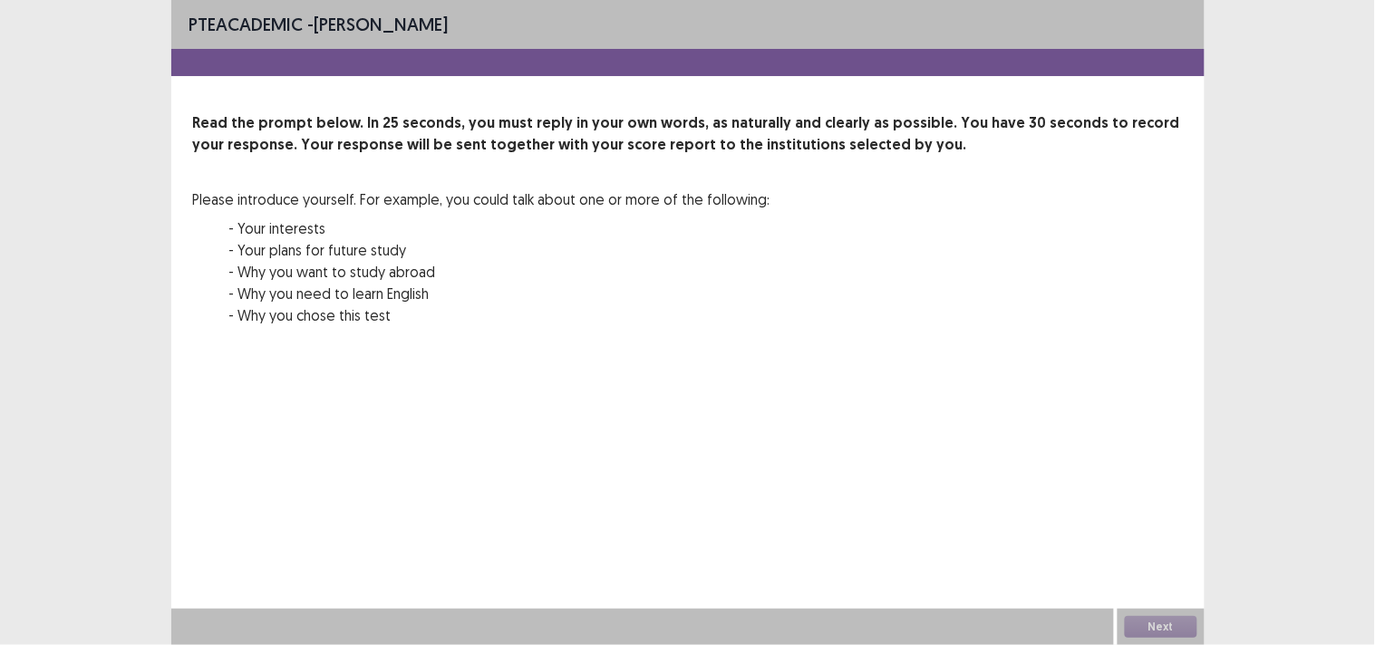
click at [1372, 404] on div "PTE academic - [PERSON_NAME] Read the prompt below. In 25 seconds, you must rep…" at bounding box center [687, 322] width 1375 height 645
click at [868, 400] on div "00 : 00 00 : 25" at bounding box center [687, 375] width 989 height 54
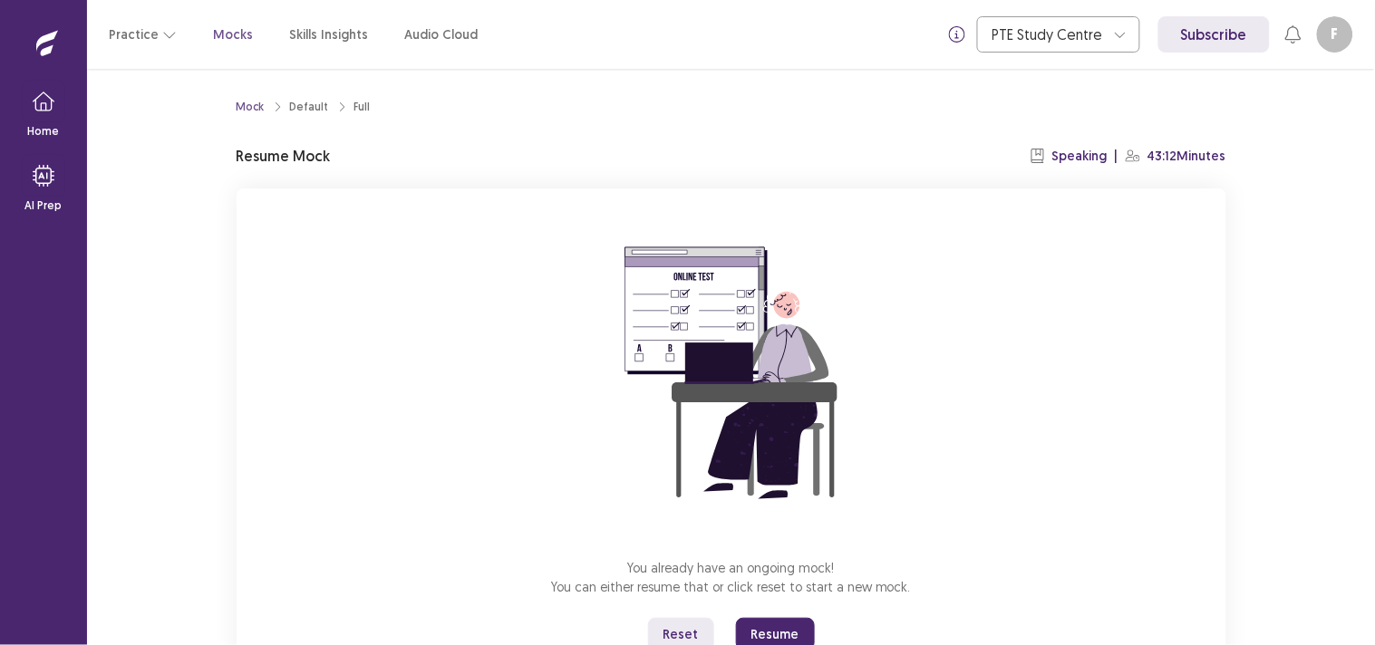
click at [1374, 322] on div "Mock Default Full Resume Mock Speaking | 43:12 Minutes You already have an ongo…" at bounding box center [731, 357] width 1288 height 576
drag, startPoint x: 1374, startPoint y: 322, endPoint x: 1374, endPoint y: 447, distance: 125.0
click at [1374, 447] on div "Mock Default Full Resume Mock Speaking | 43:12 Minutes You already have an ongo…" at bounding box center [731, 357] width 1288 height 576
click at [784, 629] on button "Resume" at bounding box center [775, 634] width 79 height 33
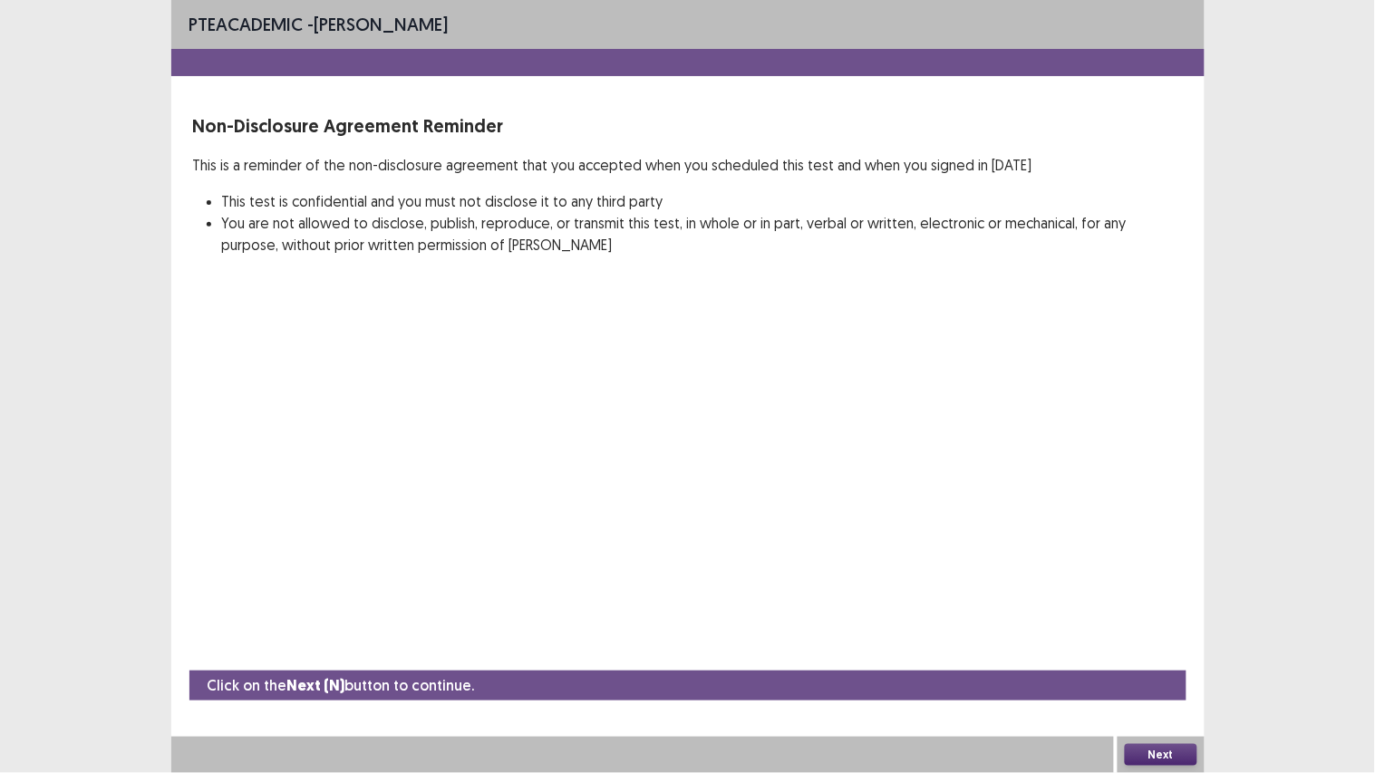
click at [1164, 644] on button "Next" at bounding box center [1160, 755] width 72 height 22
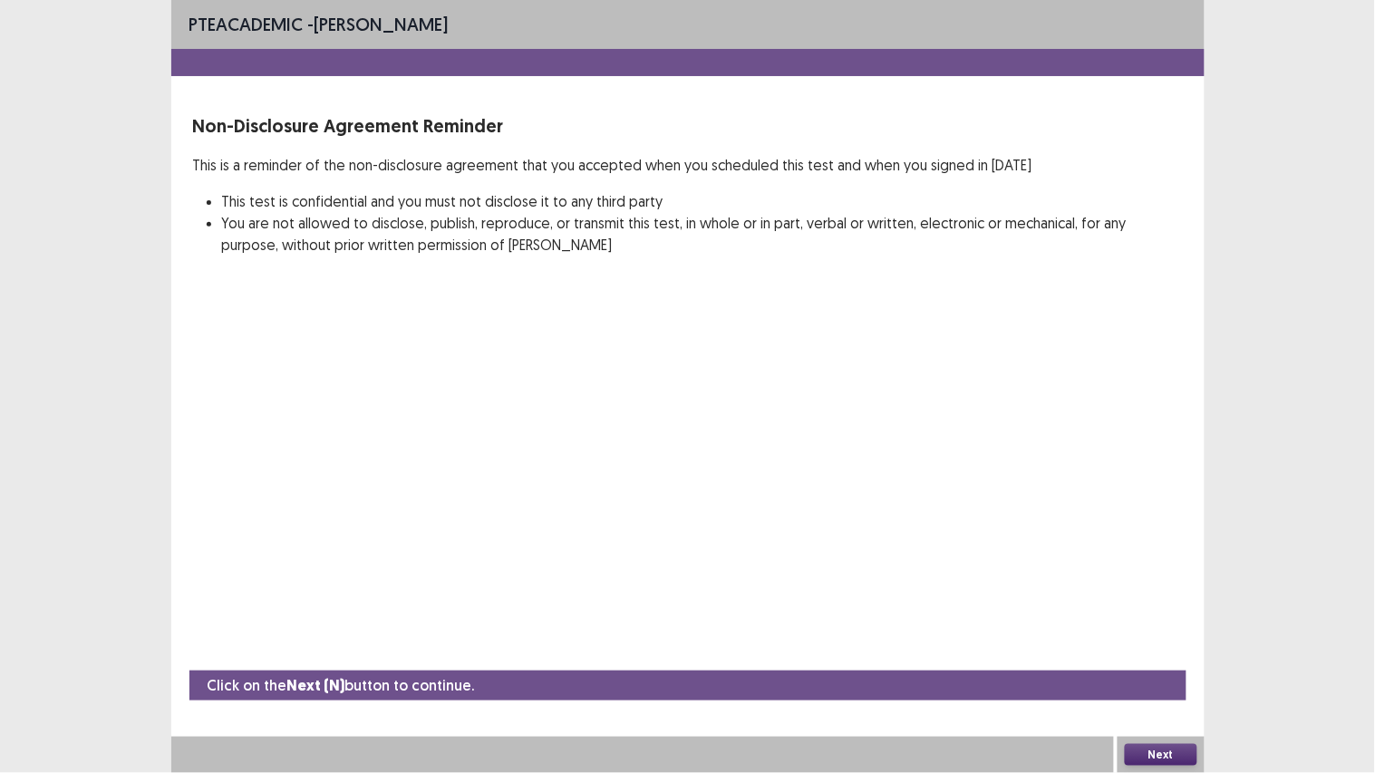
click at [1164, 644] on button "Next" at bounding box center [1160, 755] width 72 height 22
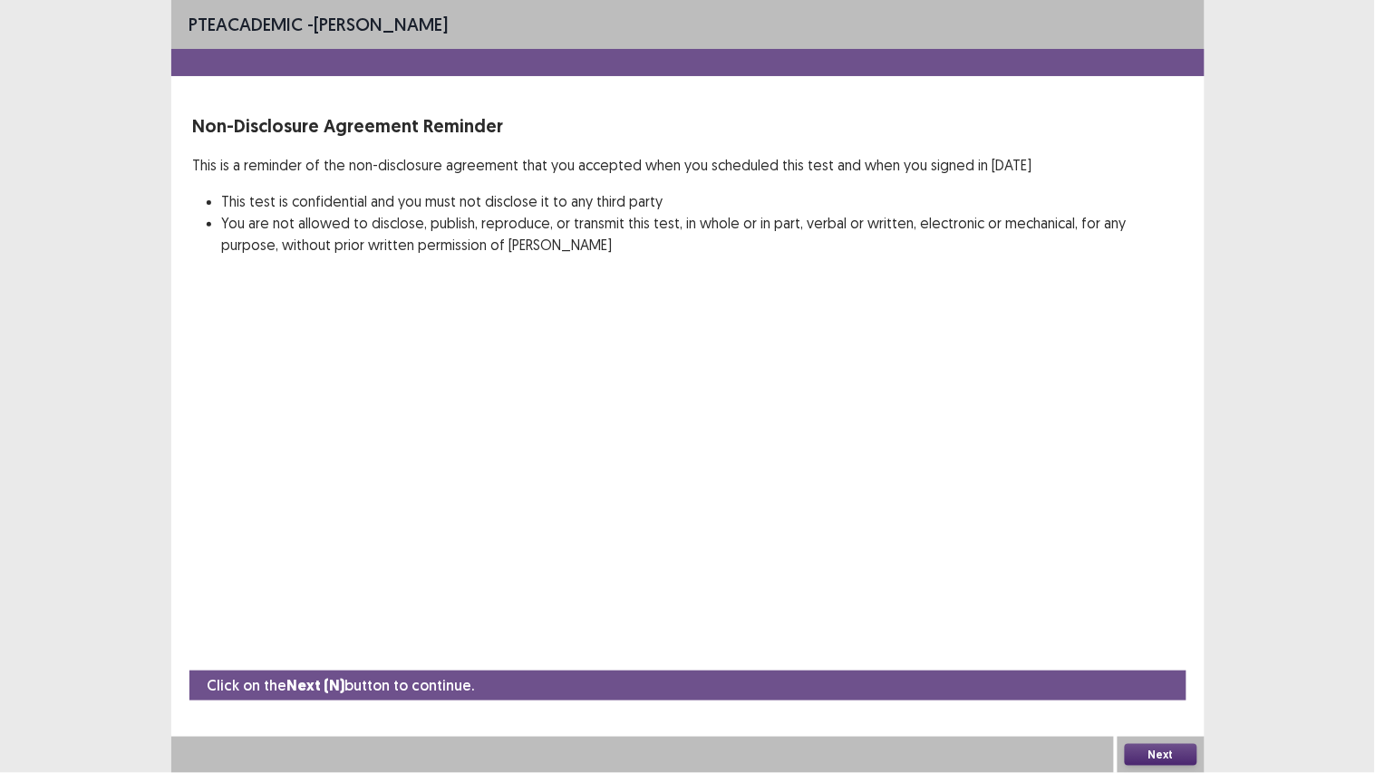
click at [1164, 644] on button "Next" at bounding box center [1160, 755] width 72 height 22
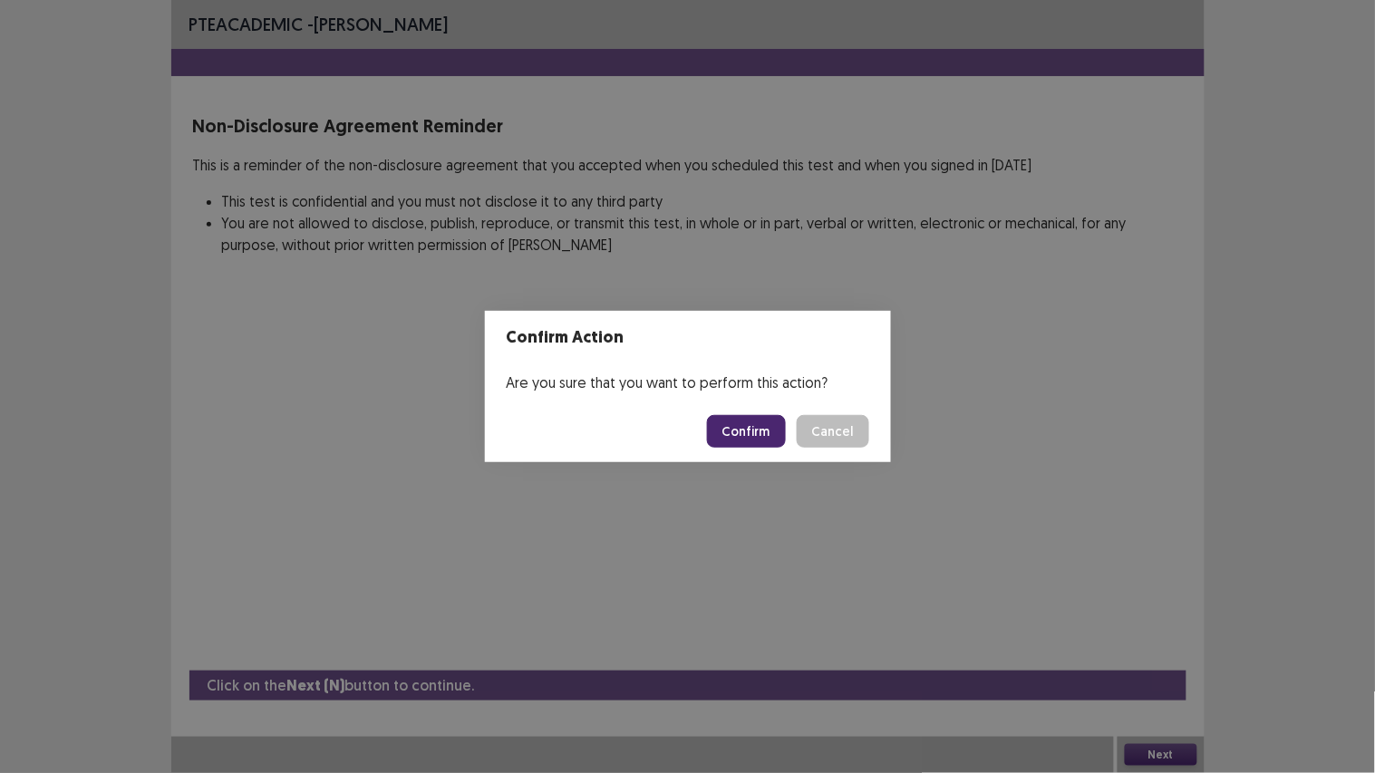
click at [741, 430] on button "Confirm" at bounding box center [746, 431] width 79 height 33
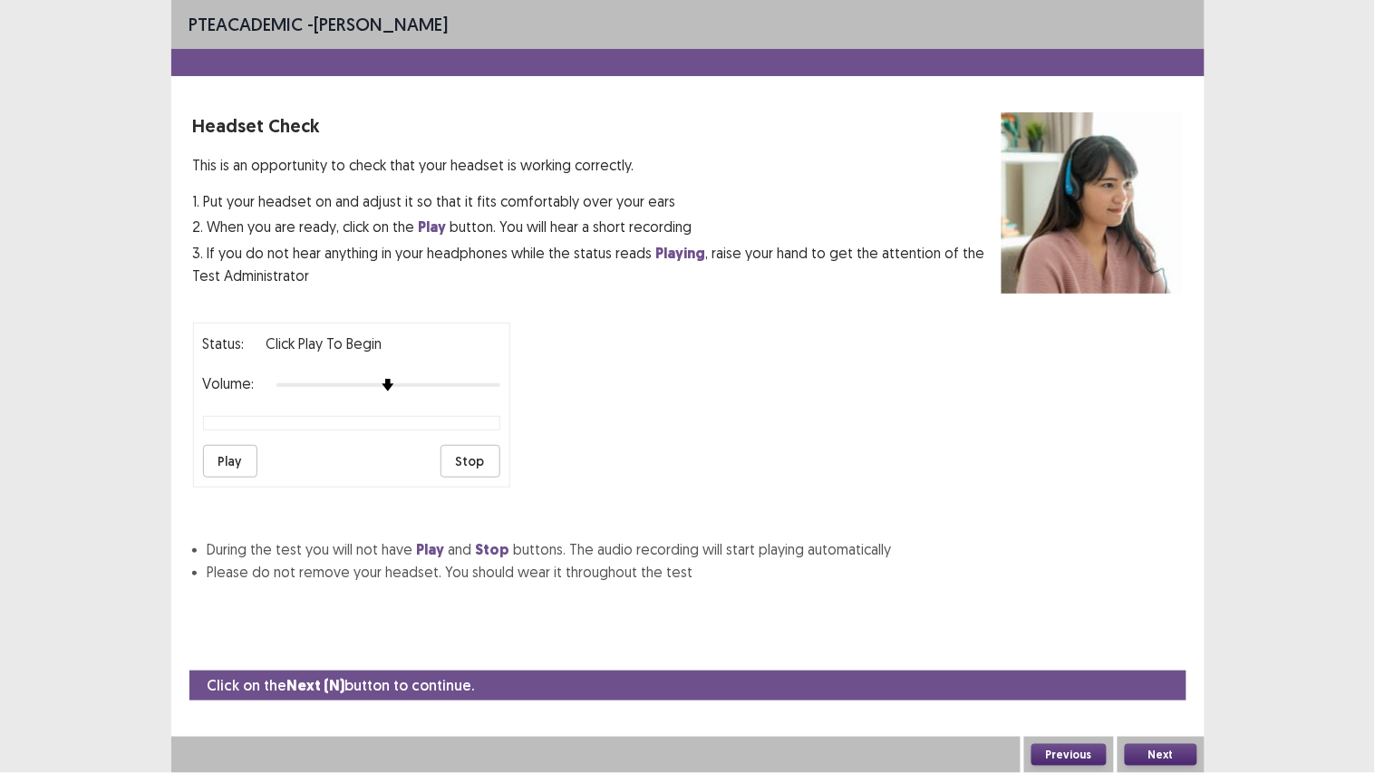
click at [1160, 644] on button "Next" at bounding box center [1160, 755] width 72 height 22
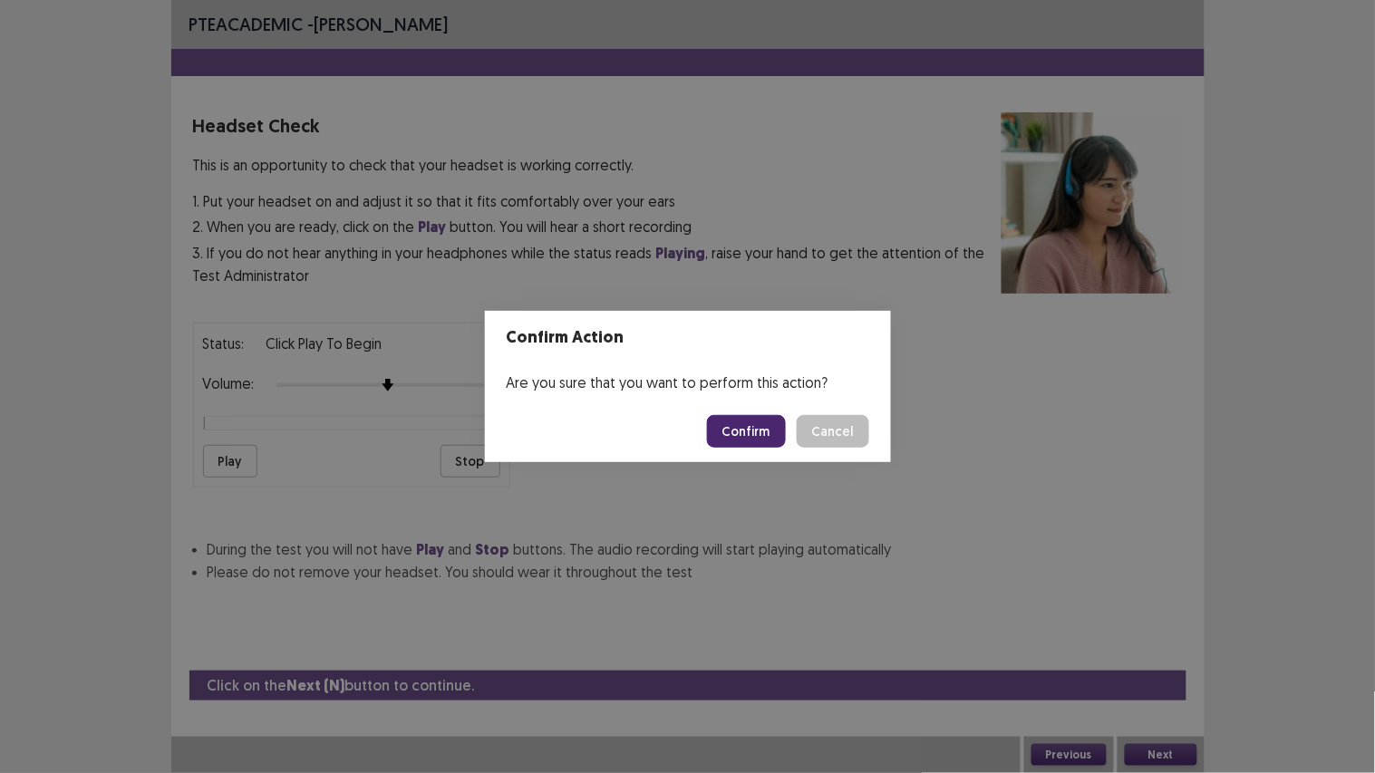
click at [722, 424] on button "Confirm" at bounding box center [746, 431] width 79 height 33
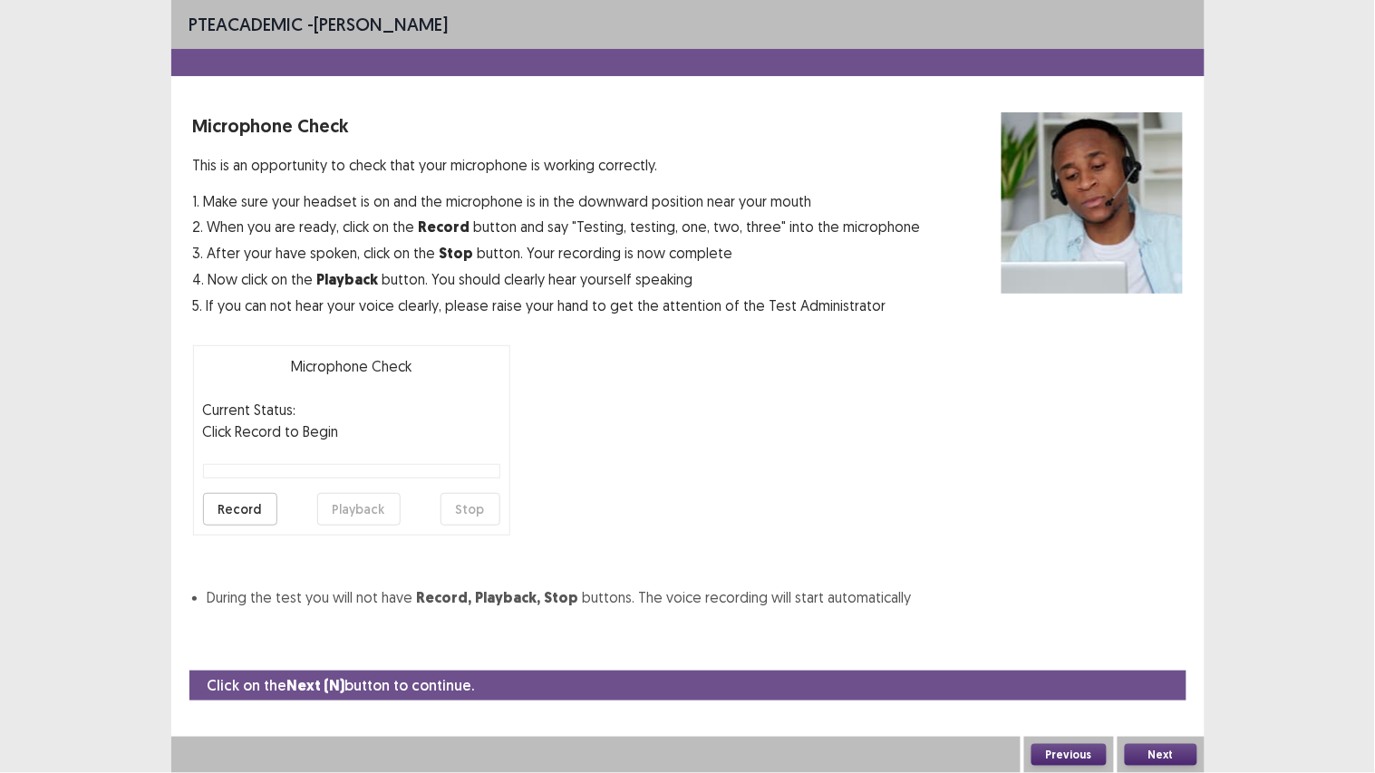
click at [1151, 644] on button "Next" at bounding box center [1160, 755] width 72 height 22
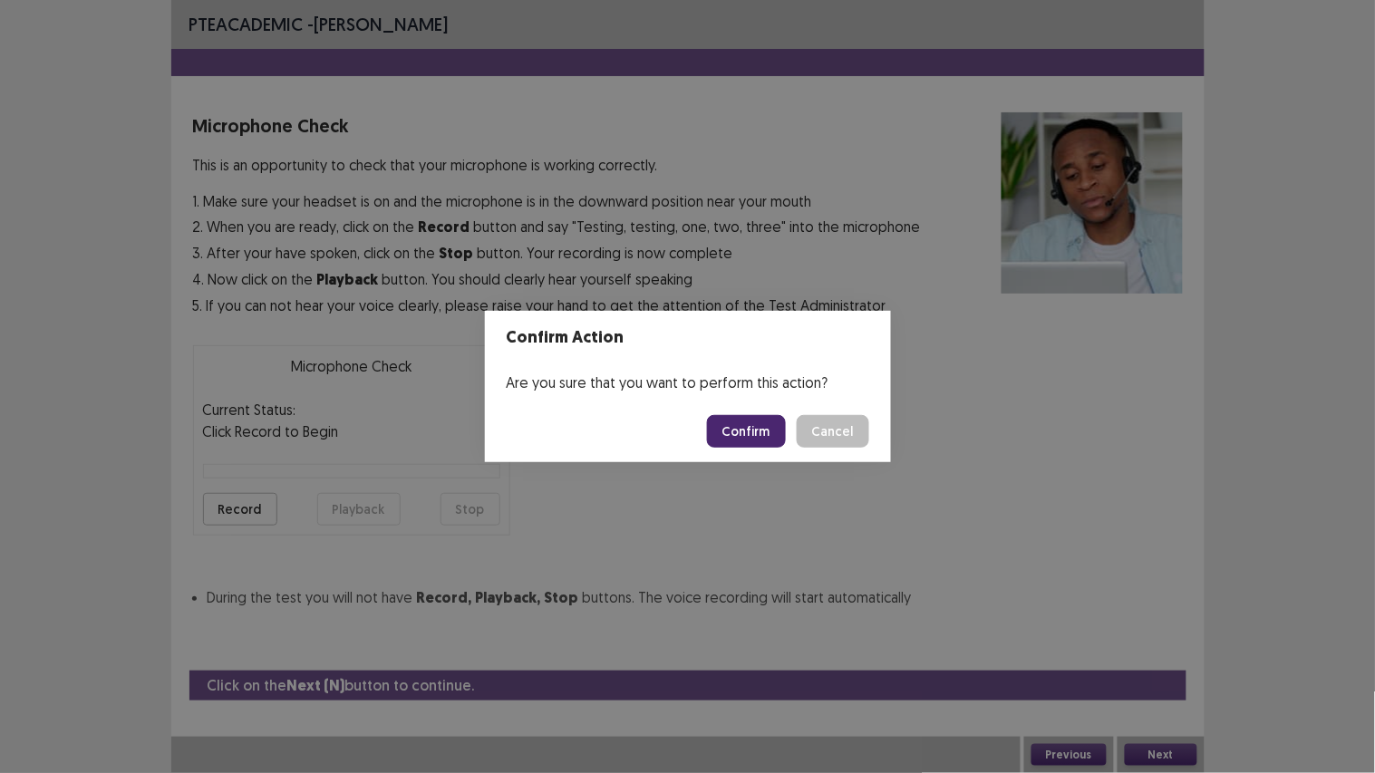
click at [757, 429] on button "Confirm" at bounding box center [746, 431] width 79 height 33
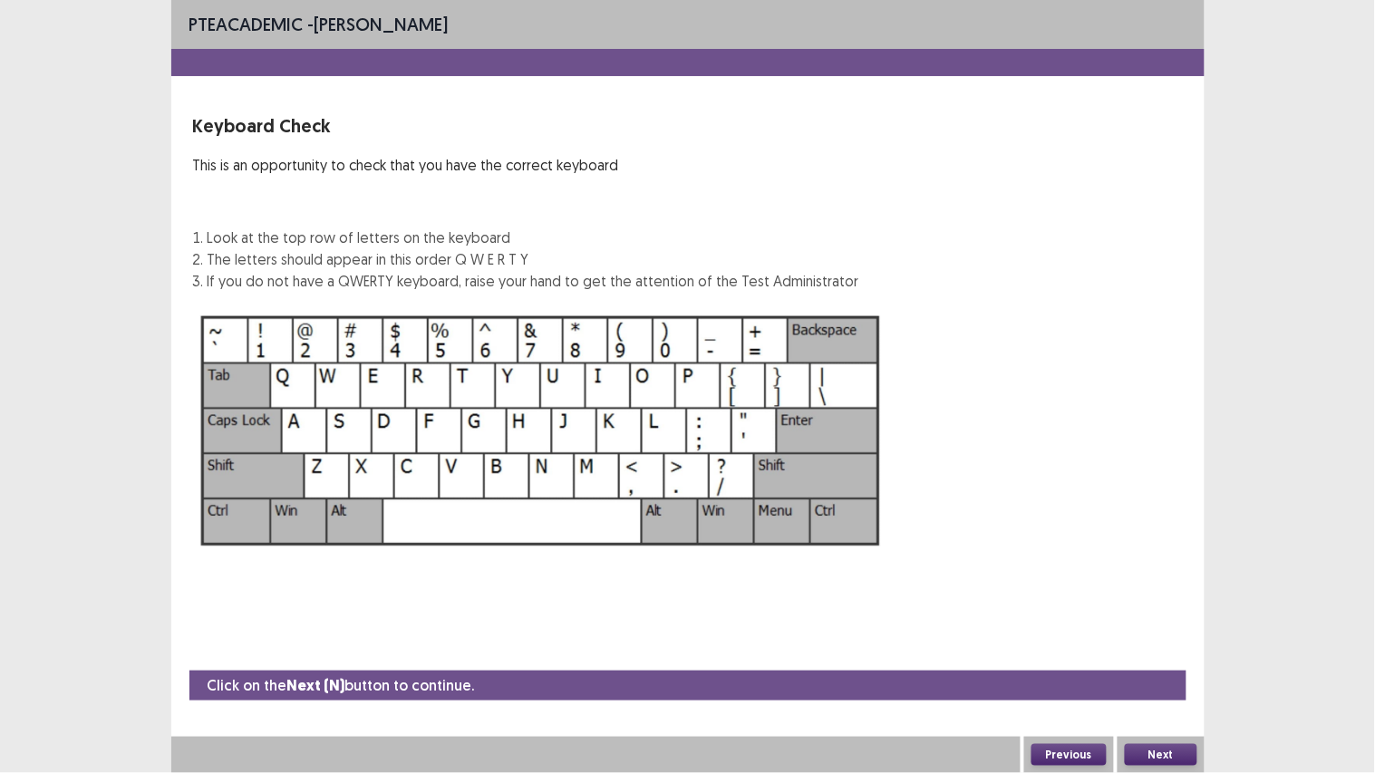
click at [1143, 644] on button "Next" at bounding box center [1160, 755] width 72 height 22
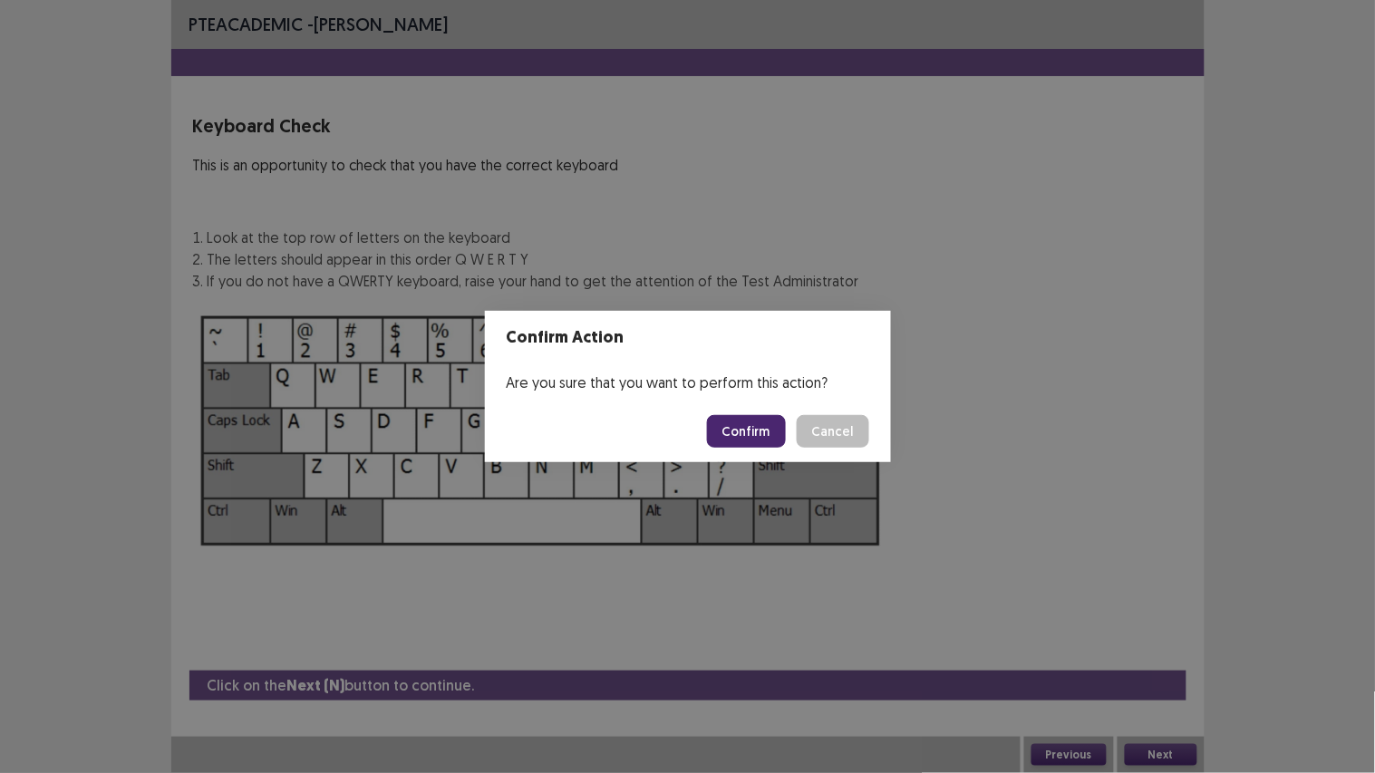
click at [732, 419] on button "Confirm" at bounding box center [746, 431] width 79 height 33
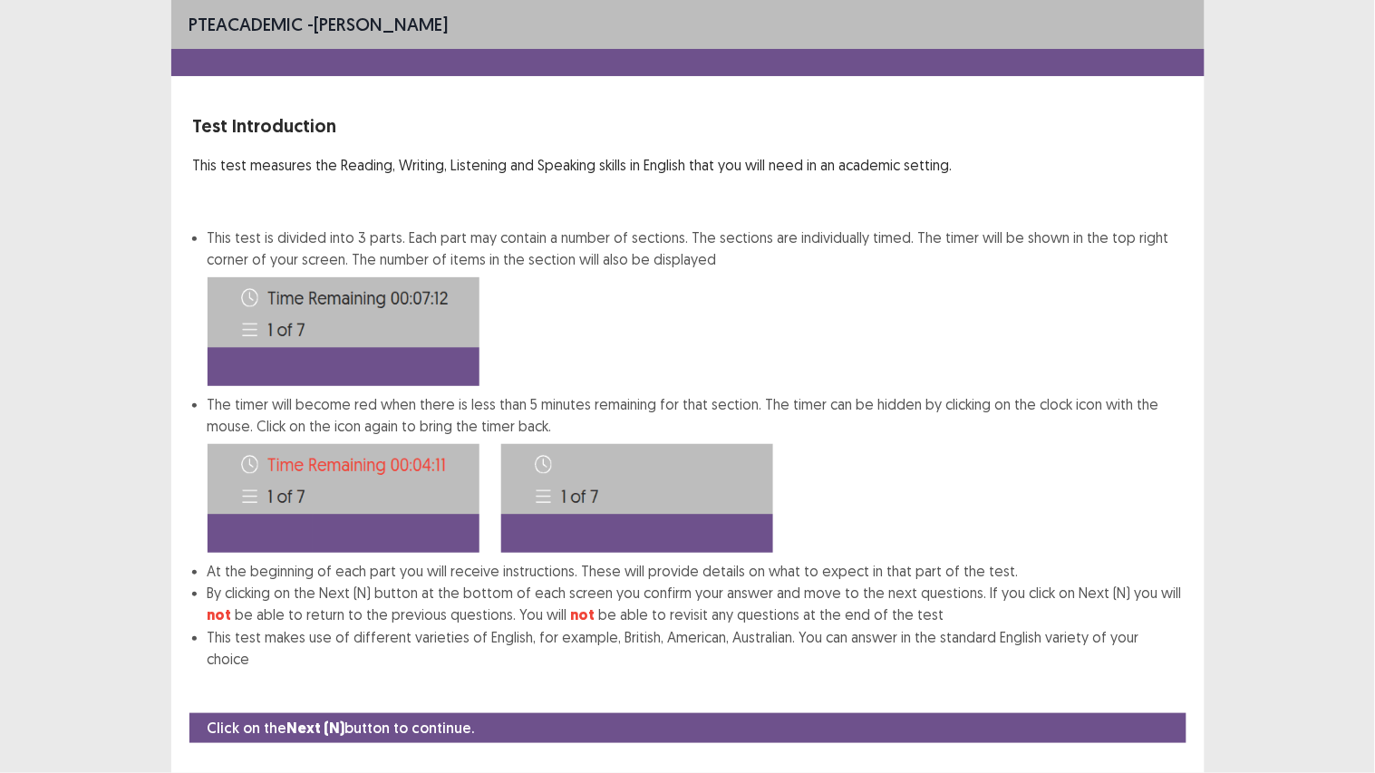
scroll to position [12, 0]
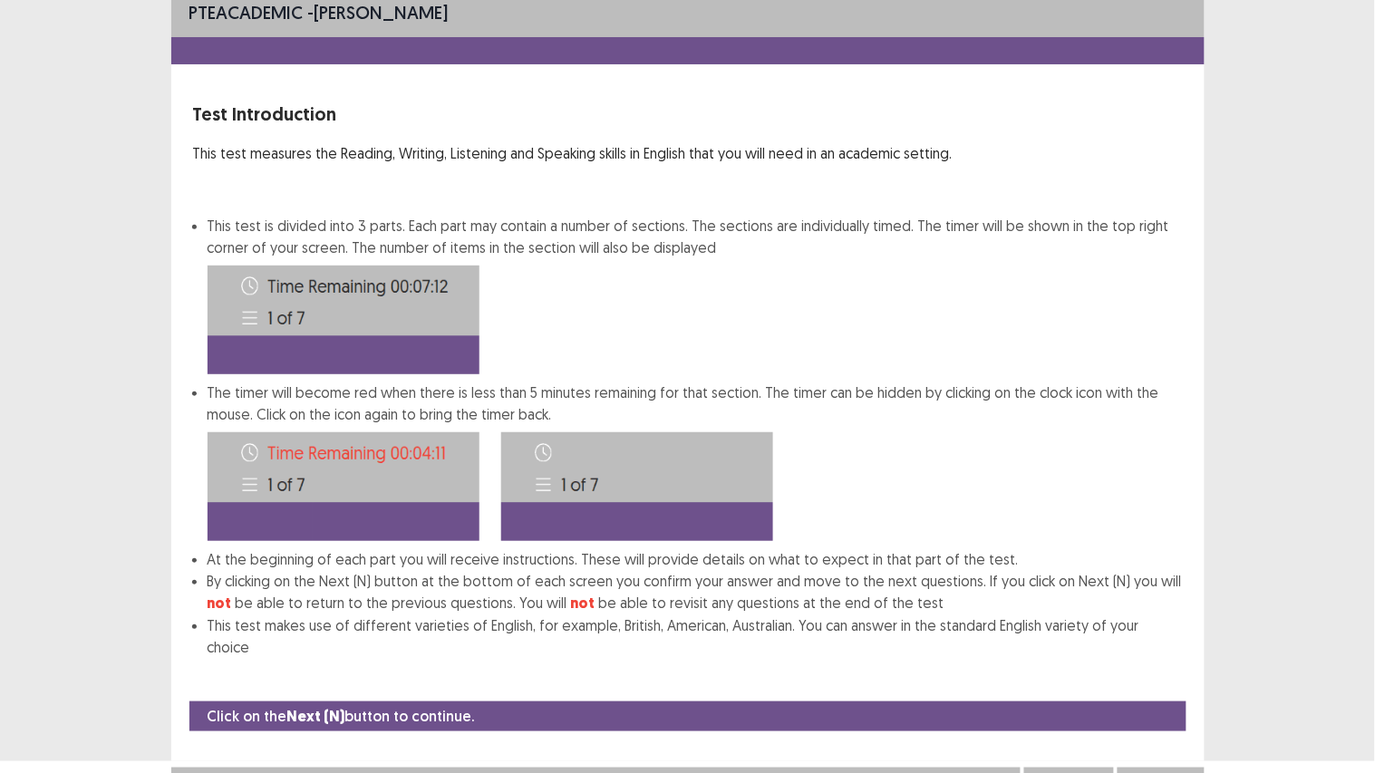
click at [1170, 644] on button "Next" at bounding box center [1160, 786] width 72 height 22
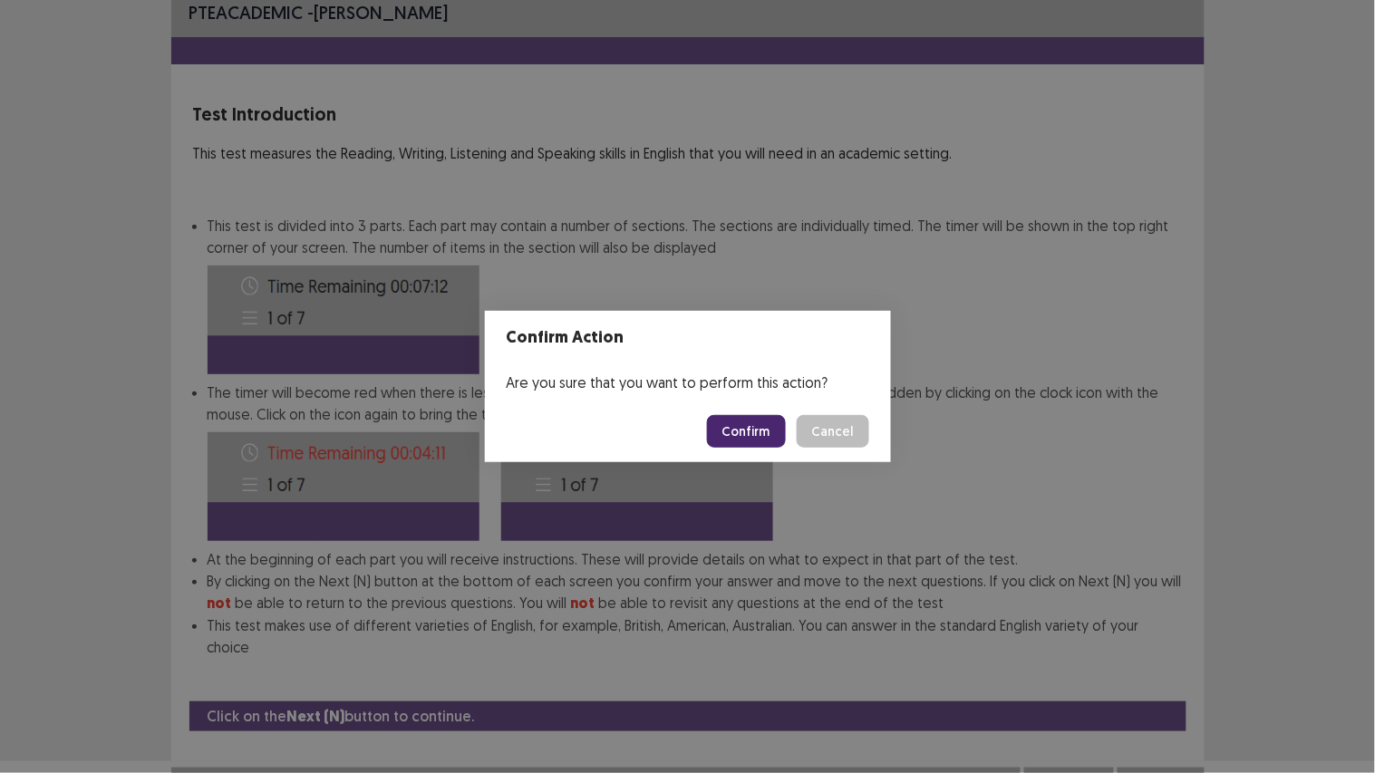
click at [753, 438] on button "Confirm" at bounding box center [746, 431] width 79 height 33
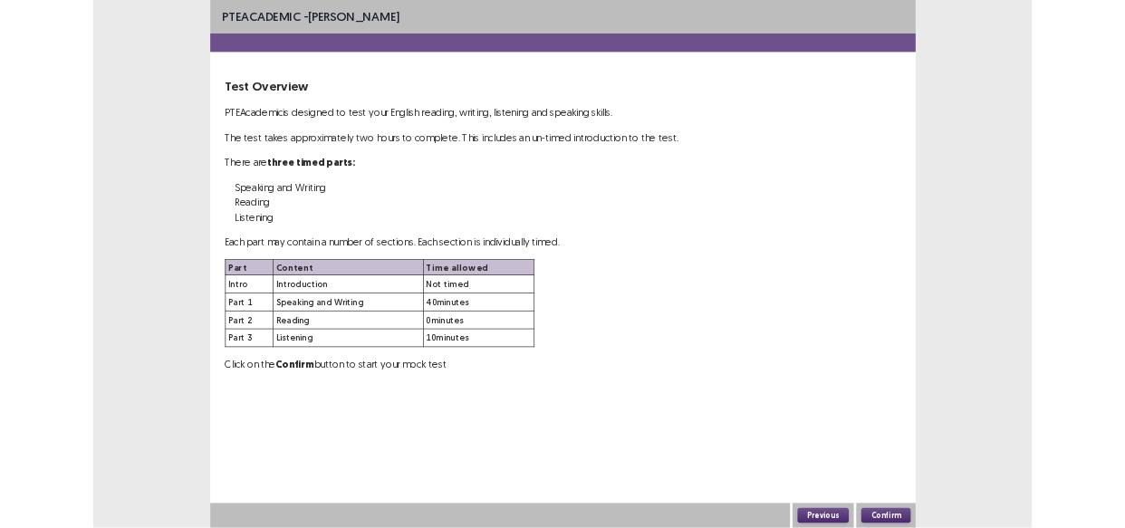
scroll to position [0, 0]
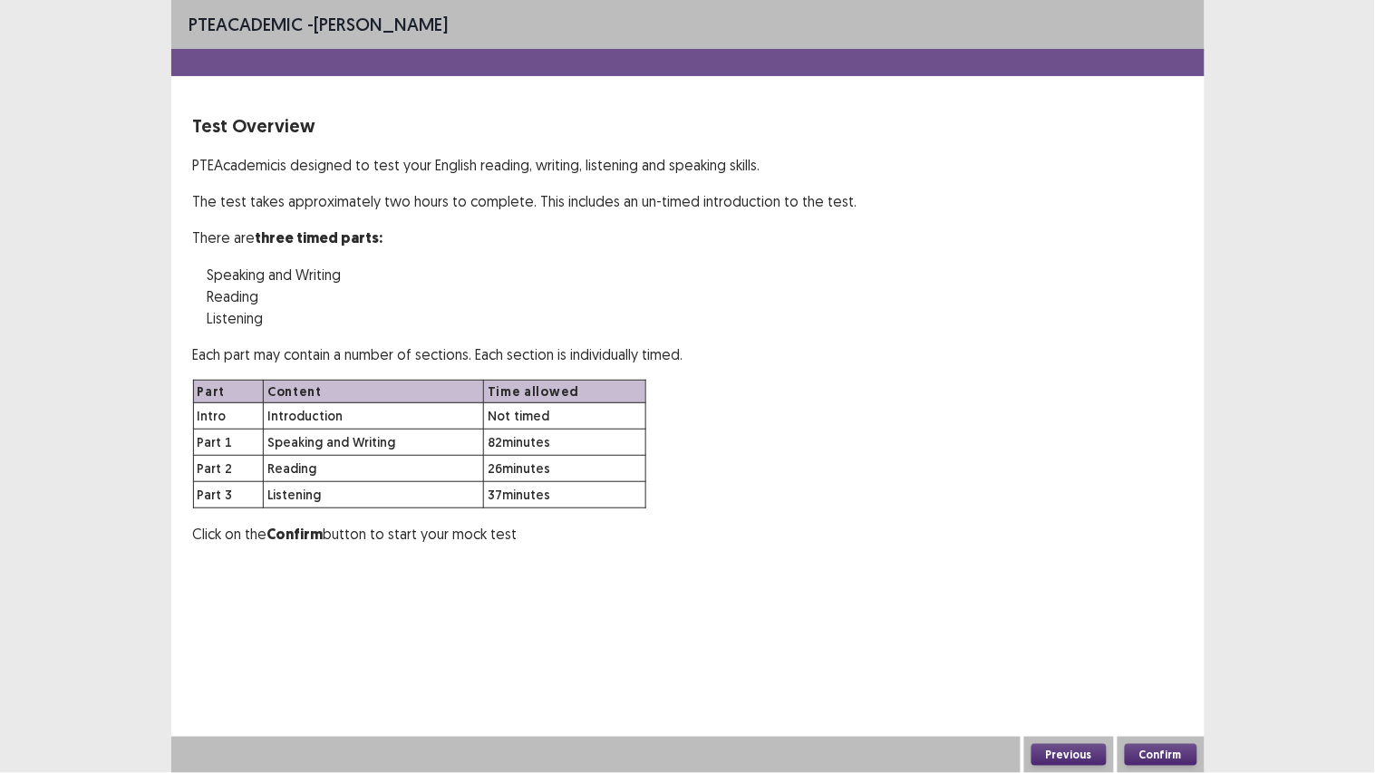
click at [1156, 644] on button "Confirm" at bounding box center [1160, 755] width 72 height 22
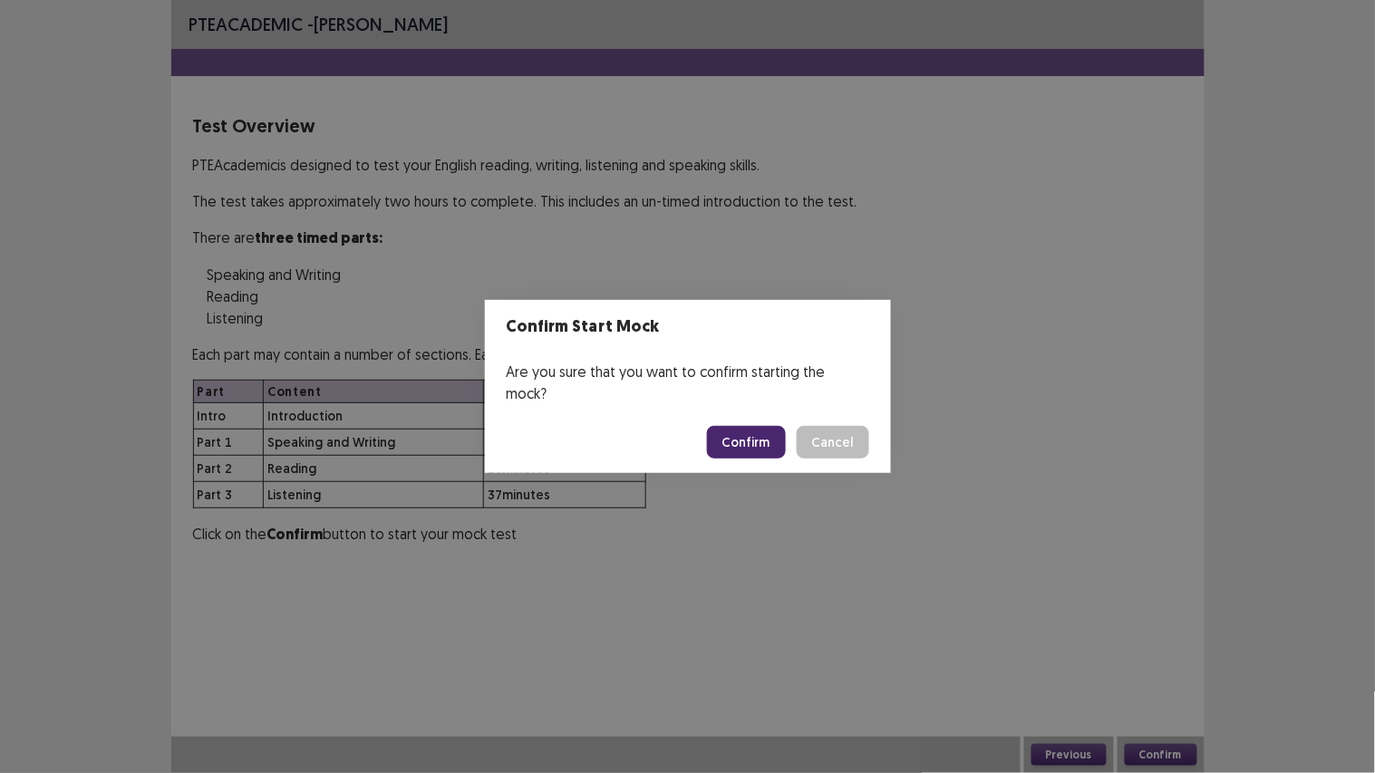
click at [746, 426] on button "Confirm" at bounding box center [746, 442] width 79 height 33
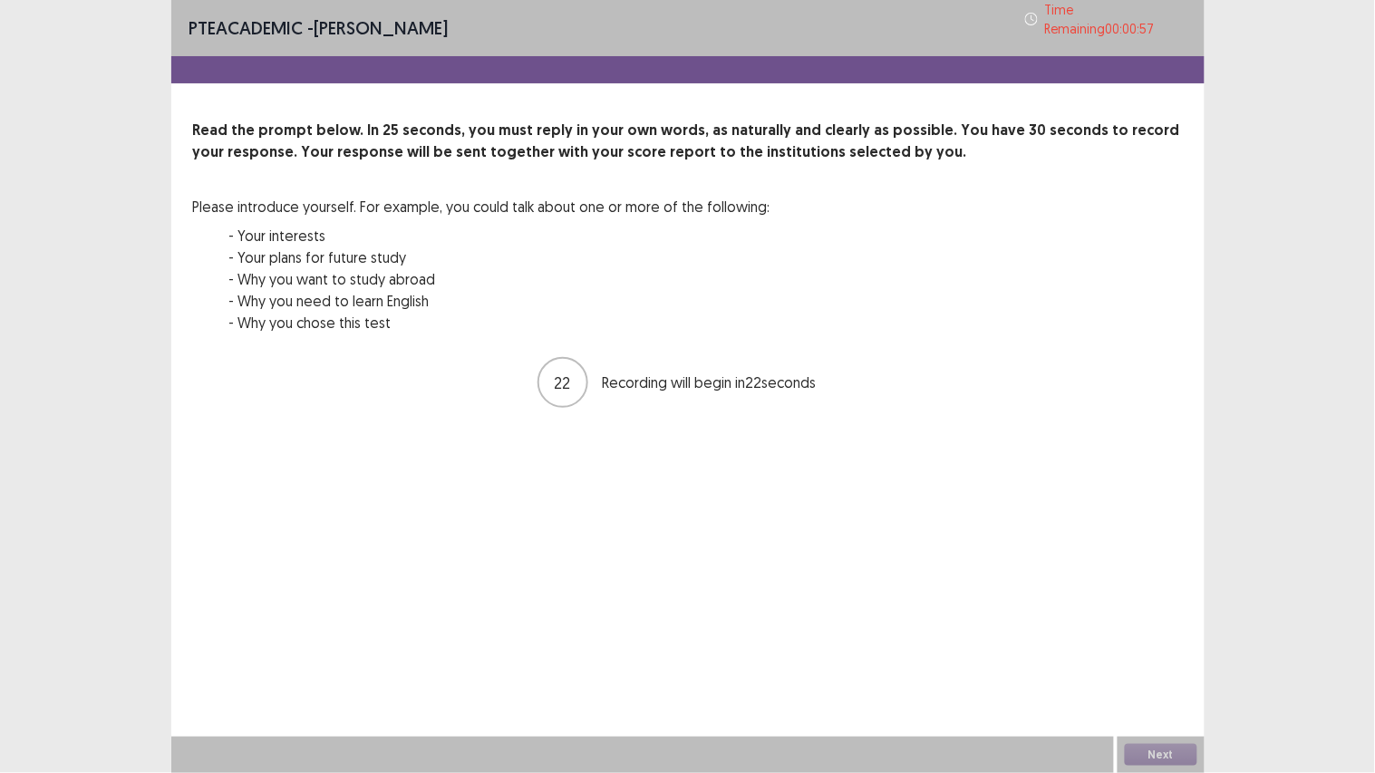
click at [1075, 11] on p "Time Remaining 00 : 00 : 57" at bounding box center [1115, 19] width 141 height 38
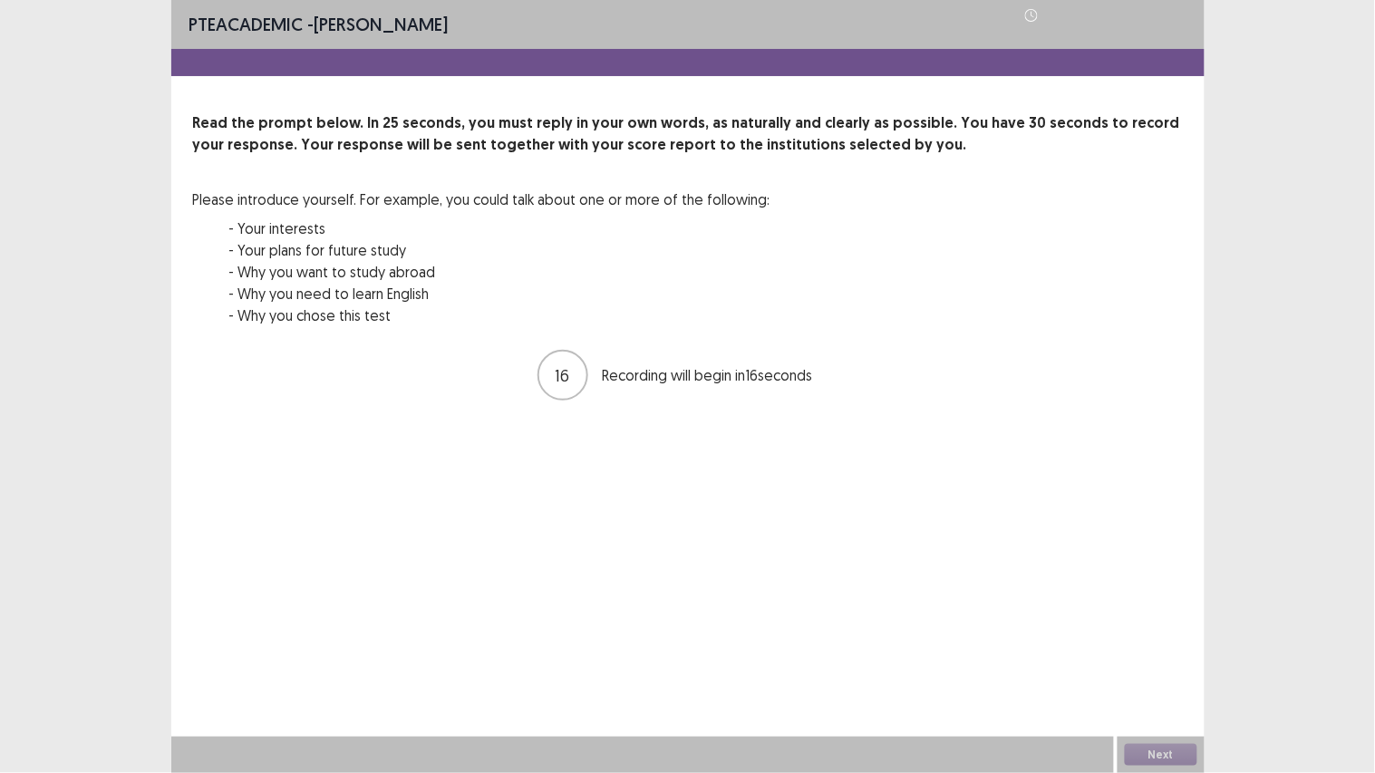
click at [1069, 10] on div "Time Remaining 00 : 00 : 51" at bounding box center [1105, 15] width 161 height 25
click at [1067, 370] on div "16 Recording will begin in 16 seconds" at bounding box center [687, 375] width 989 height 54
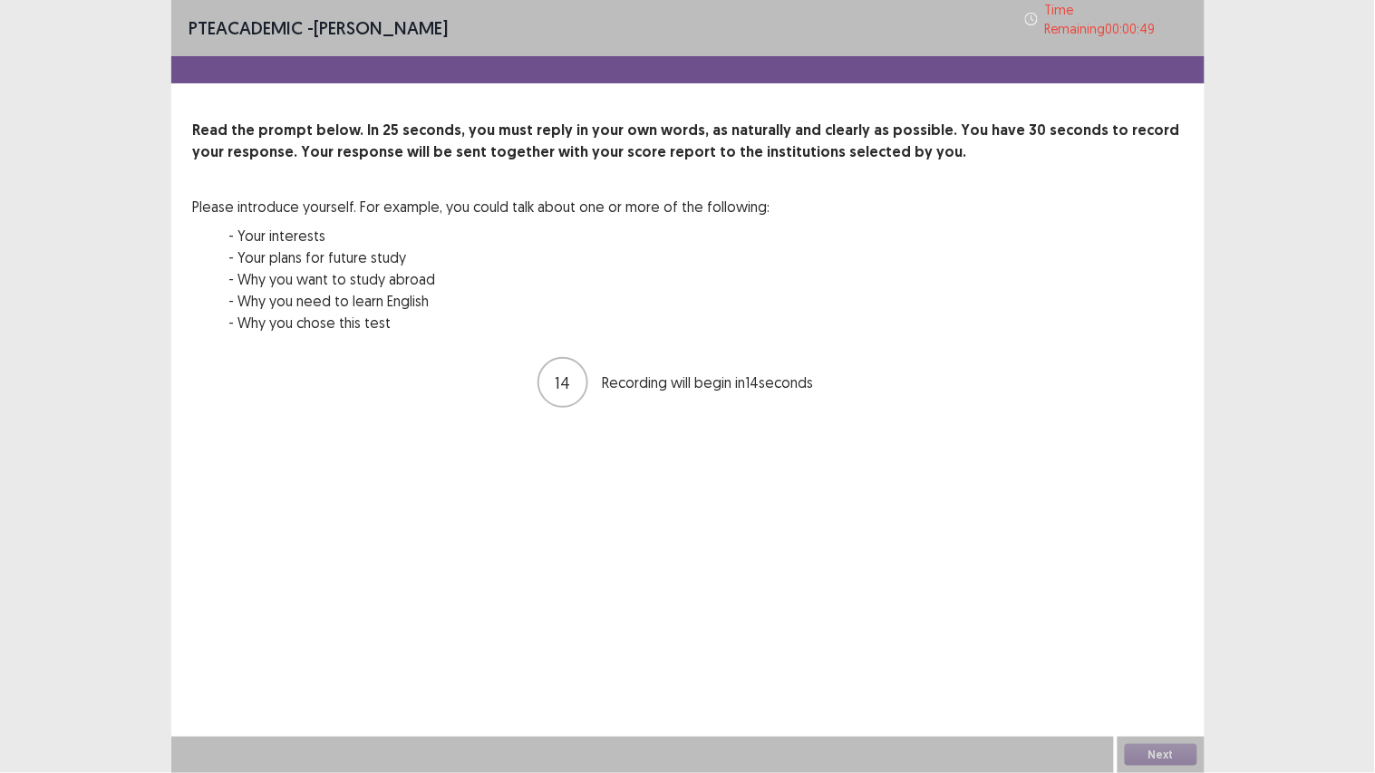
click at [1161, 644] on div "Next" at bounding box center [1160, 755] width 87 height 36
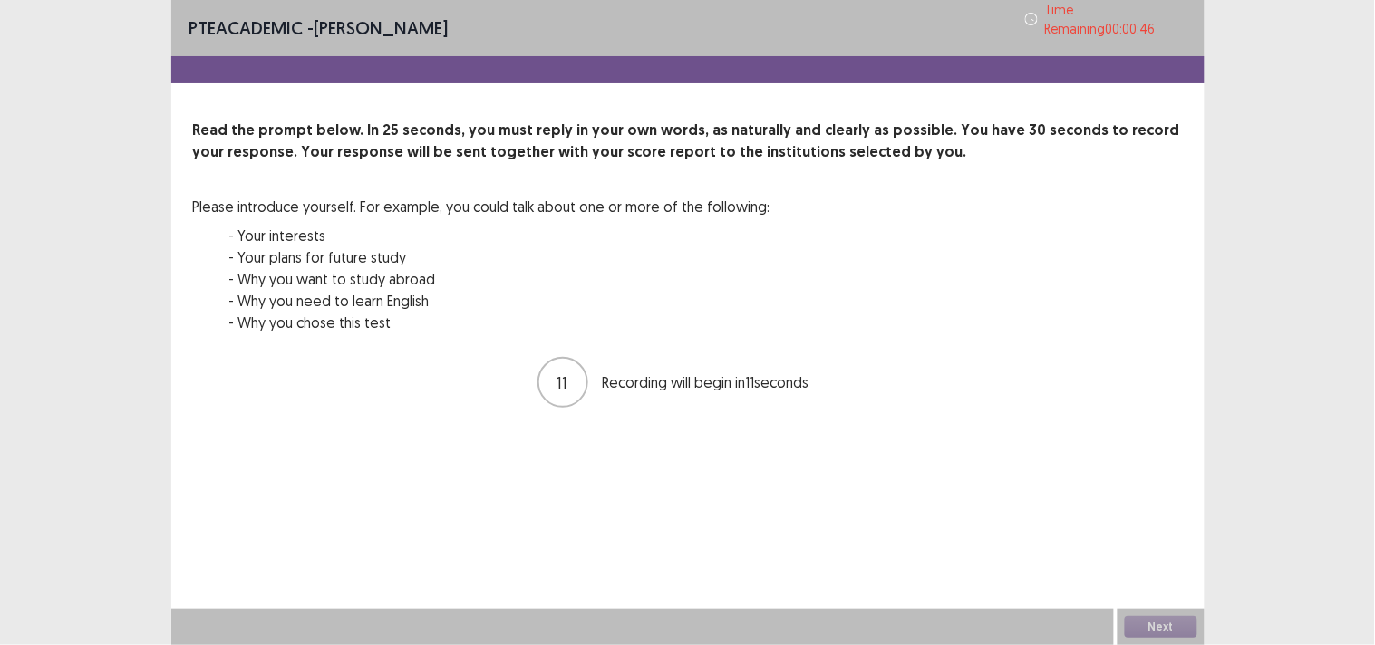
click at [1166, 611] on div "Next" at bounding box center [1160, 627] width 87 height 36
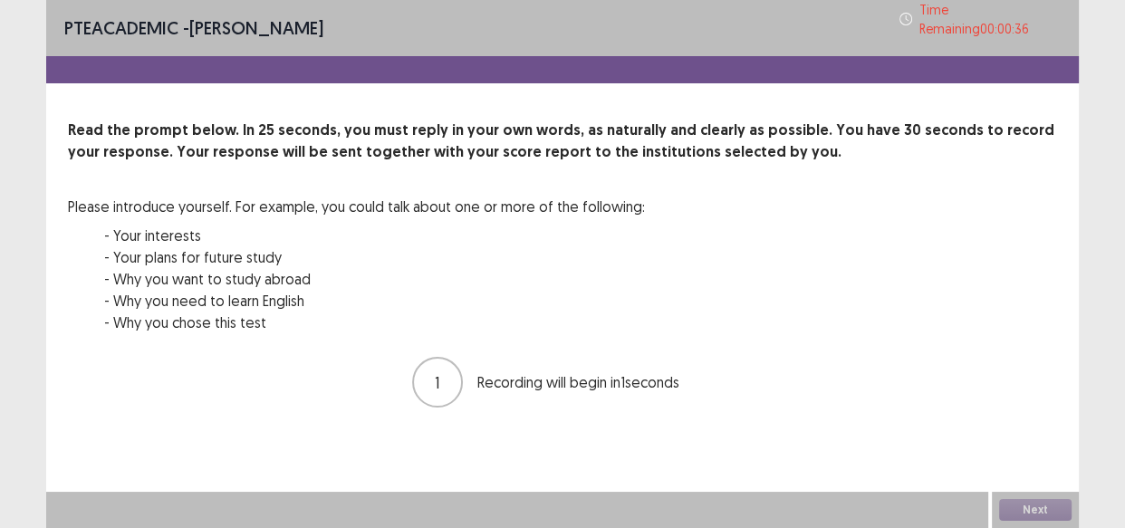
drag, startPoint x: 1364, startPoint y: 3, endPoint x: 781, endPoint y: 362, distance: 684.7
click at [781, 362] on div "1 Recording will begin in 1 seconds" at bounding box center [562, 382] width 989 height 54
click at [781, 362] on div "00 : 00 00 : 25" at bounding box center [562, 382] width 989 height 54
click at [1025, 507] on div "Next" at bounding box center [1035, 510] width 87 height 36
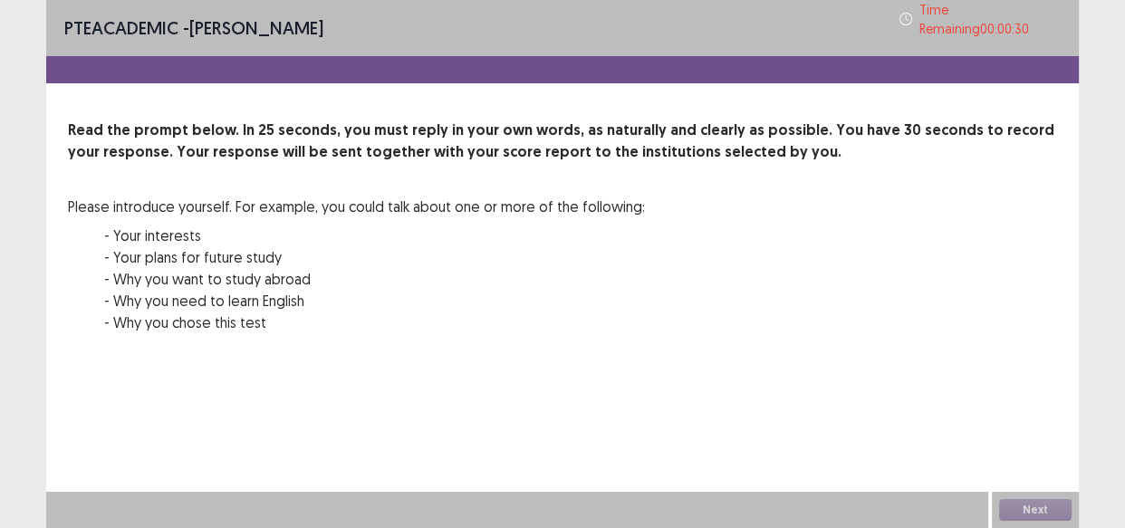
click at [1025, 507] on div "Next" at bounding box center [1035, 510] width 87 height 36
drag, startPoint x: 1025, startPoint y: 507, endPoint x: 851, endPoint y: 405, distance: 201.4
click at [851, 405] on div "PTE academic - Fabienne Pimentel Time Remaining 00 : 00 : 29 Read the prompt be…" at bounding box center [562, 264] width 1033 height 528
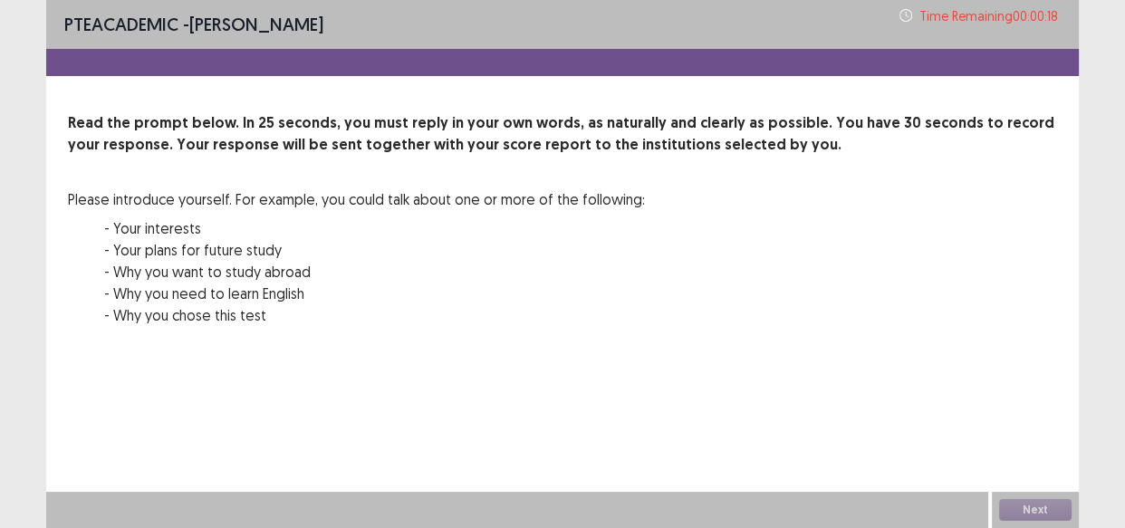
click at [885, 416] on div "PTE academic - Fabienne Pimentel Time Remaining 00 : 00 : 18 Read the prompt be…" at bounding box center [562, 219] width 1033 height 439
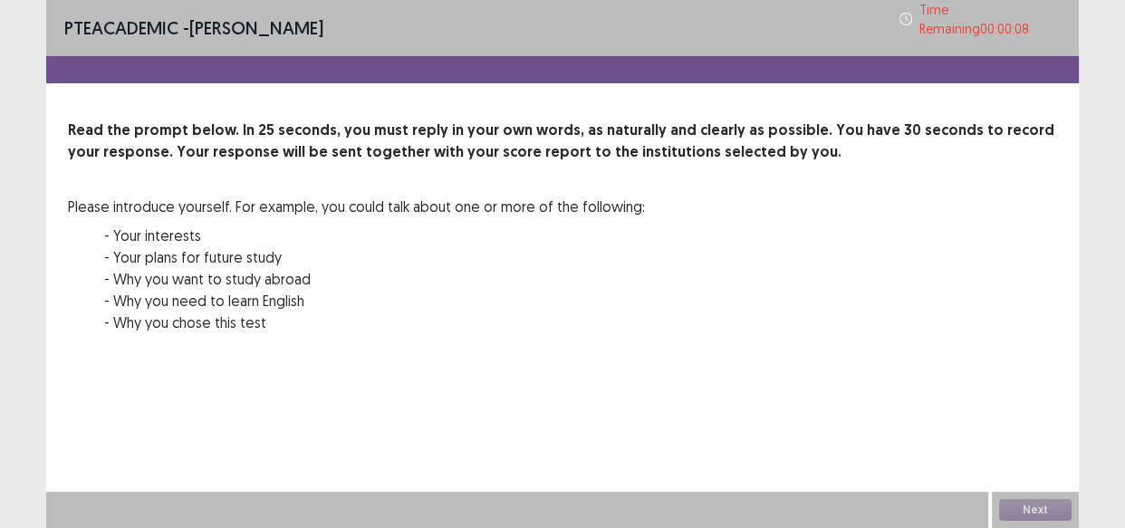
click at [308, 111] on div "PTE academic - Fabienne Pimentel Time Remaining 00 : 00 : 08 Read the prompt be…" at bounding box center [562, 223] width 1033 height 446
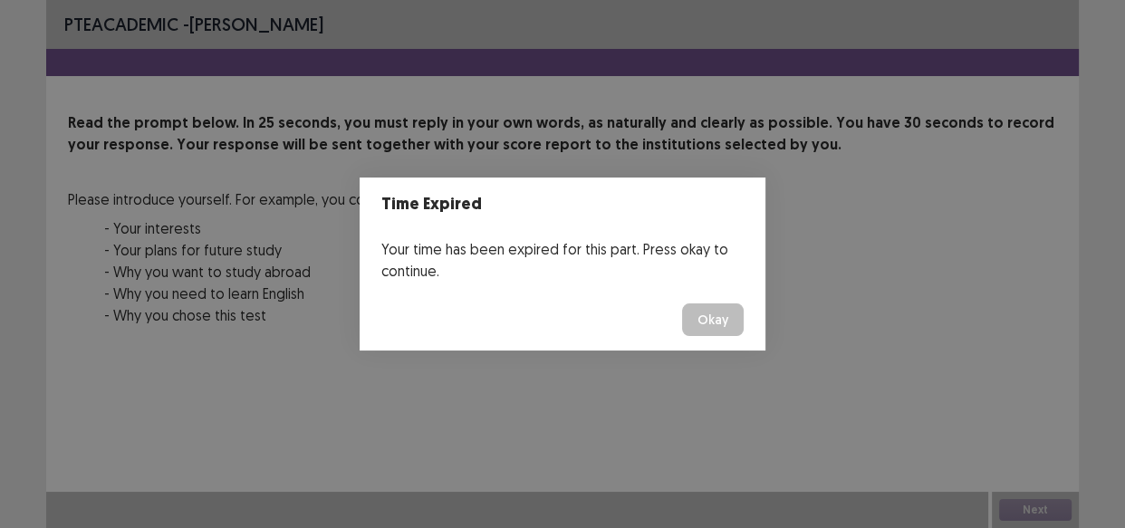
click at [719, 322] on button "Okay" at bounding box center [713, 320] width 62 height 33
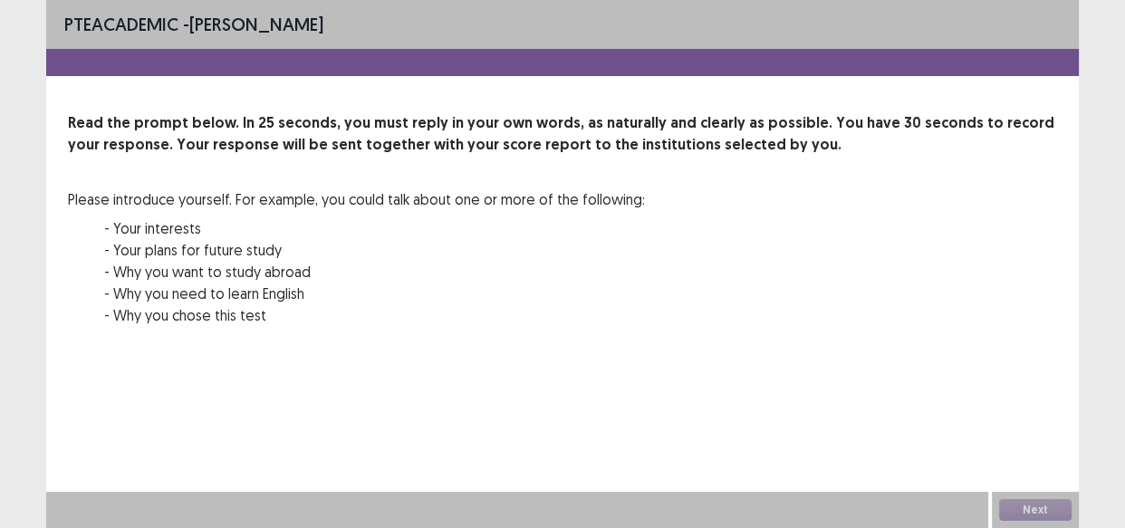
click at [222, 29] on p "PTE academic - Fabienne Pimentel" at bounding box center [193, 24] width 259 height 27
click at [368, 120] on p "Read the prompt below. In 25 seconds, you must reply in your own words, as natu…" at bounding box center [562, 133] width 989 height 43
drag, startPoint x: 259, startPoint y: 39, endPoint x: 336, endPoint y: 216, distance: 192.7
click at [336, 216] on div "PTE academic - Fabienne Pimentel Read the prompt below. In 25 seconds, you must…" at bounding box center [562, 219] width 1033 height 439
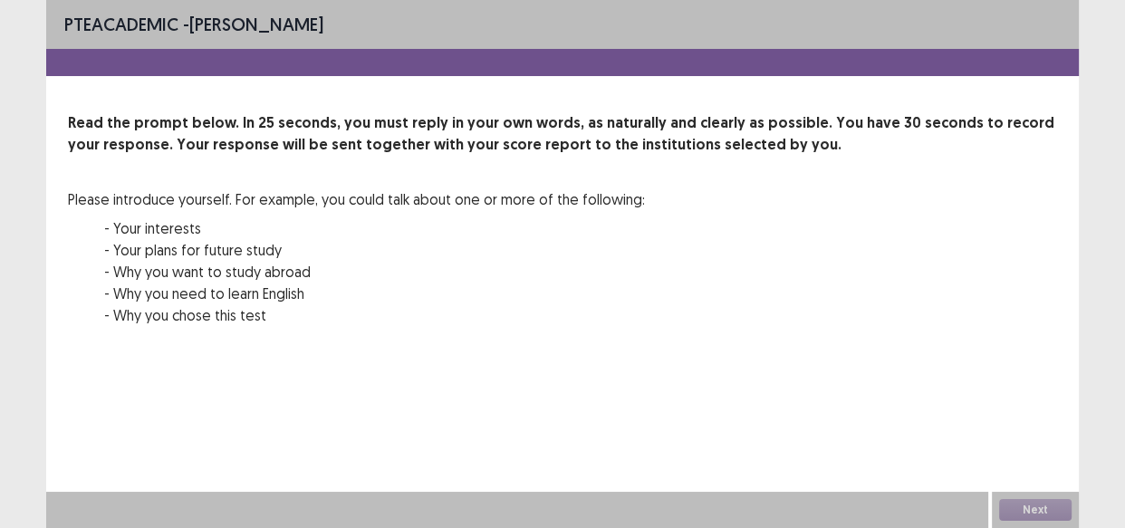
click at [336, 216] on div "Please introduce yourself. For example, you could talk about one or more of the…" at bounding box center [356, 257] width 577 height 138
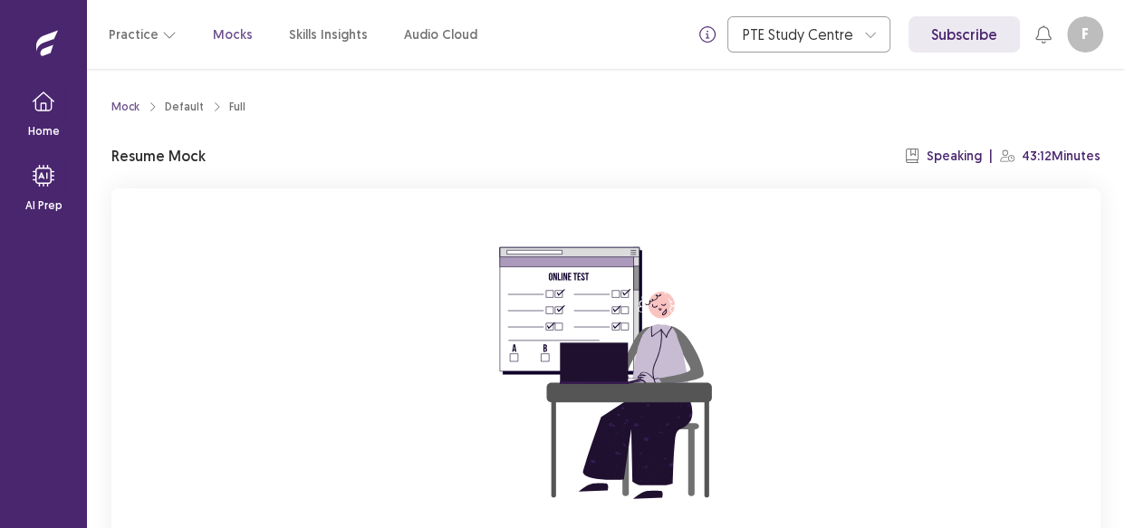
click at [276, 384] on div "You already have an ongoing mock! You can either resume that or click reset to …" at bounding box center [605, 430] width 989 height 484
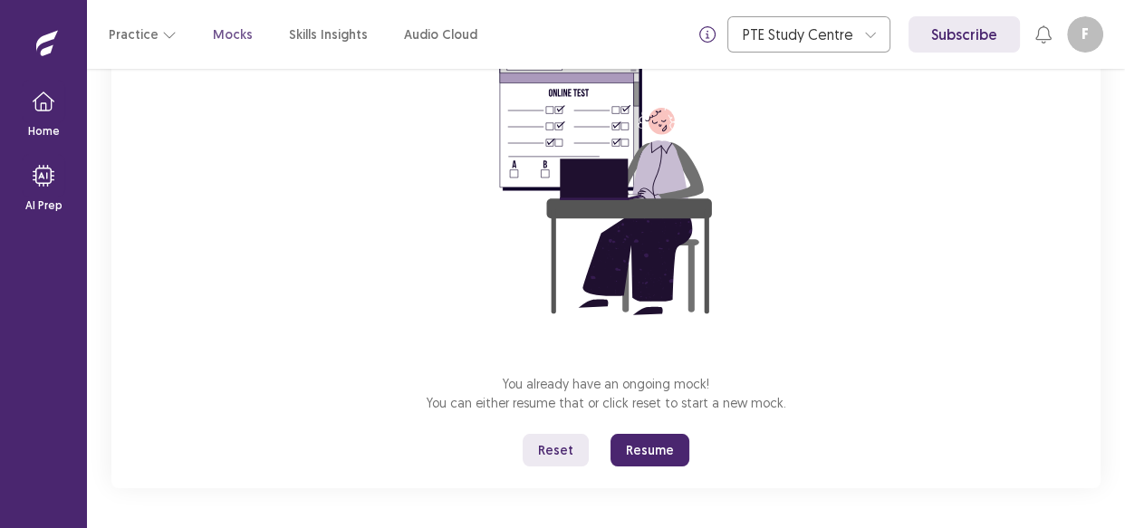
scroll to position [188, 0]
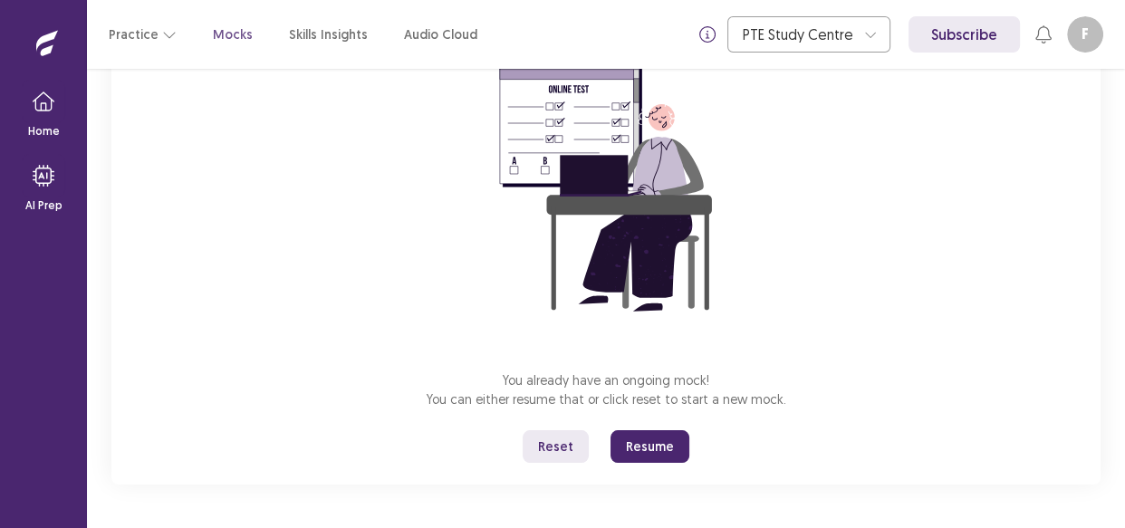
click at [649, 445] on button "Resume" at bounding box center [650, 446] width 79 height 33
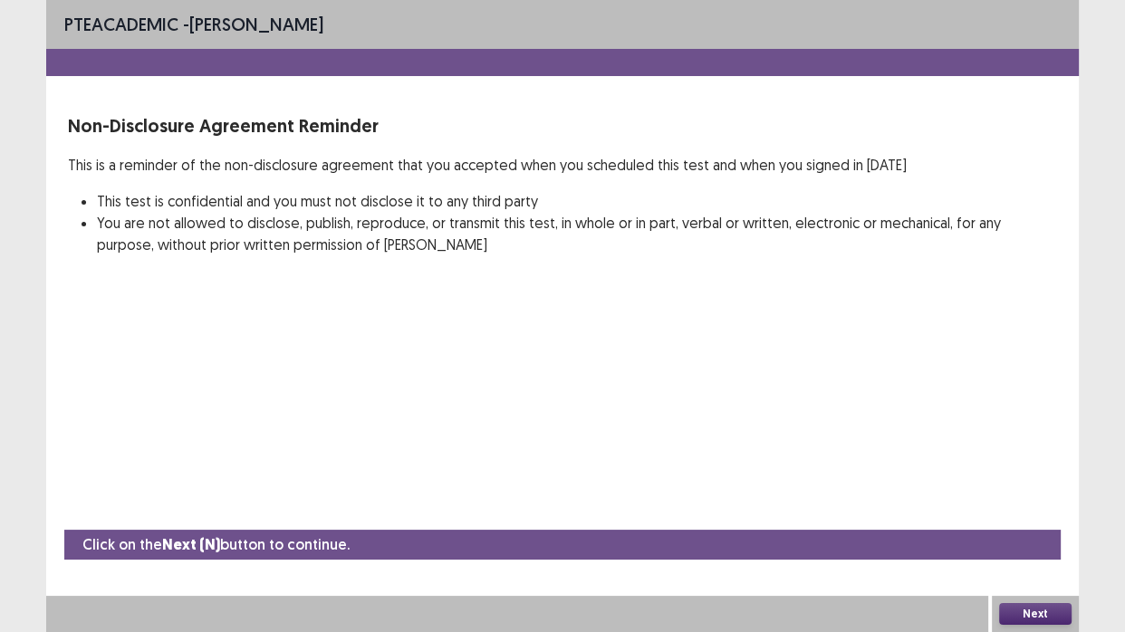
click at [729, 457] on div "PTE academic - [PERSON_NAME] Non-Disclosure Agreement Reminder This is a remind…" at bounding box center [562, 316] width 1033 height 632
